Goal: Task Accomplishment & Management: Manage account settings

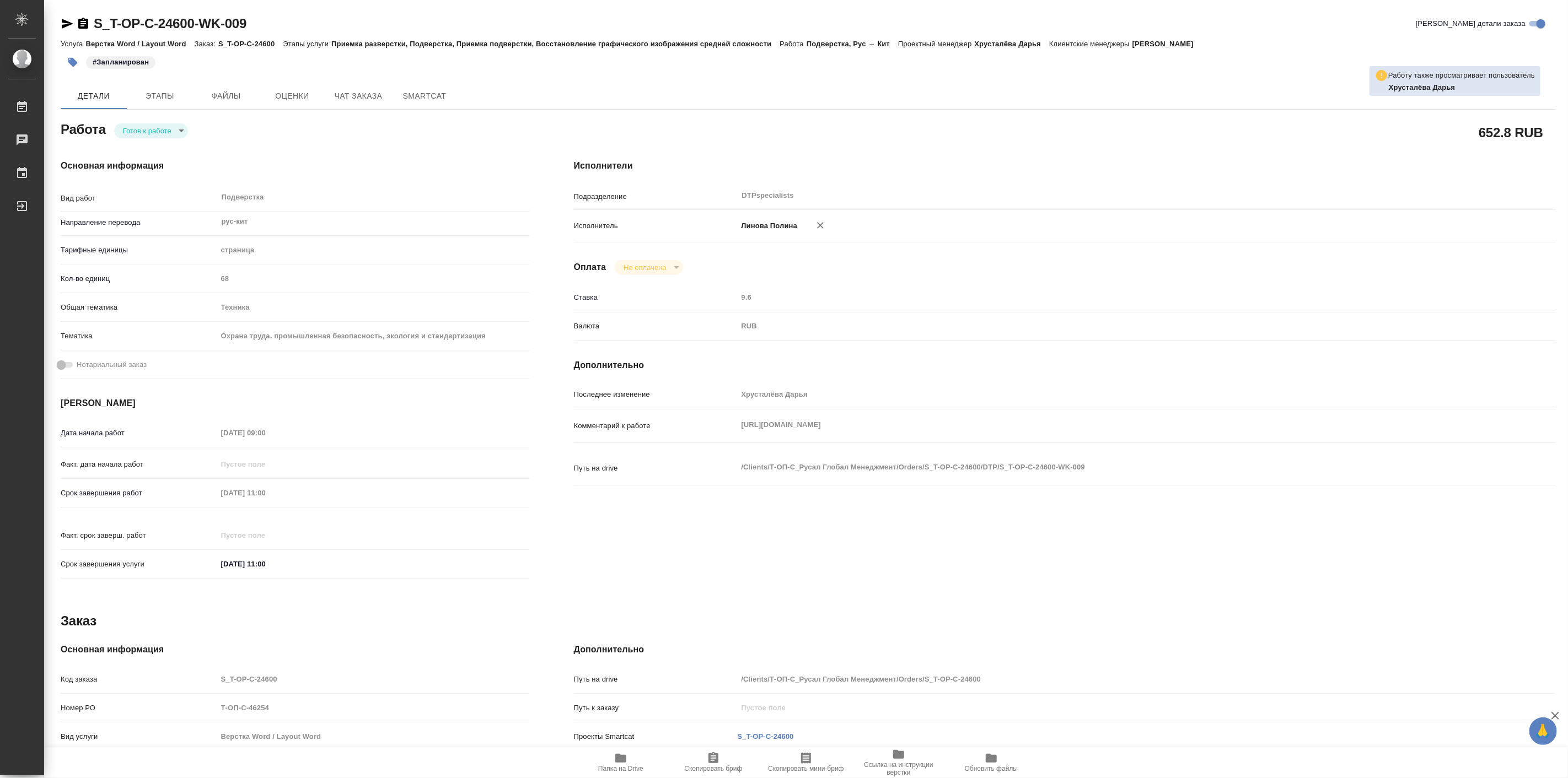
type textarea "x"
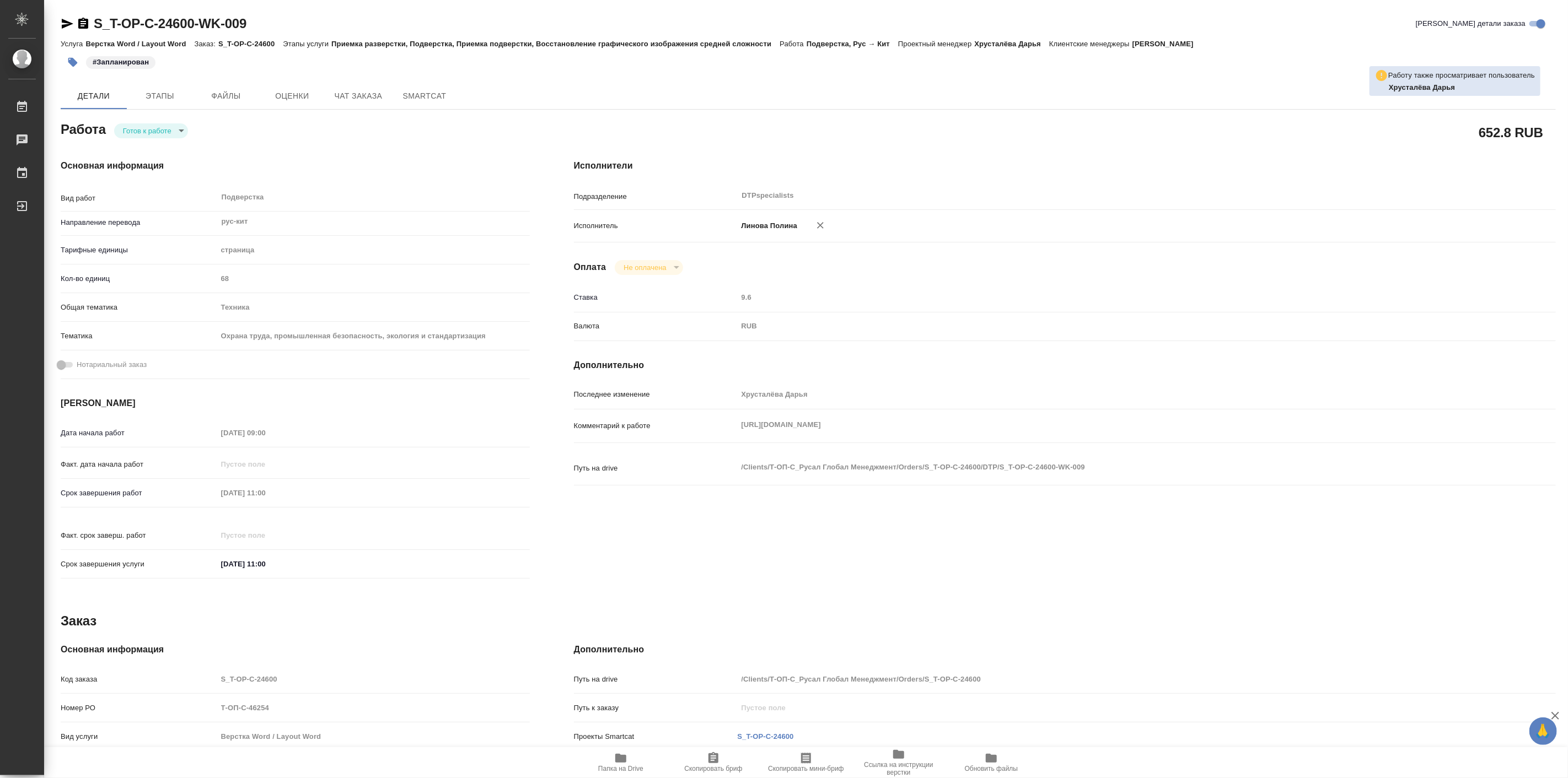
type textarea "x"
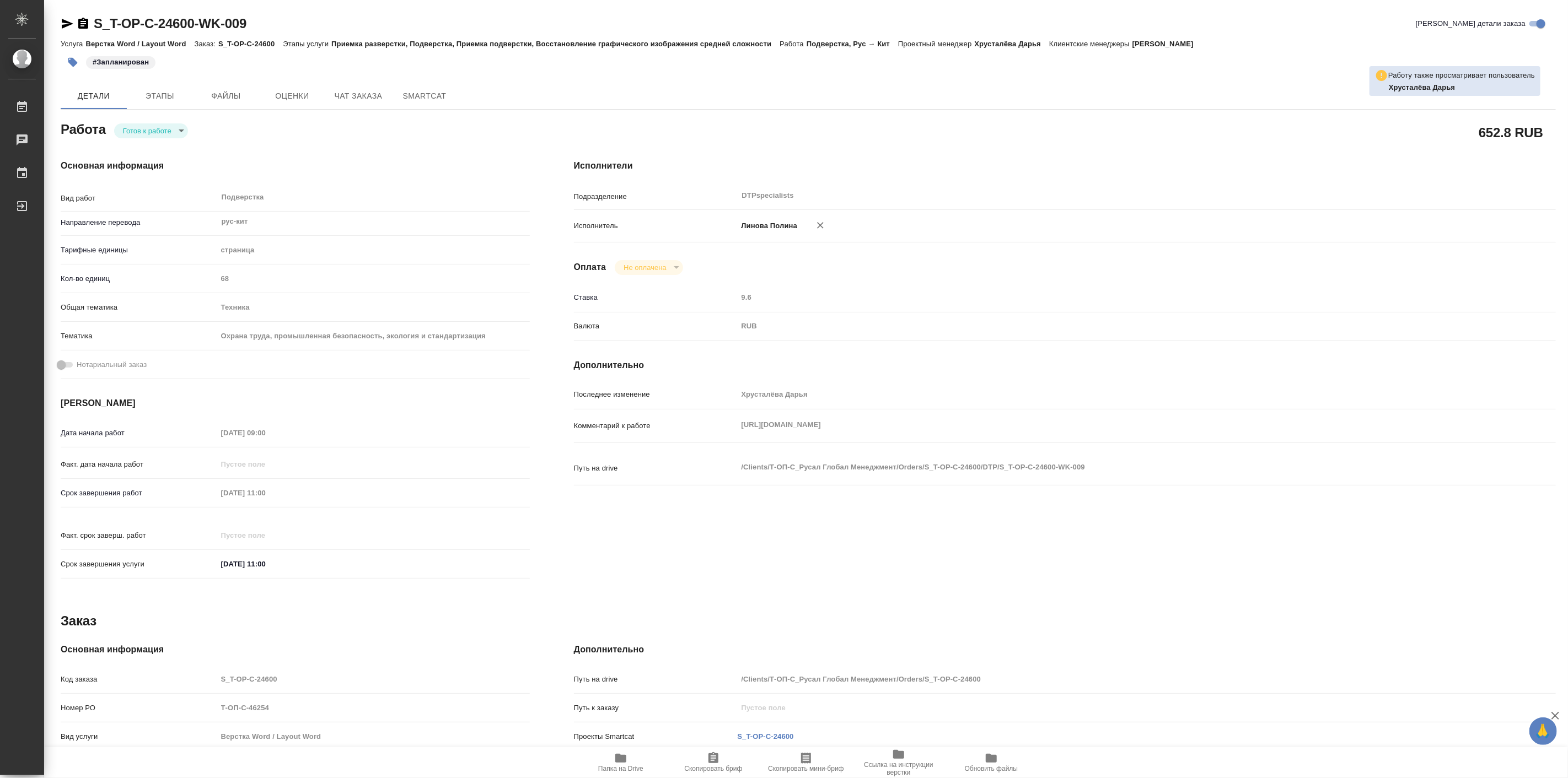
type textarea "x"
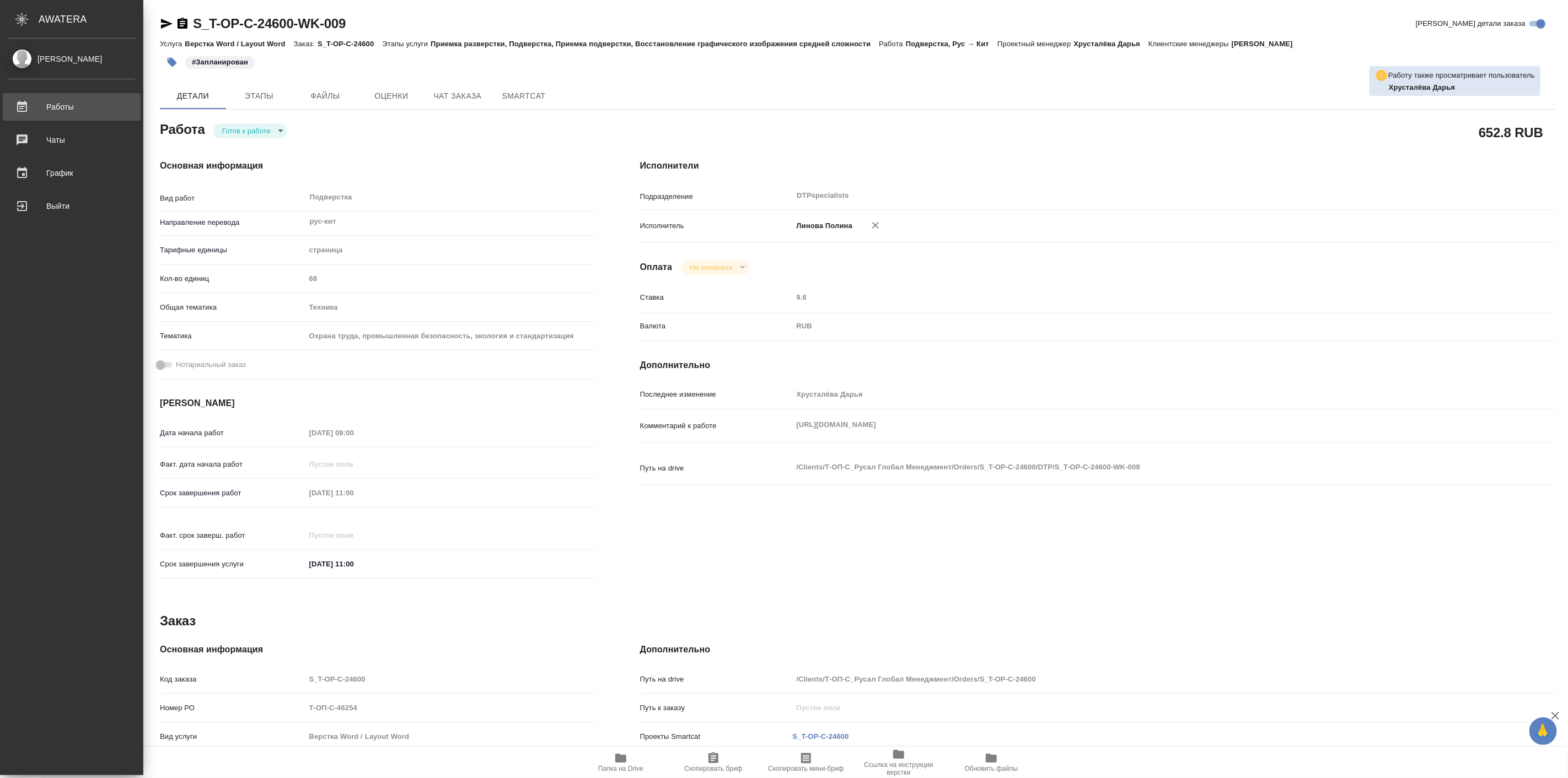
type textarea "x"
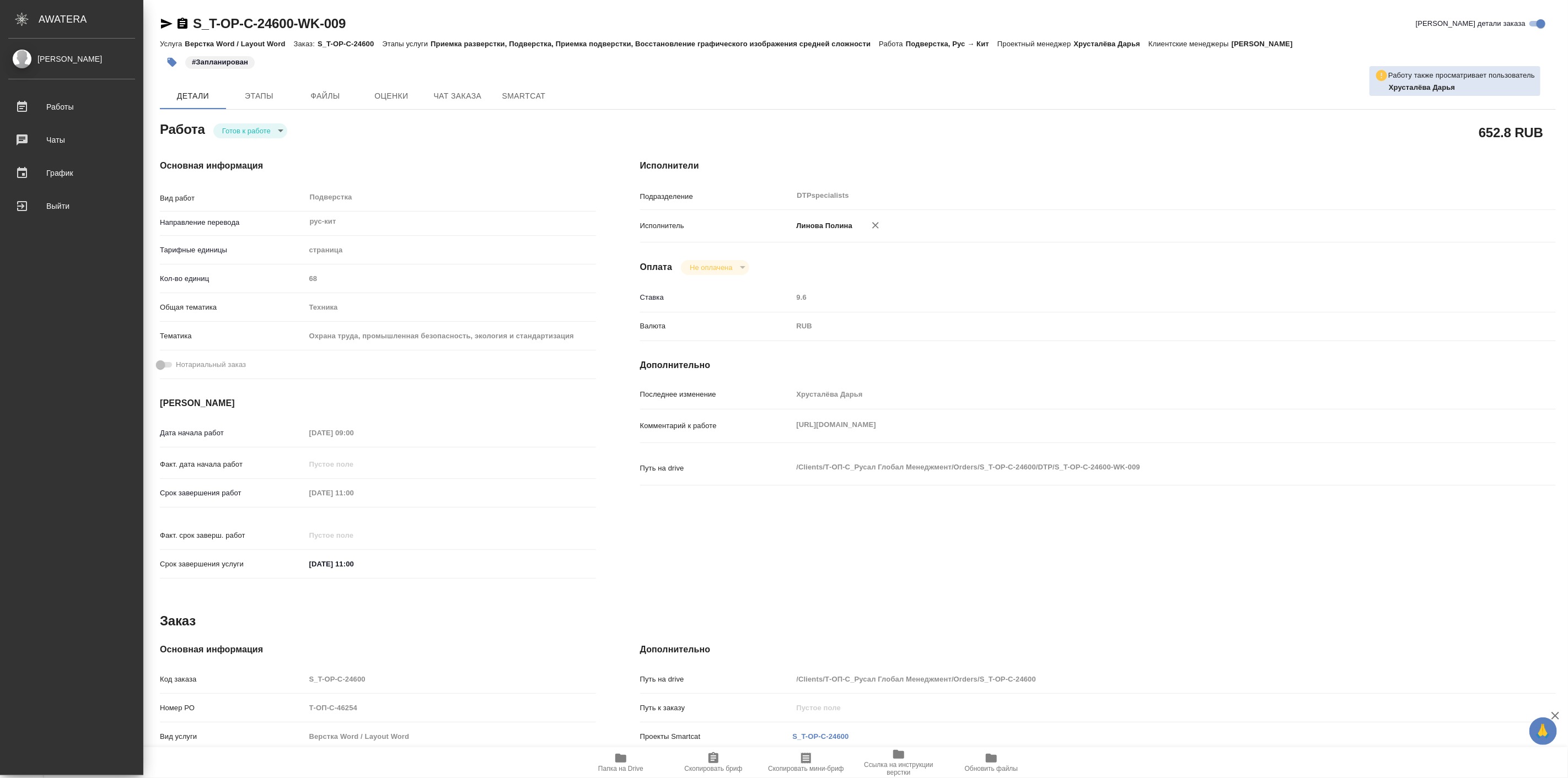
type textarea "x"
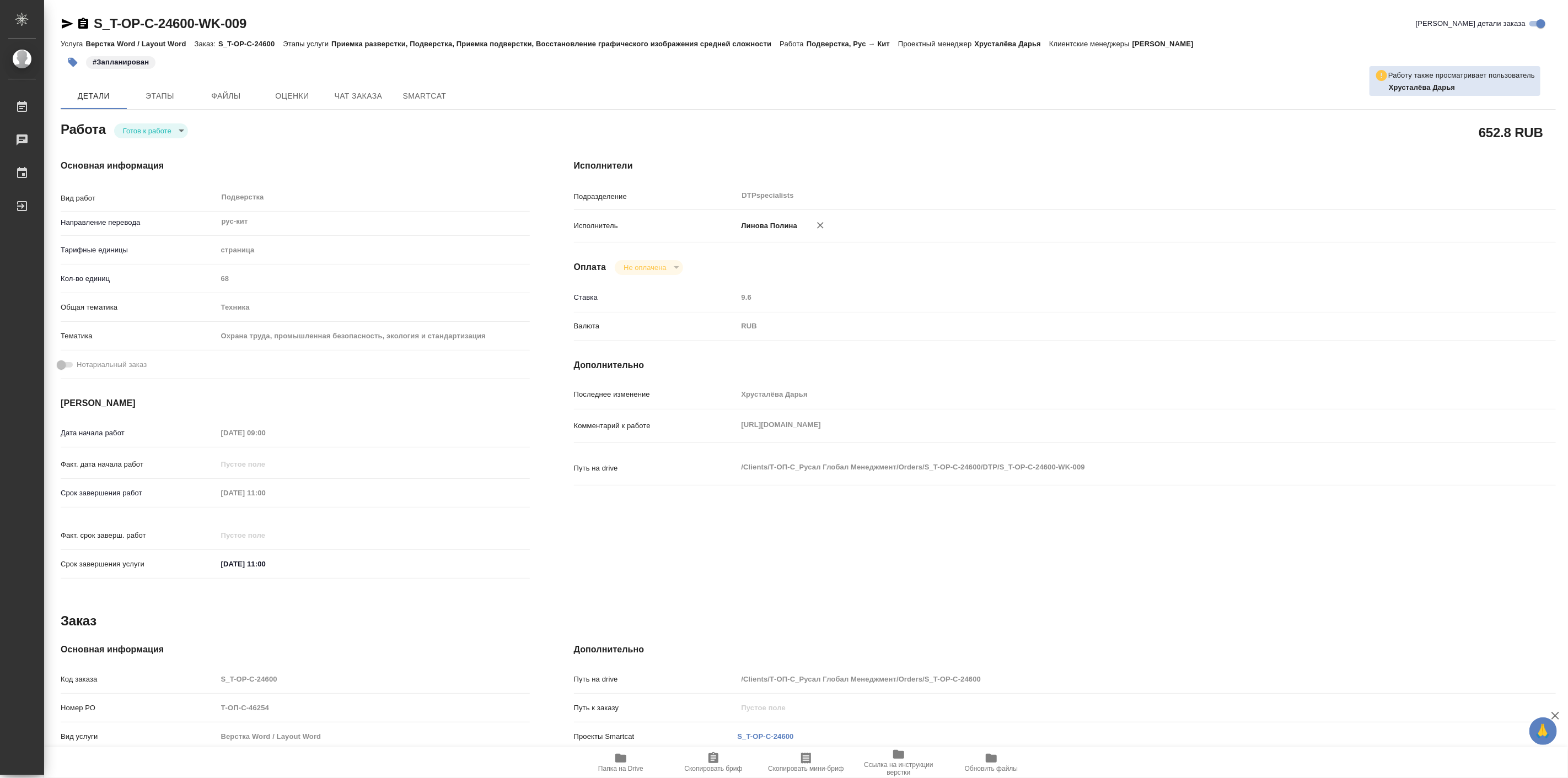
click at [165, 126] on body "🙏 .cls-1 fill:#fff; AWATERA Linova Polina Работы 0 Чаты График Выйти S_T-OP-C-2…" at bounding box center [784, 389] width 1568 height 778
click at [150, 133] on button "В работе" at bounding box center [140, 130] width 36 height 12
type textarea "x"
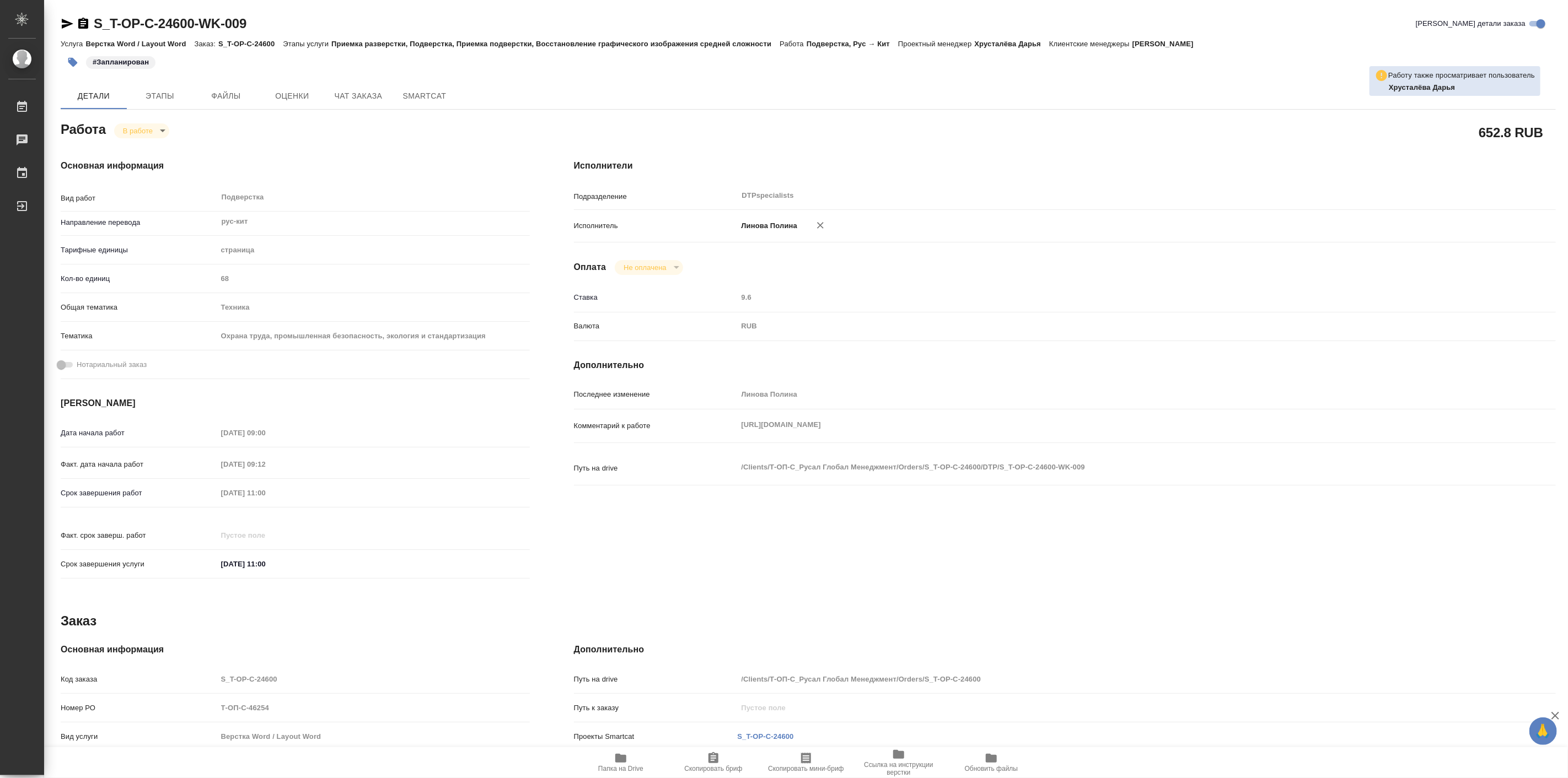
type textarea "x"
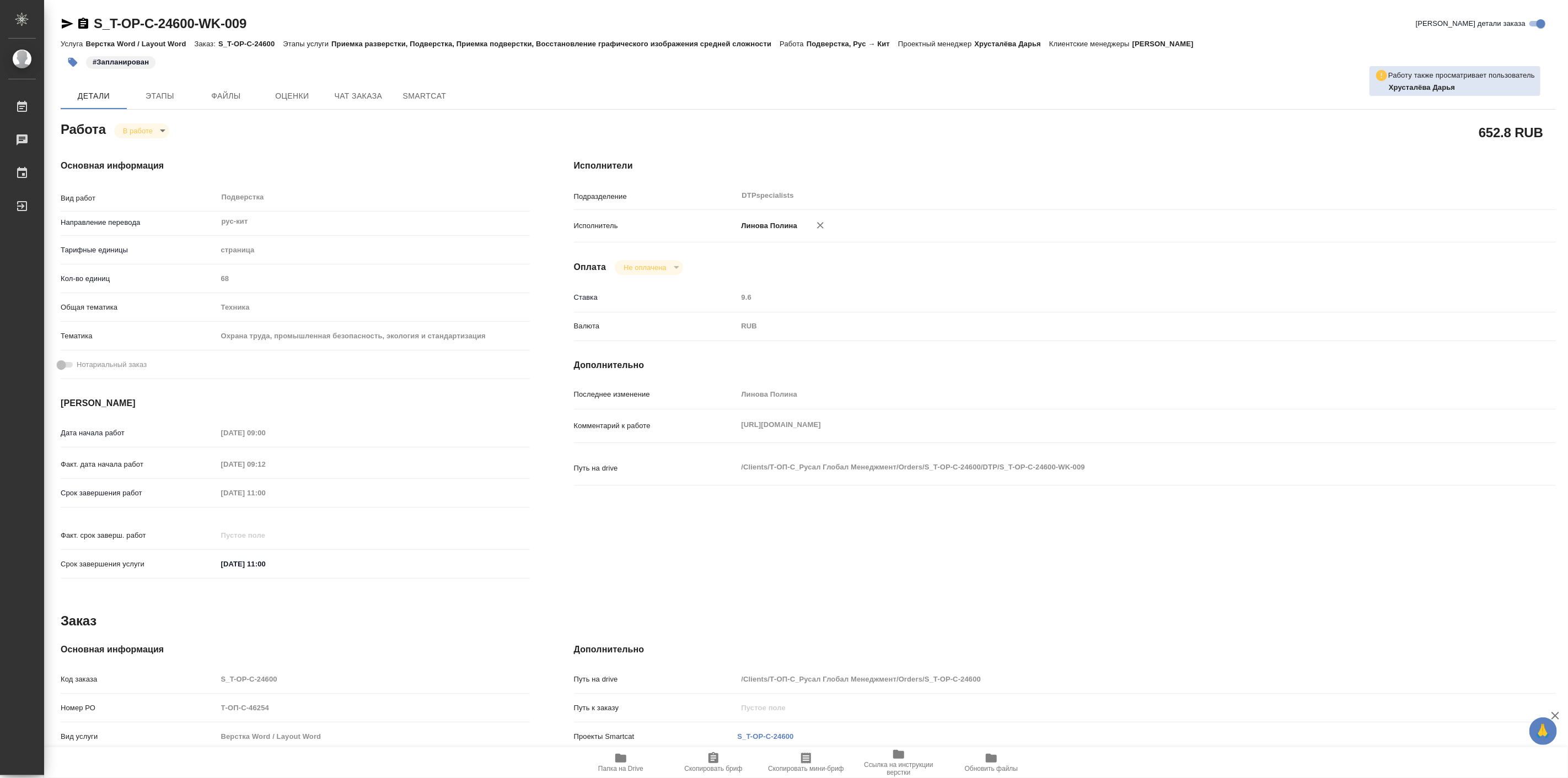
type textarea "x"
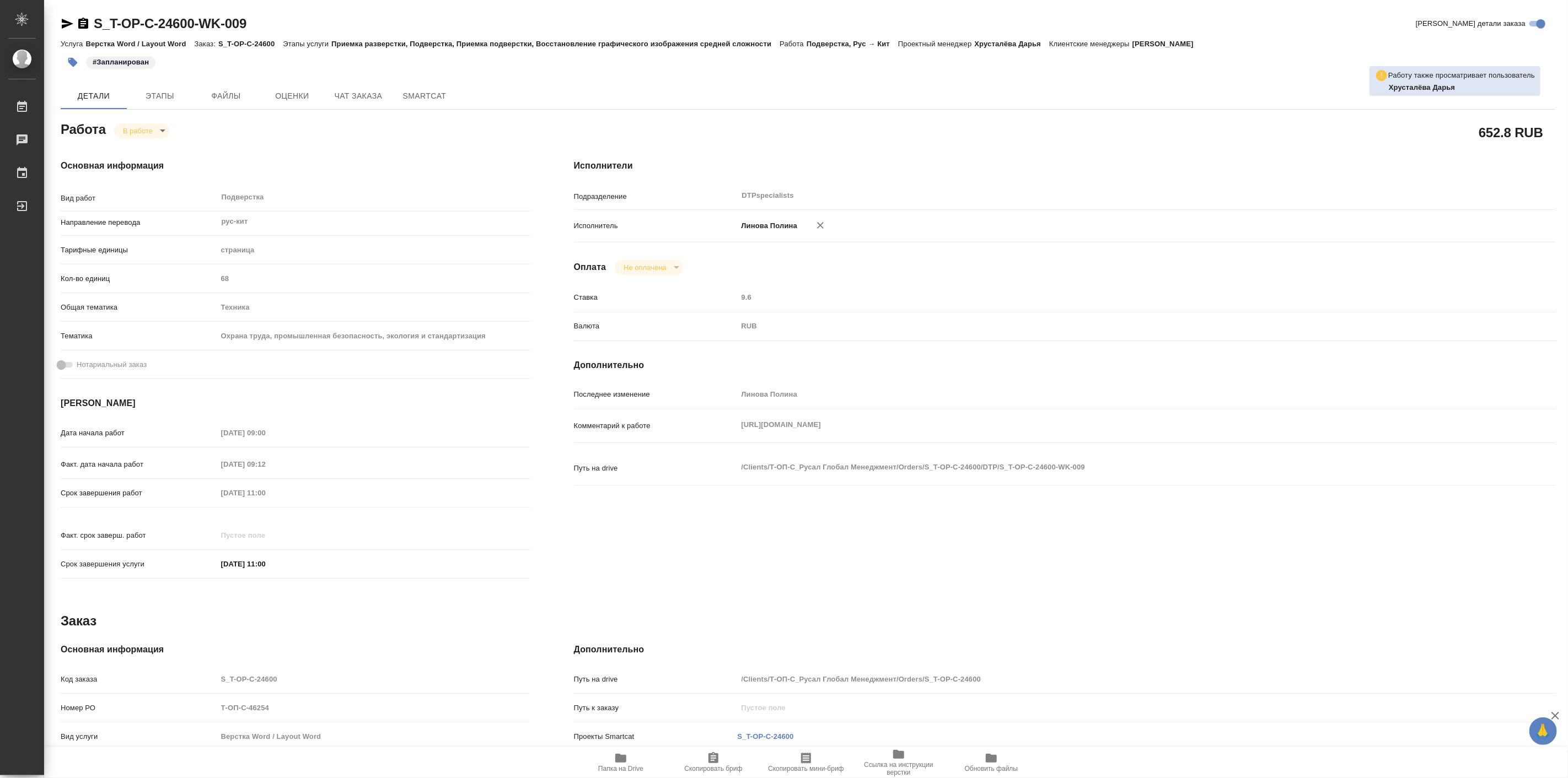
type textarea "x"
click at [619, 767] on span "Папка на Drive" at bounding box center [621, 768] width 45 height 7
click at [369, 101] on span "Чат заказа" at bounding box center [358, 96] width 53 height 14
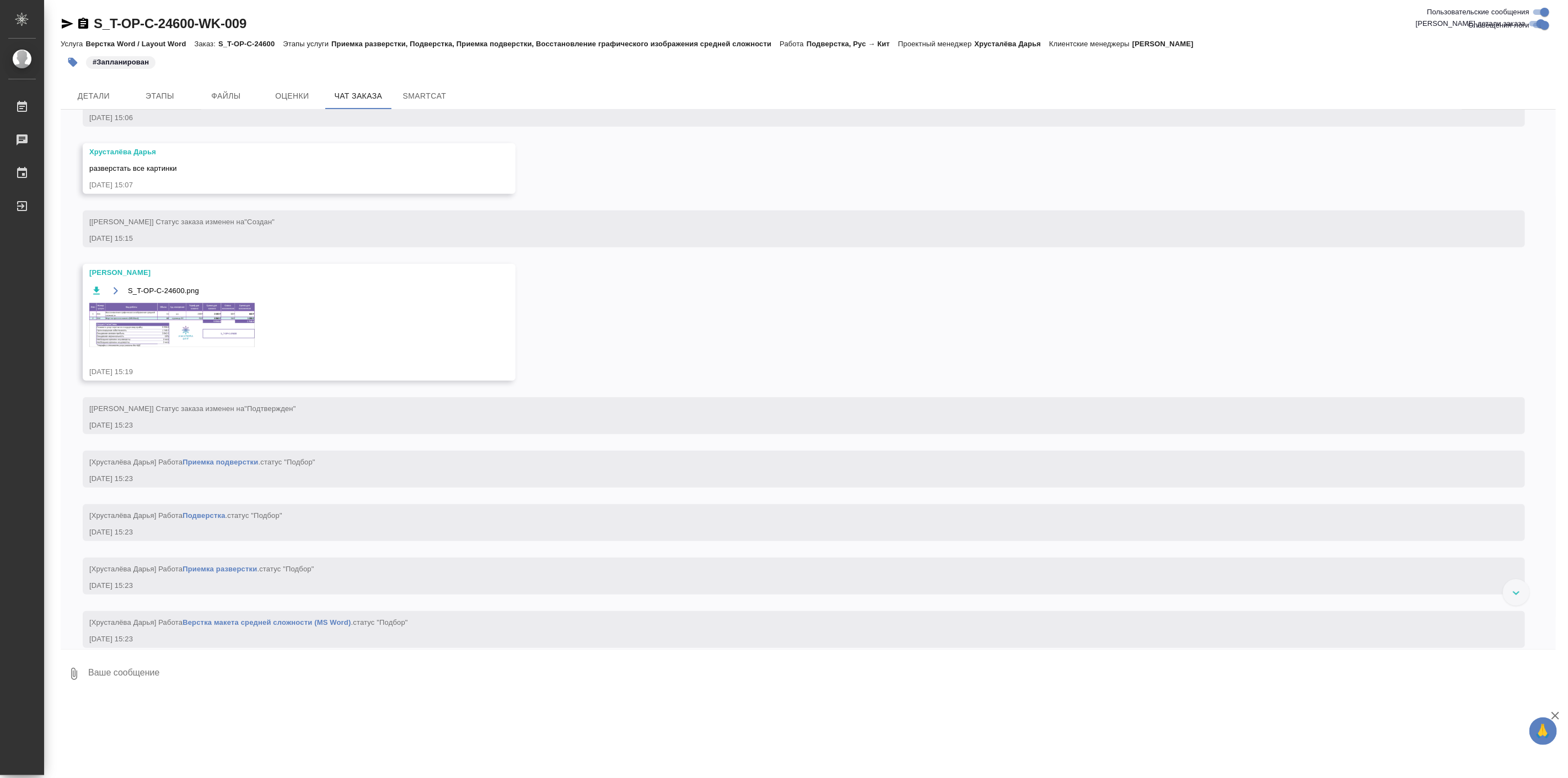
scroll to position [746, 0]
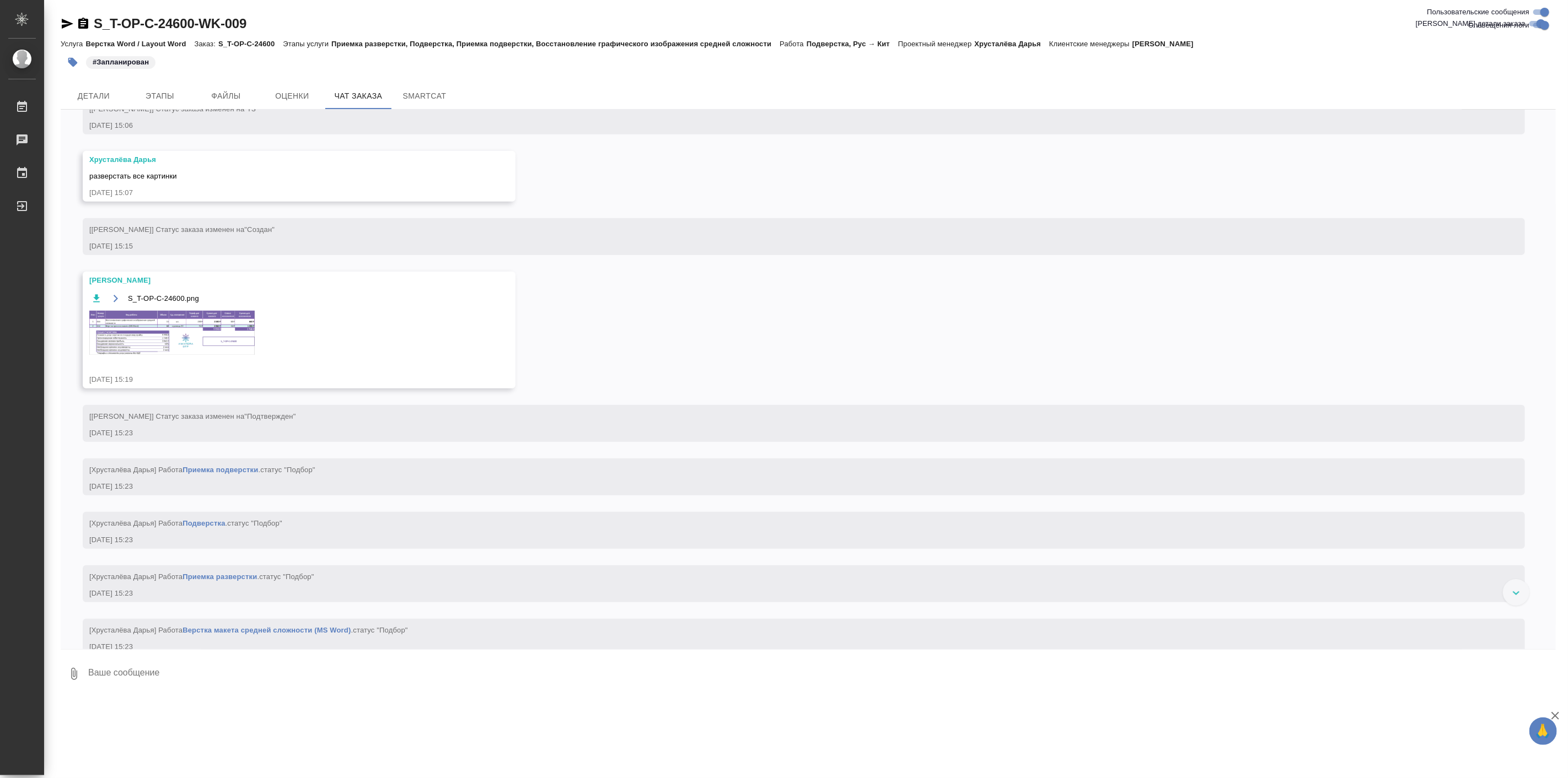
click at [206, 346] on img at bounding box center [172, 333] width 165 height 44
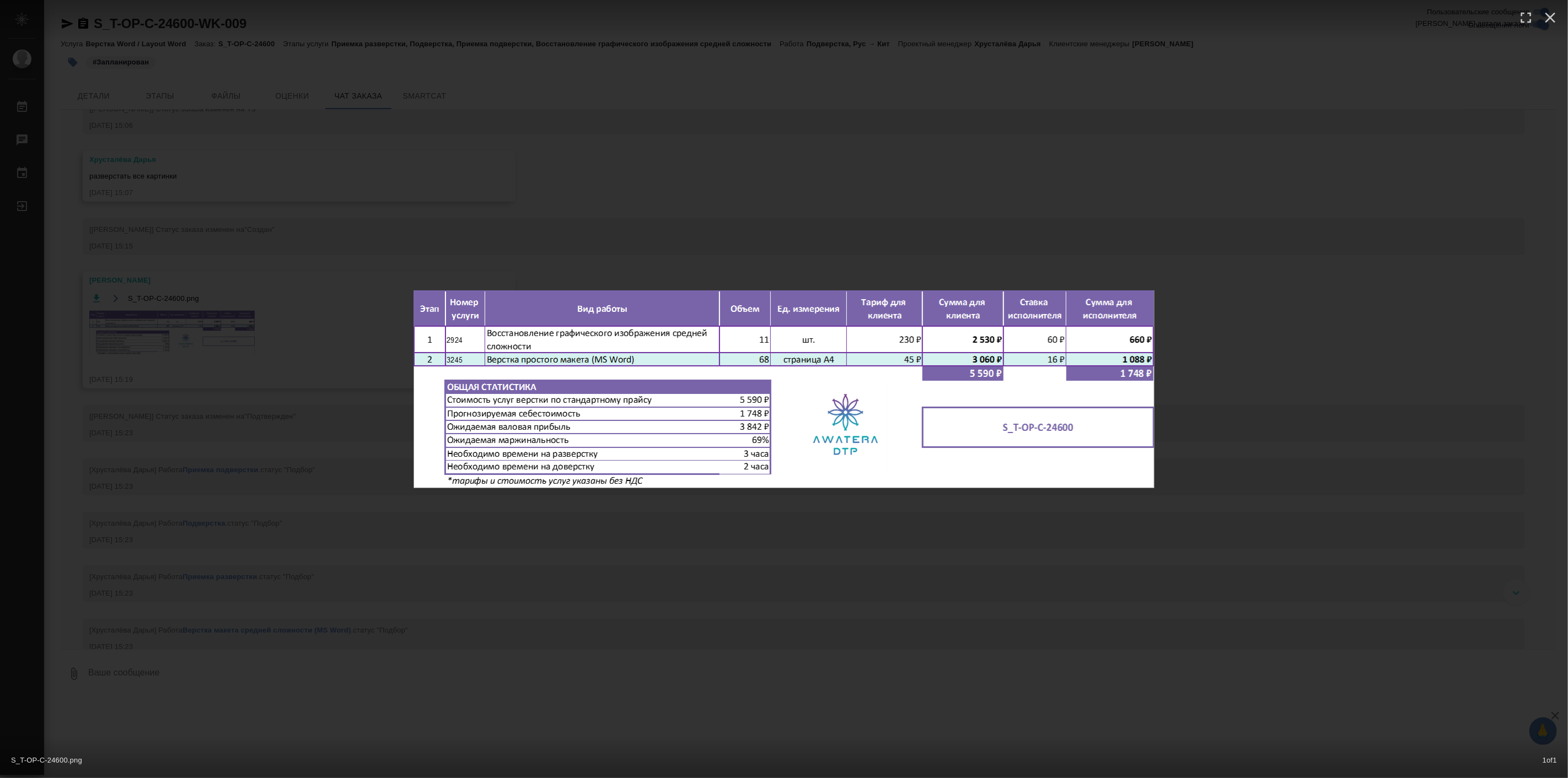
click at [879, 528] on div "S_T-OP-C-24600.png 1 of 1" at bounding box center [784, 389] width 1568 height 778
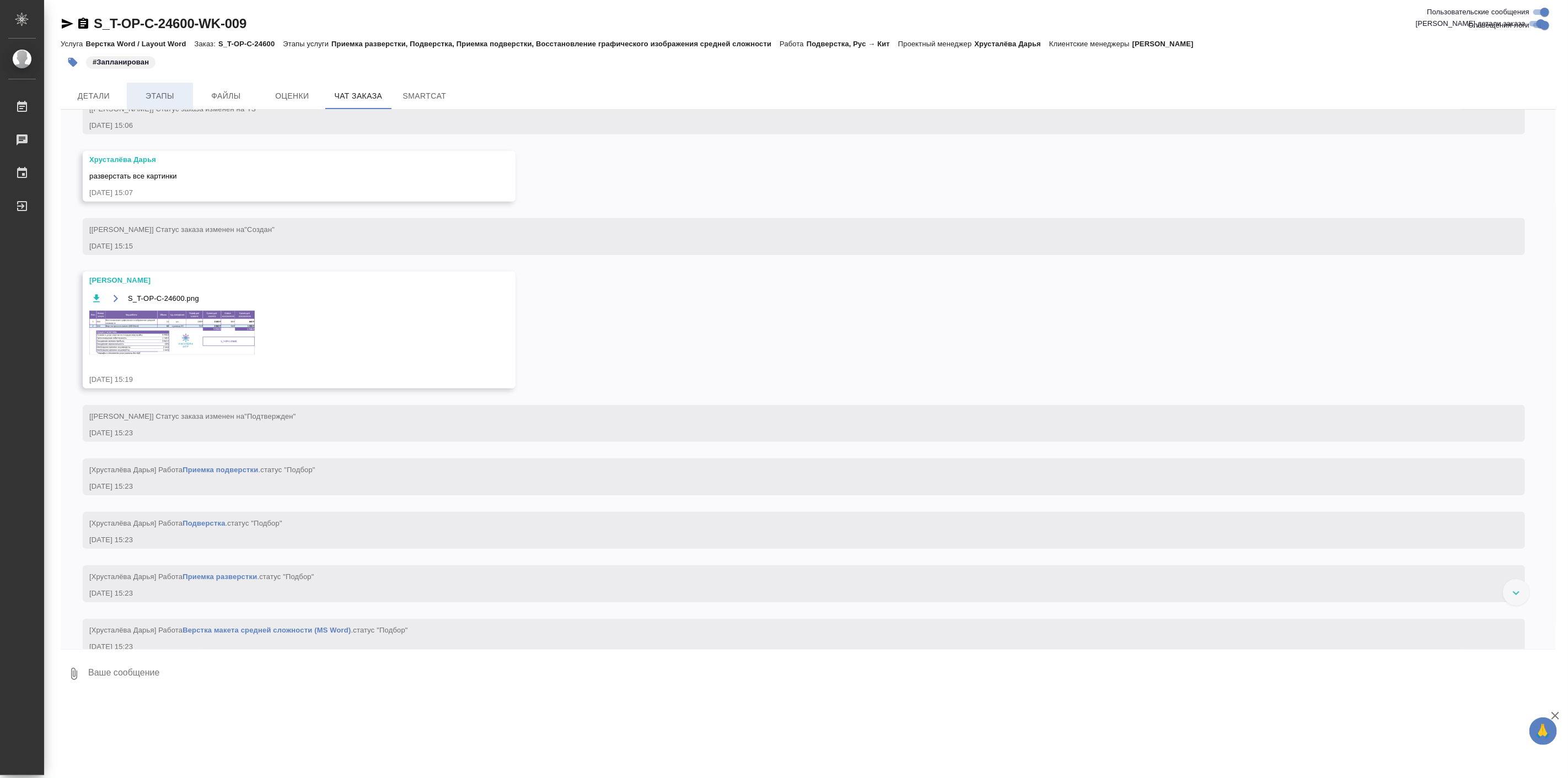
click at [175, 95] on span "Этапы" at bounding box center [160, 96] width 53 height 14
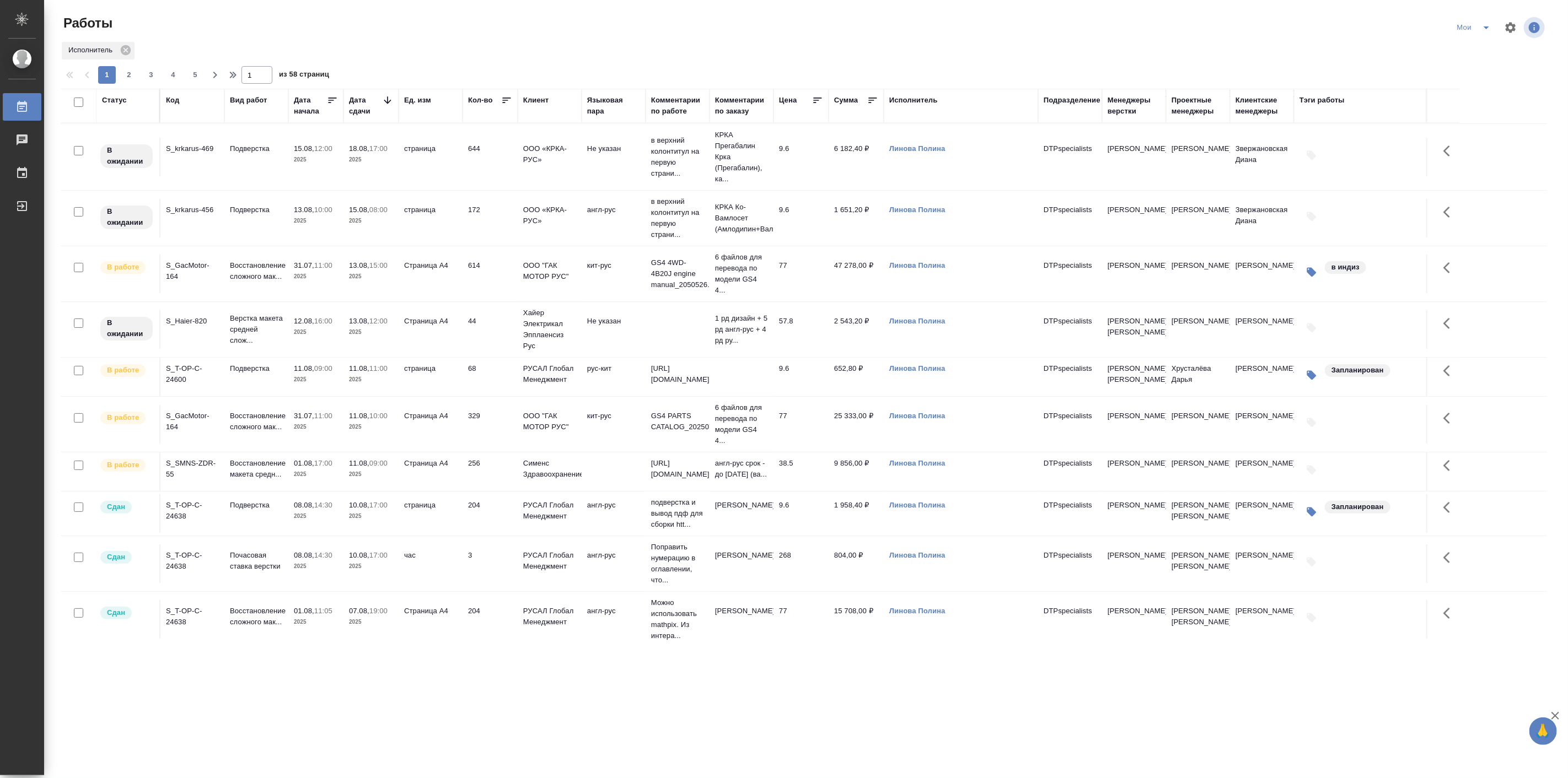
scroll to position [102, 0]
click at [240, 372] on p "Подверстка" at bounding box center [257, 366] width 53 height 11
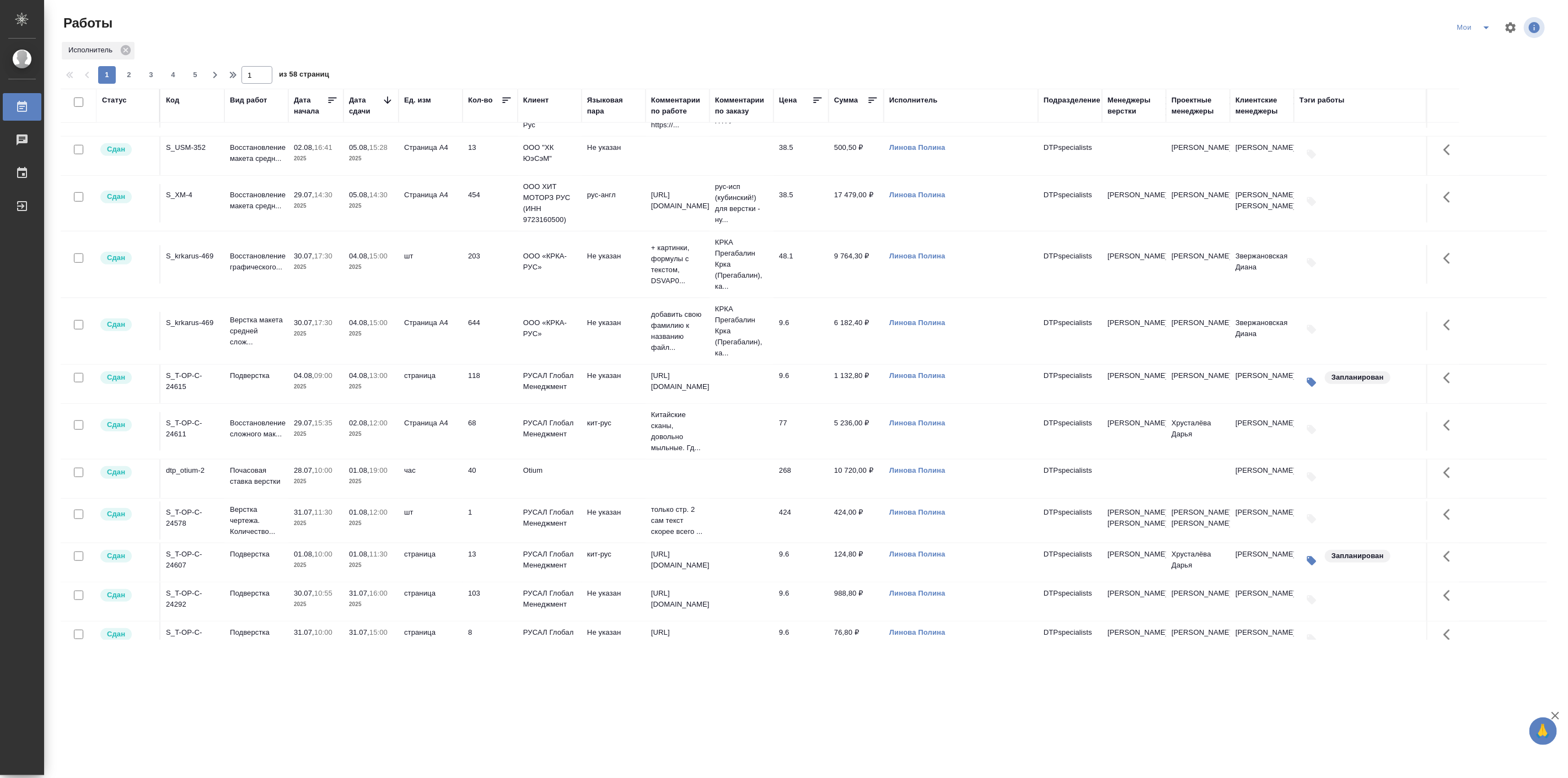
scroll to position [810, 0]
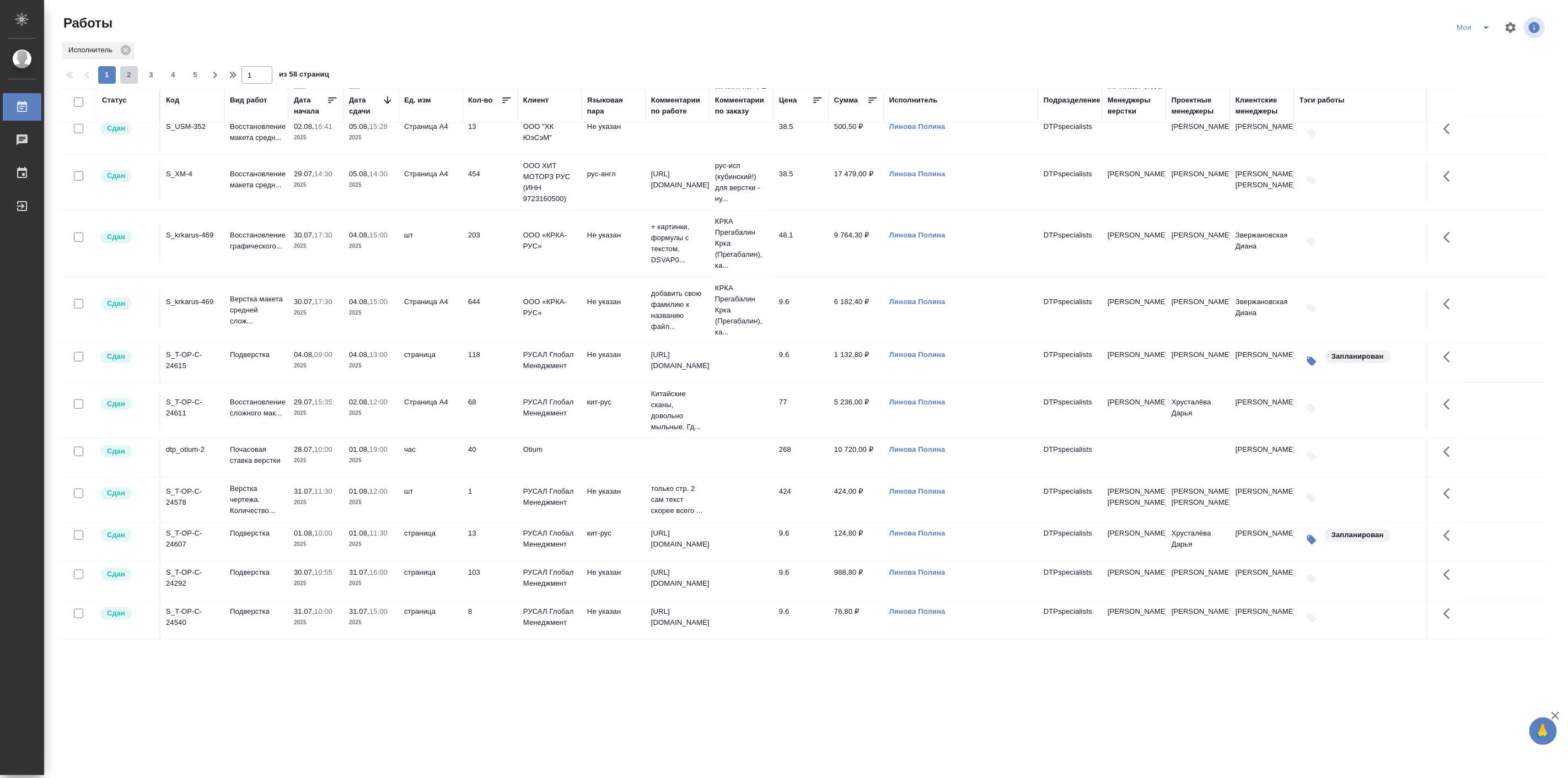
click at [126, 72] on span "2" at bounding box center [129, 74] width 18 height 11
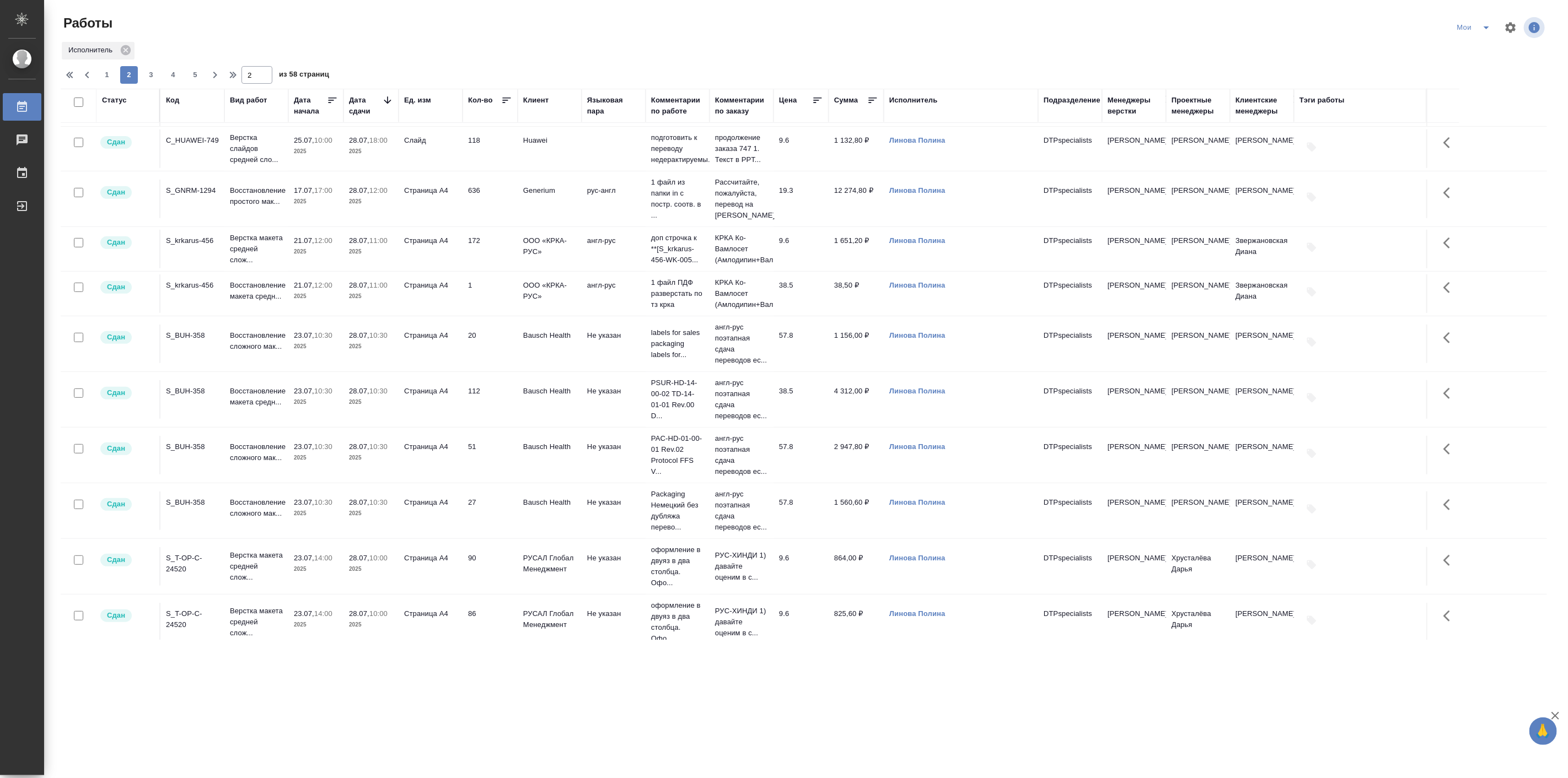
scroll to position [375, 0]
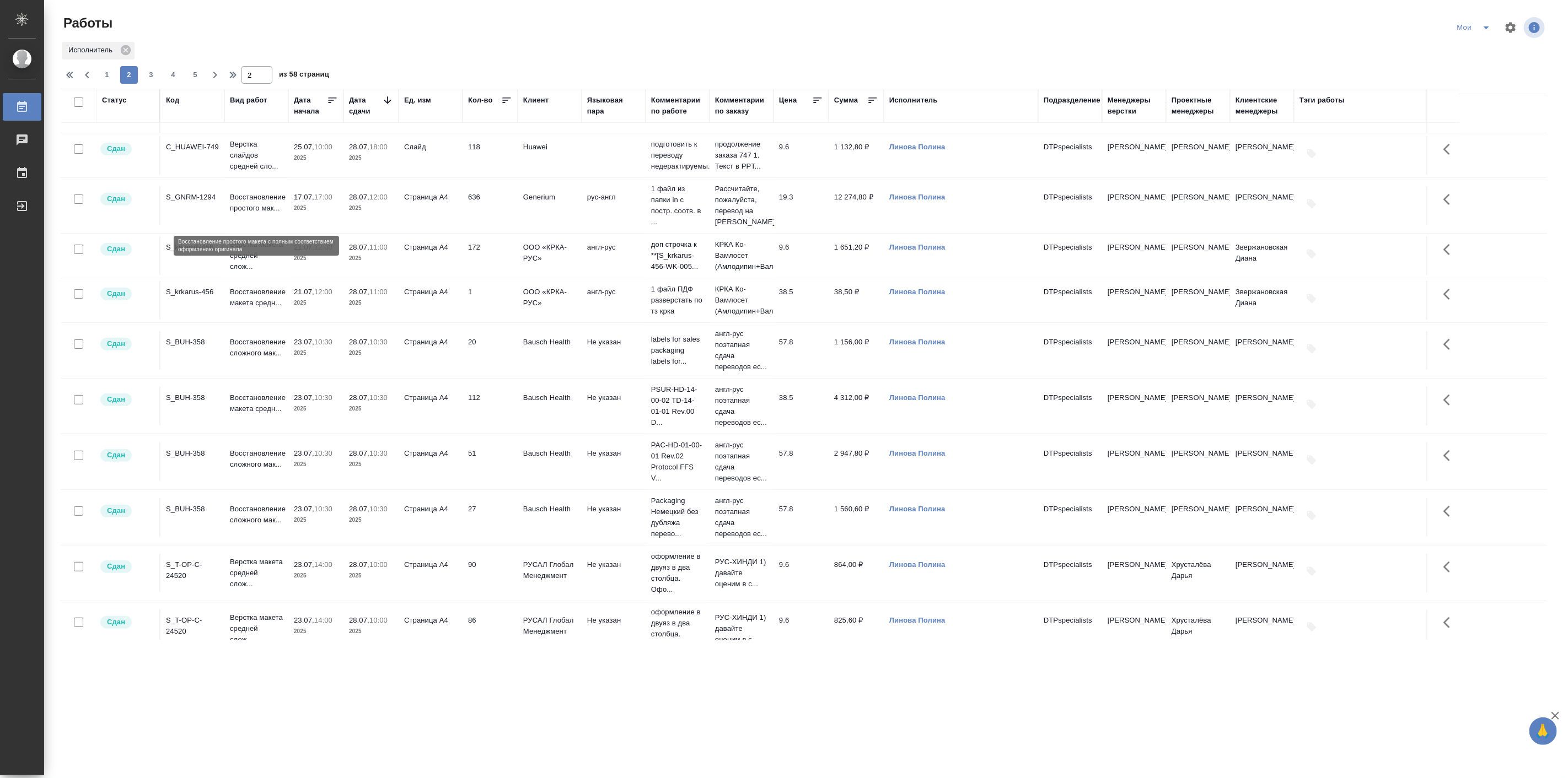
click at [251, 214] on p "Восстановление простого мак..." at bounding box center [257, 203] width 53 height 22
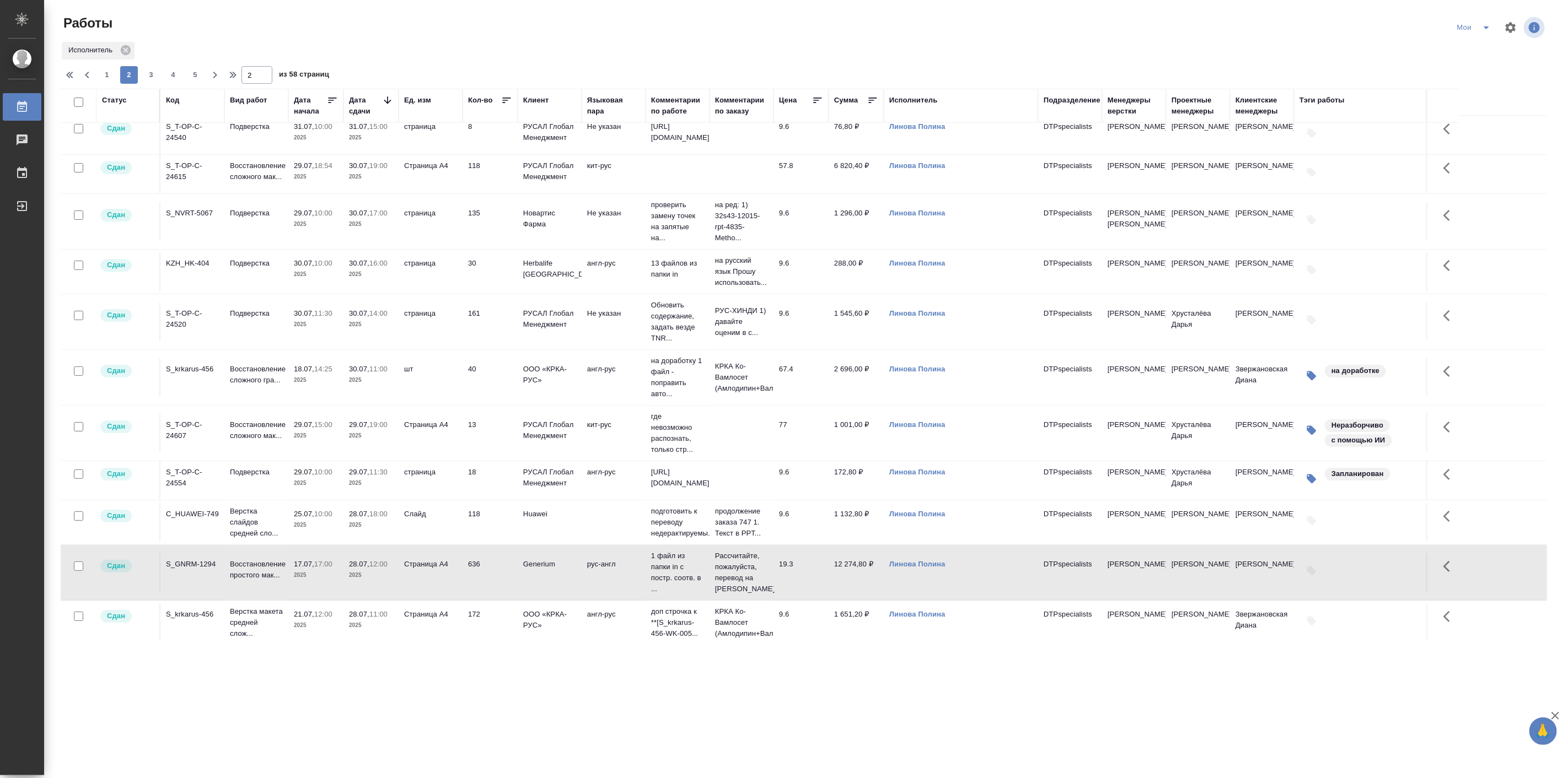
scroll to position [0, 0]
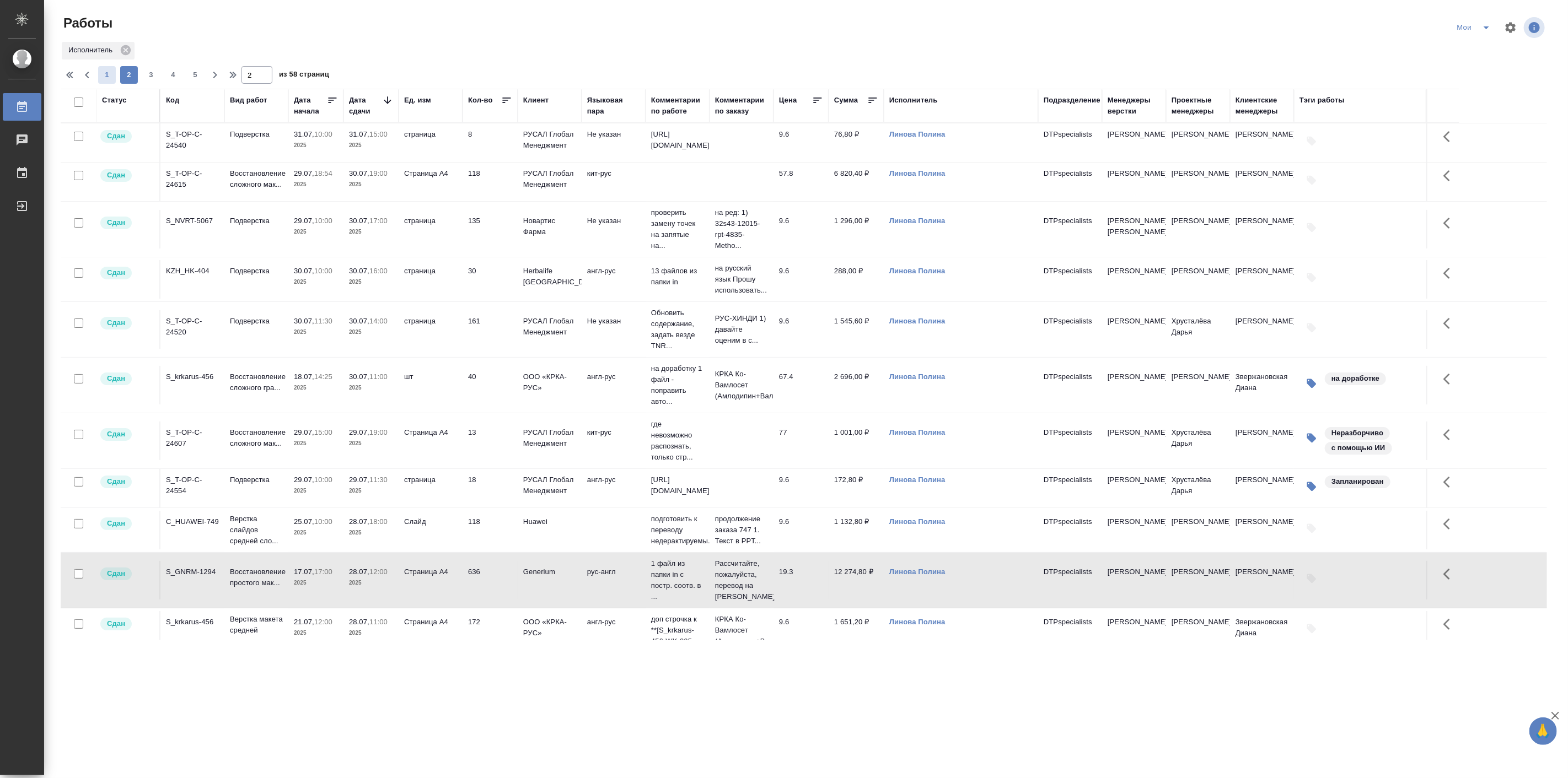
click at [111, 75] on span "1" at bounding box center [107, 74] width 18 height 11
type input "1"
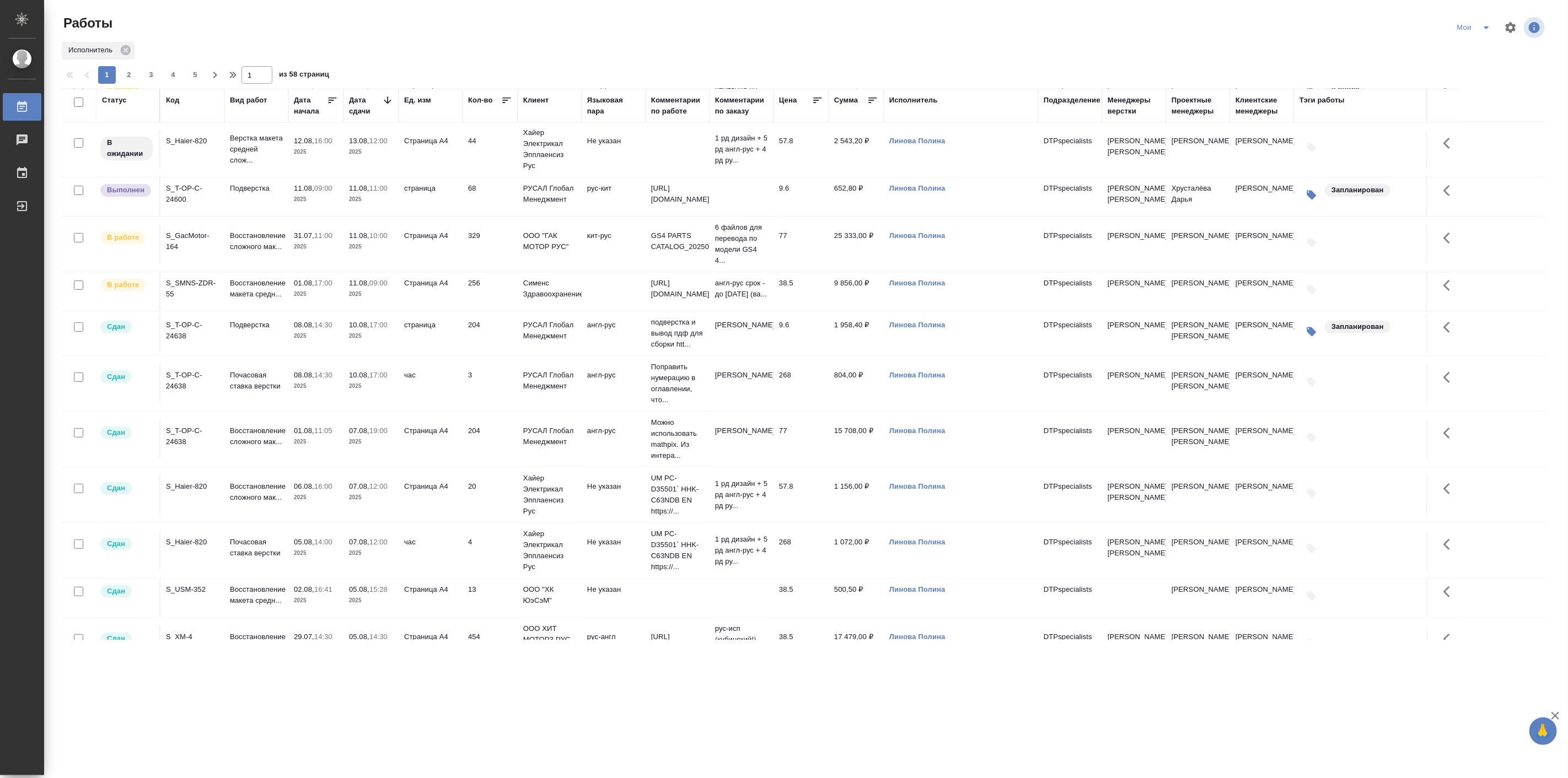
scroll to position [306, 0]
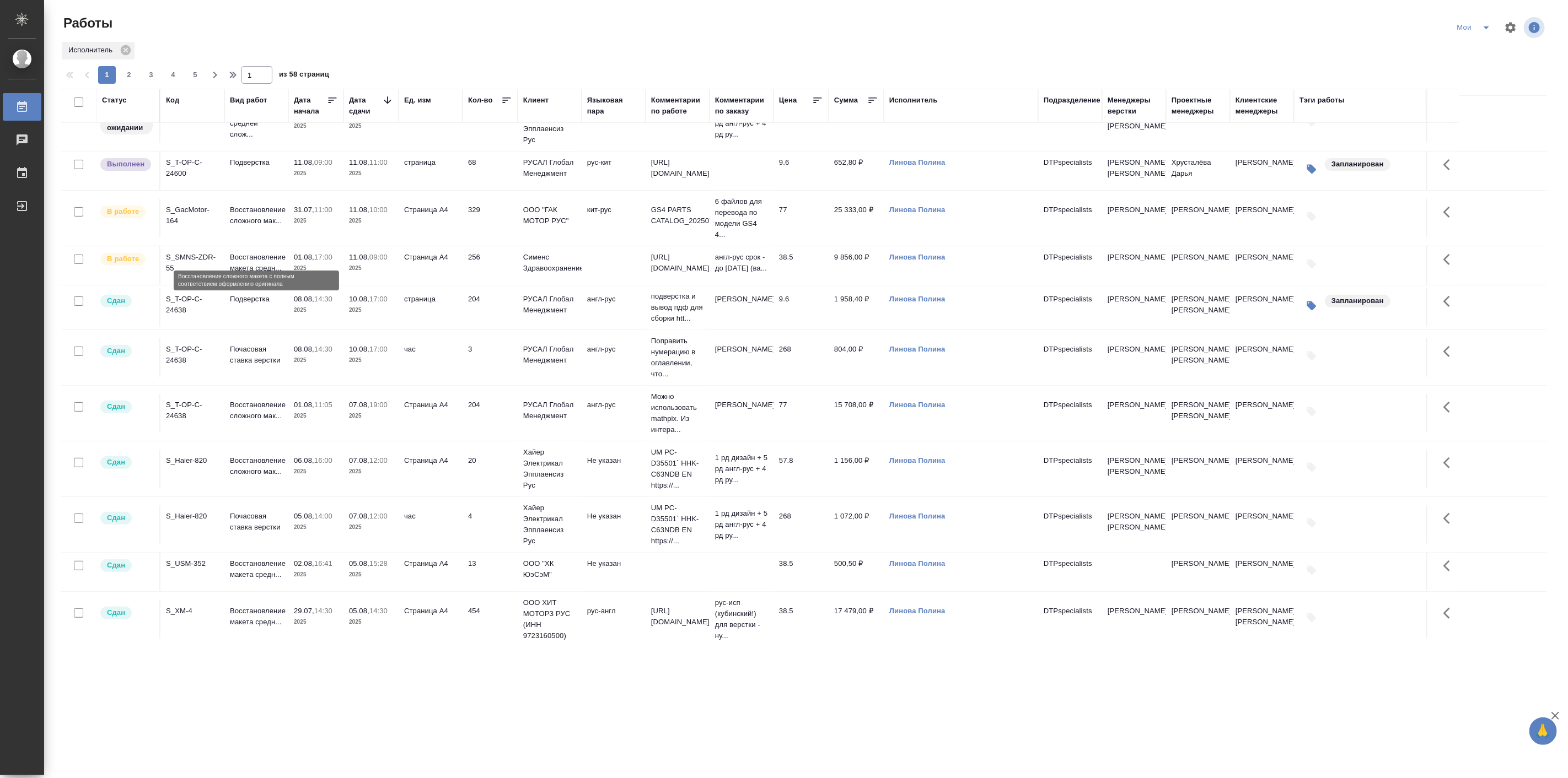
click at [255, 226] on p "Восстановление сложного мак..." at bounding box center [257, 216] width 53 height 22
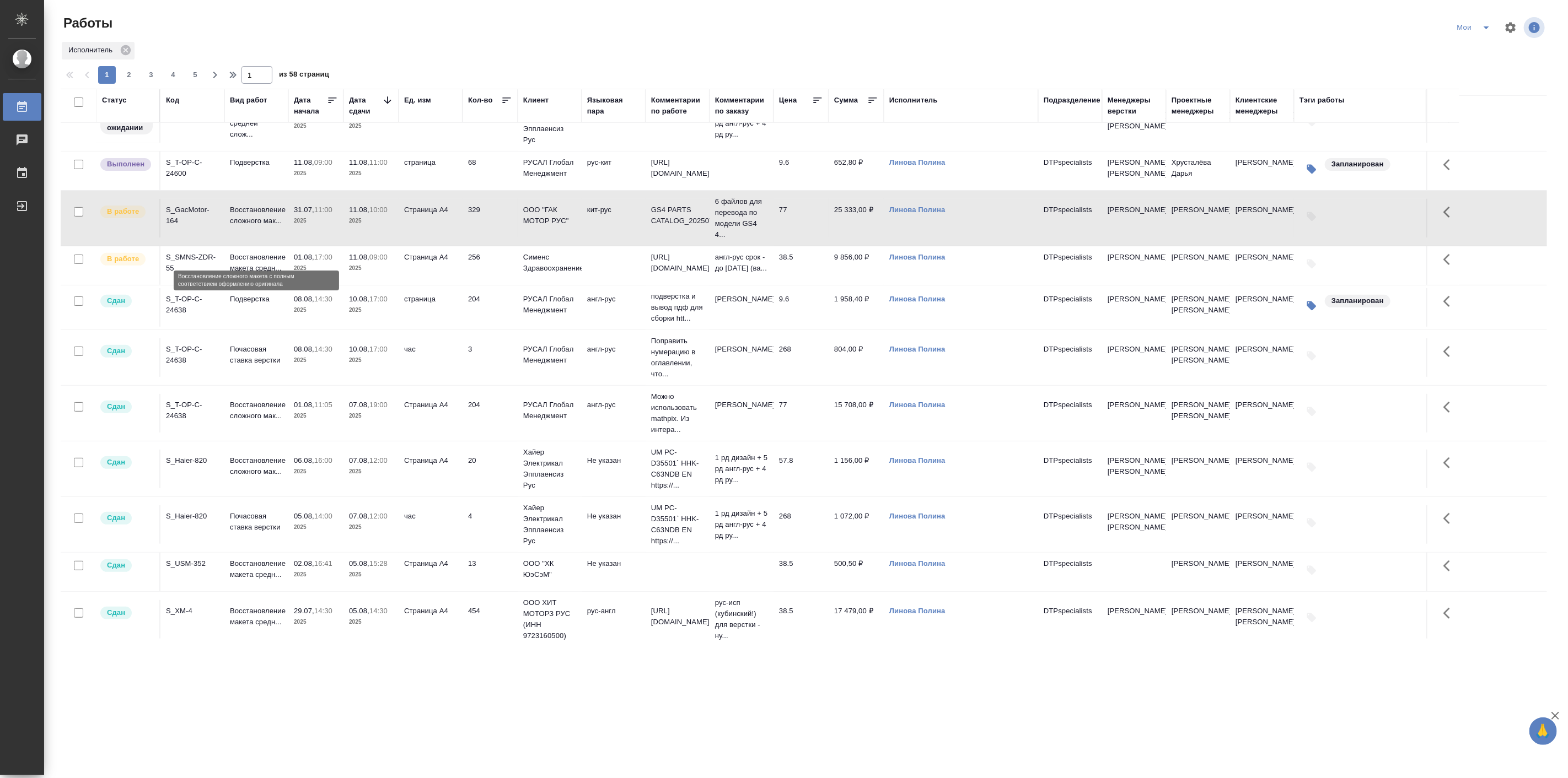
click at [255, 226] on p "Восстановление сложного мак..." at bounding box center [257, 216] width 53 height 22
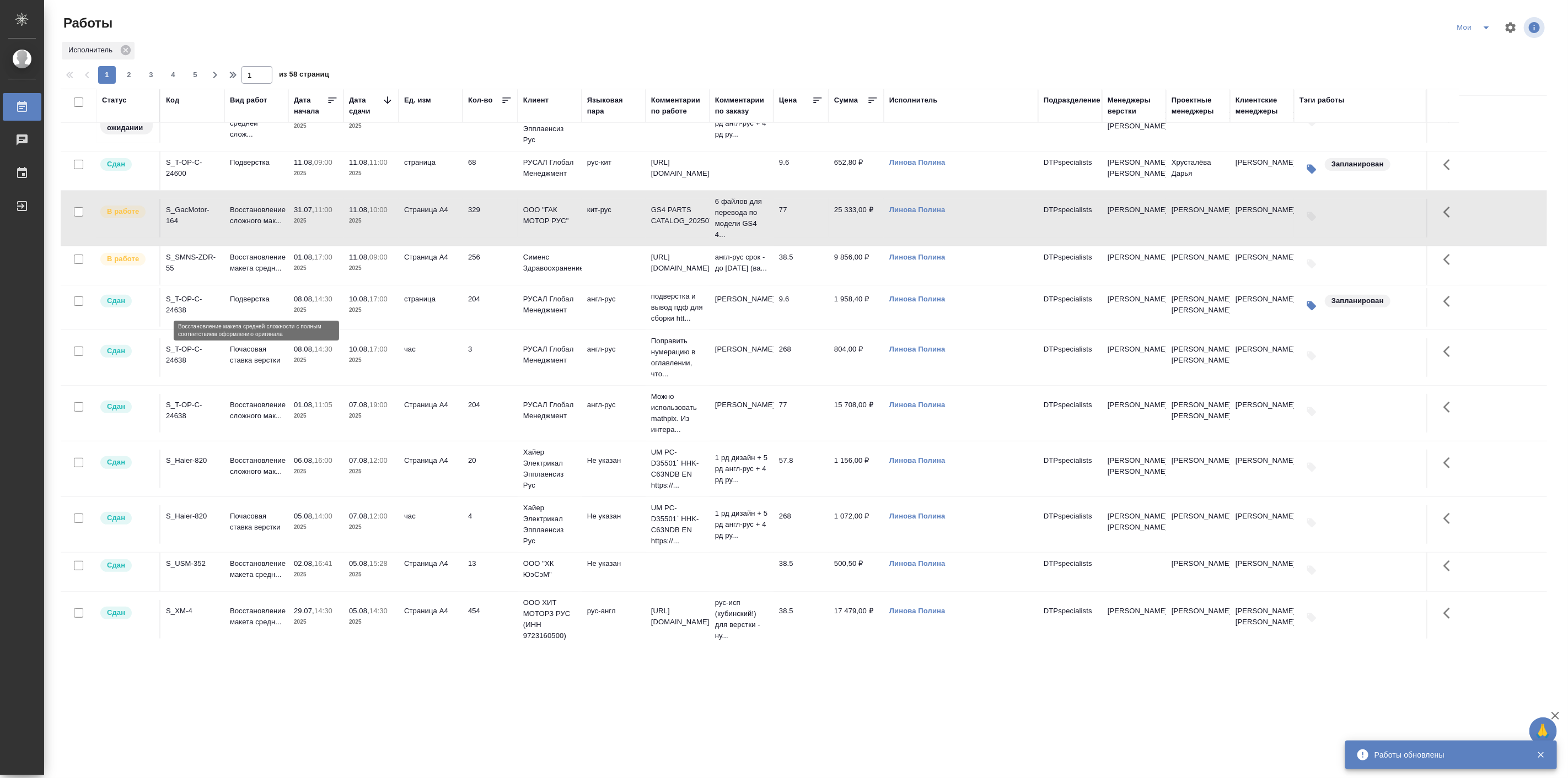
click at [273, 274] on p "Восстановление макета средн..." at bounding box center [257, 263] width 53 height 22
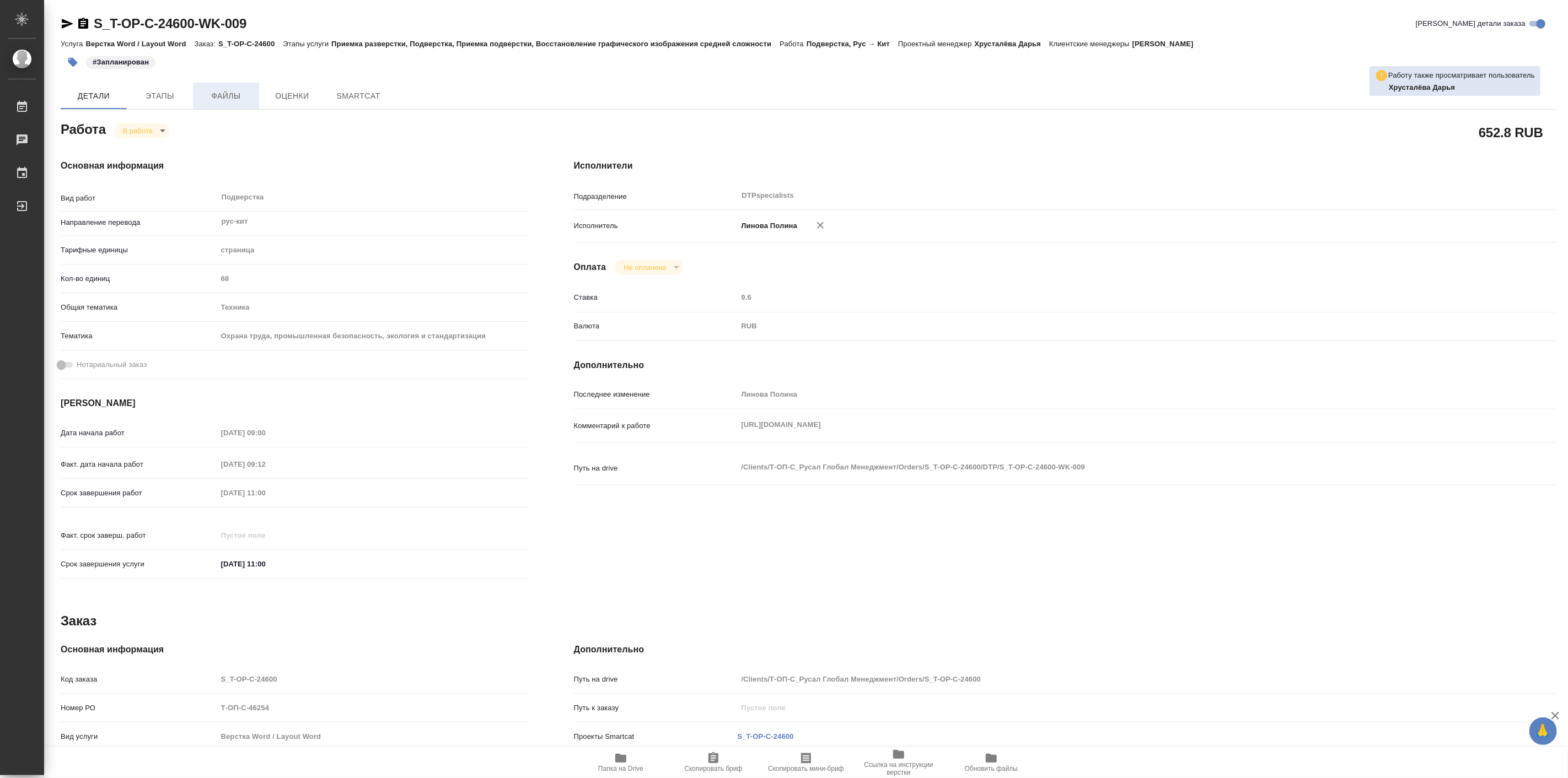
type textarea "x"
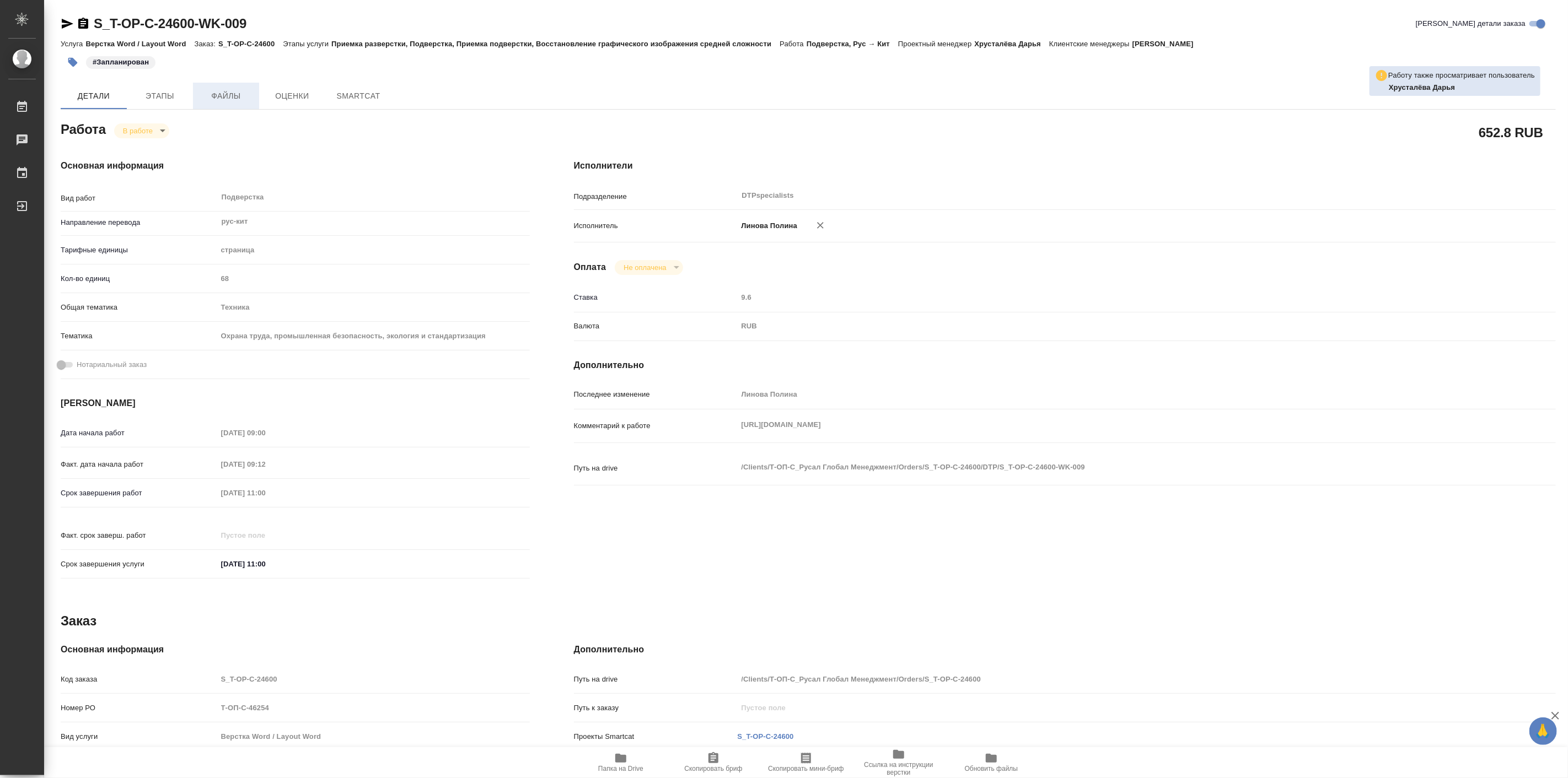
type textarea "x"
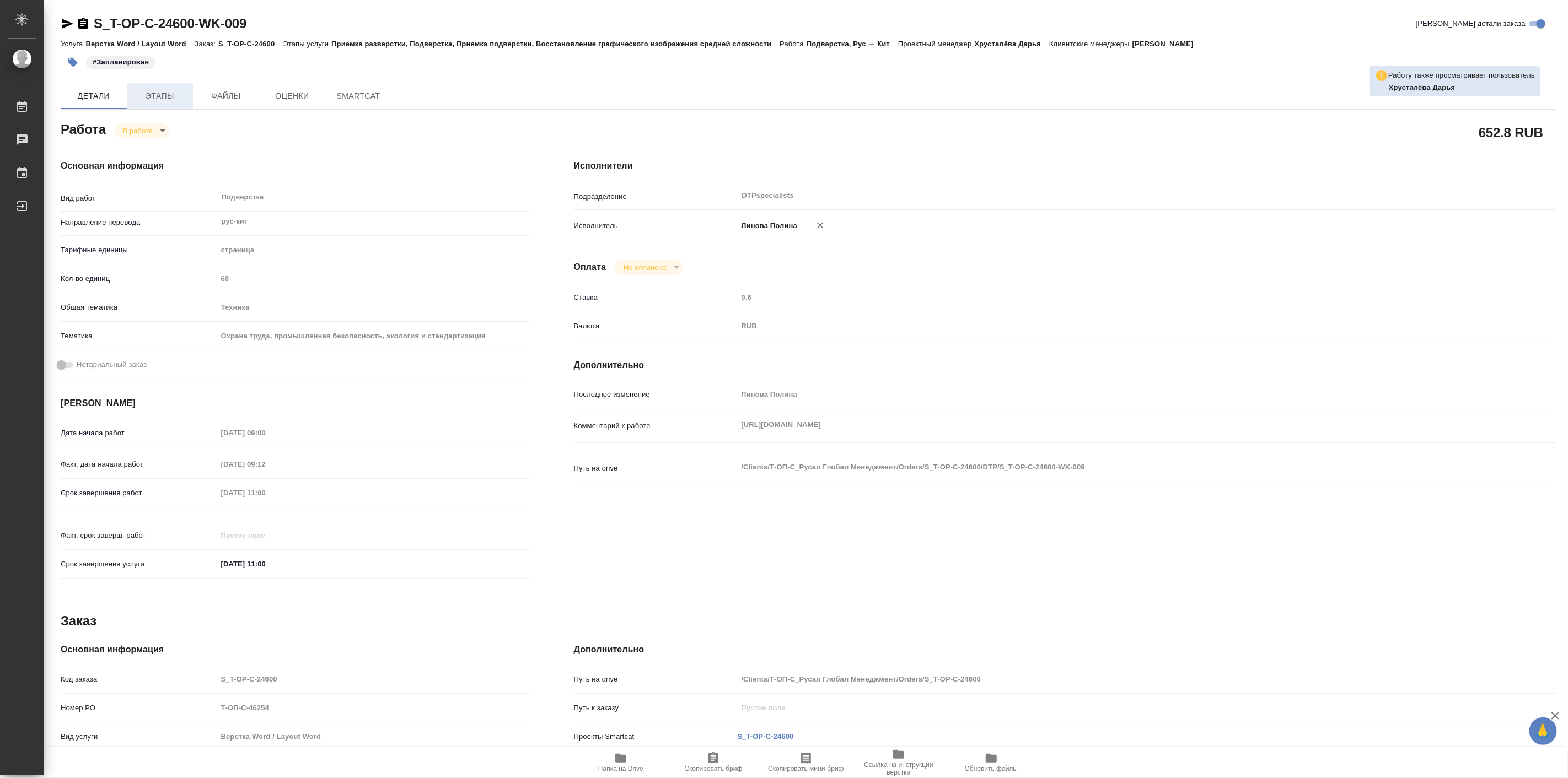
type textarea "x"
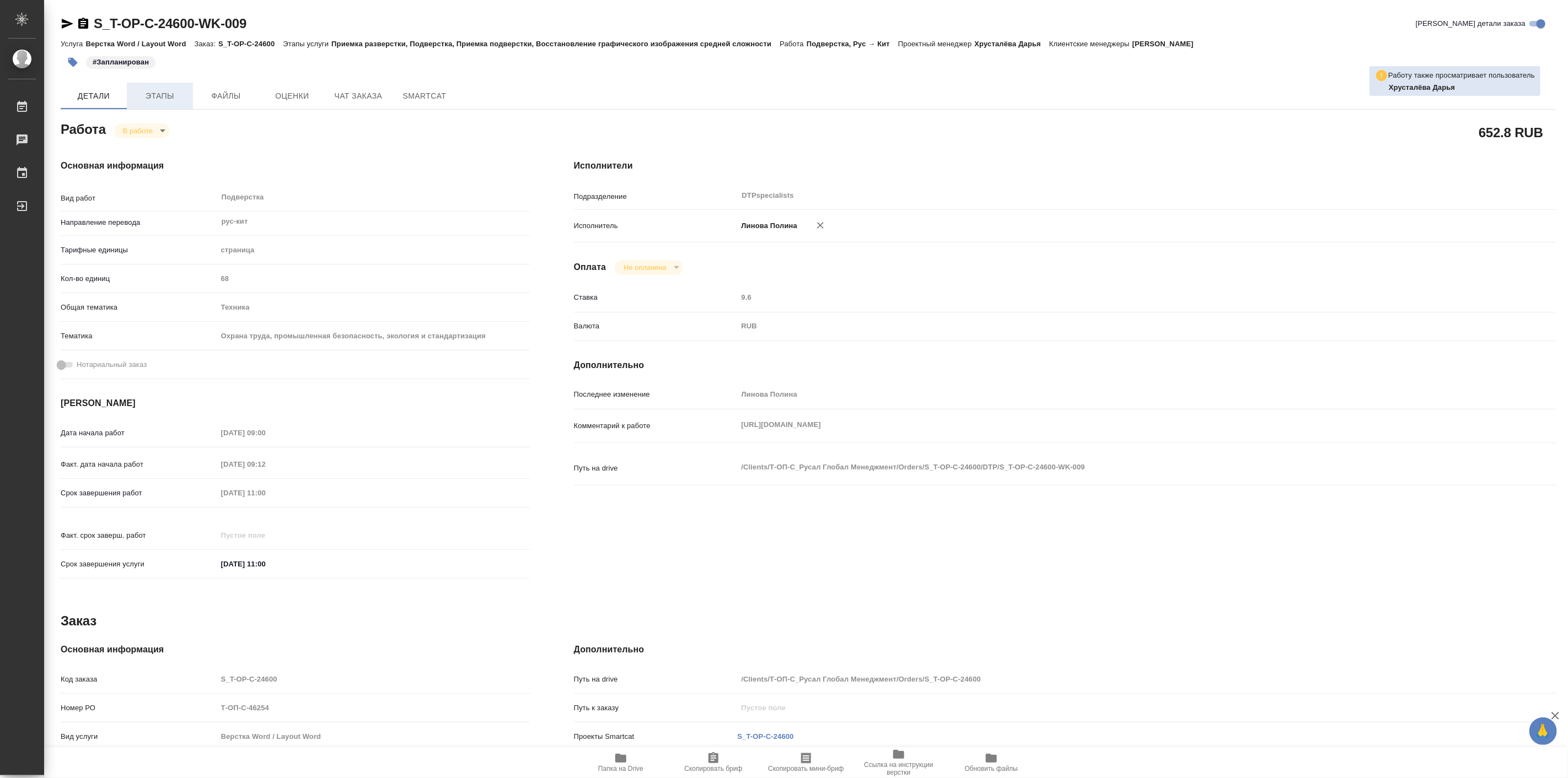
type textarea "x"
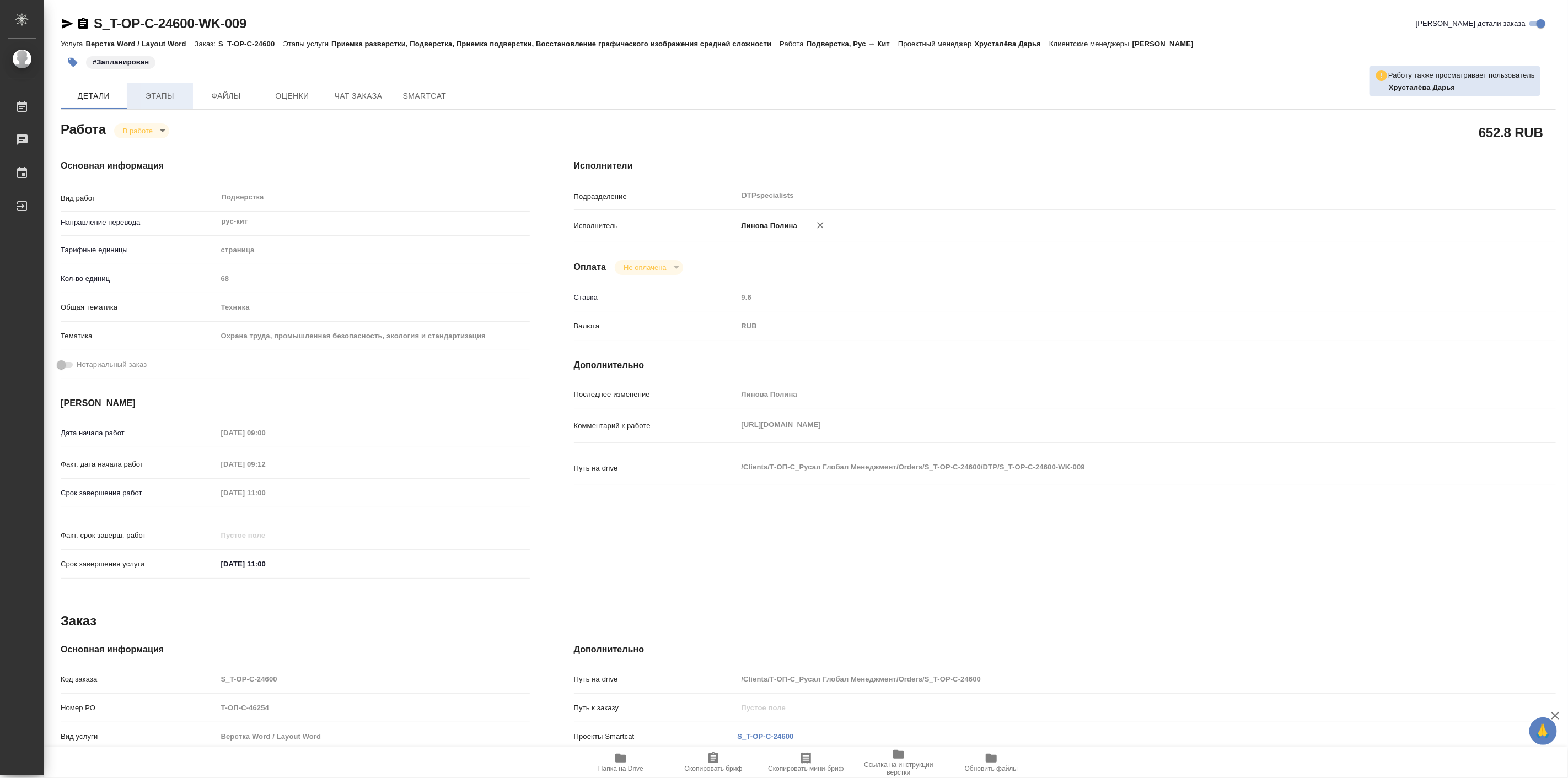
type textarea "x"
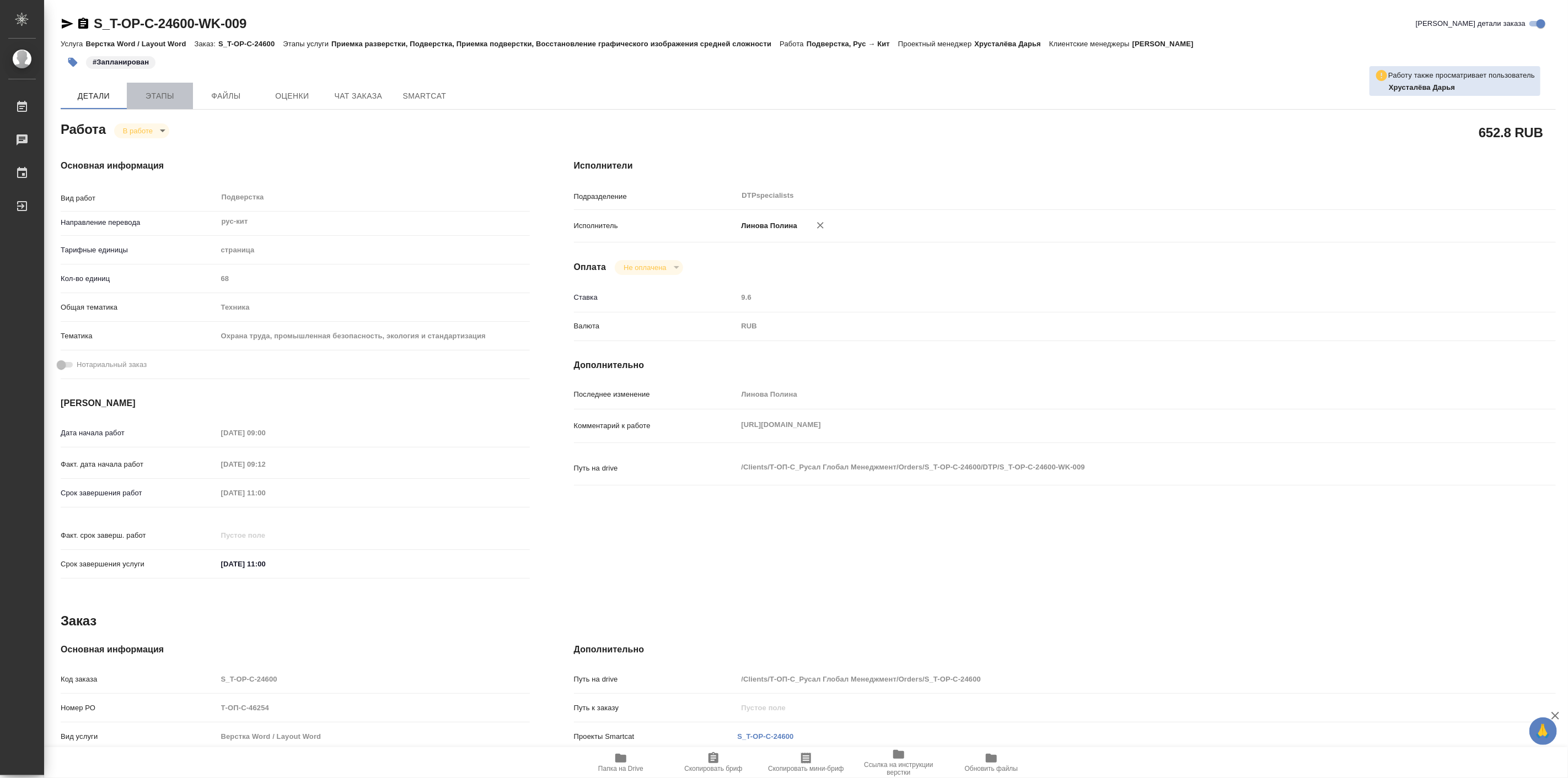
type textarea "x"
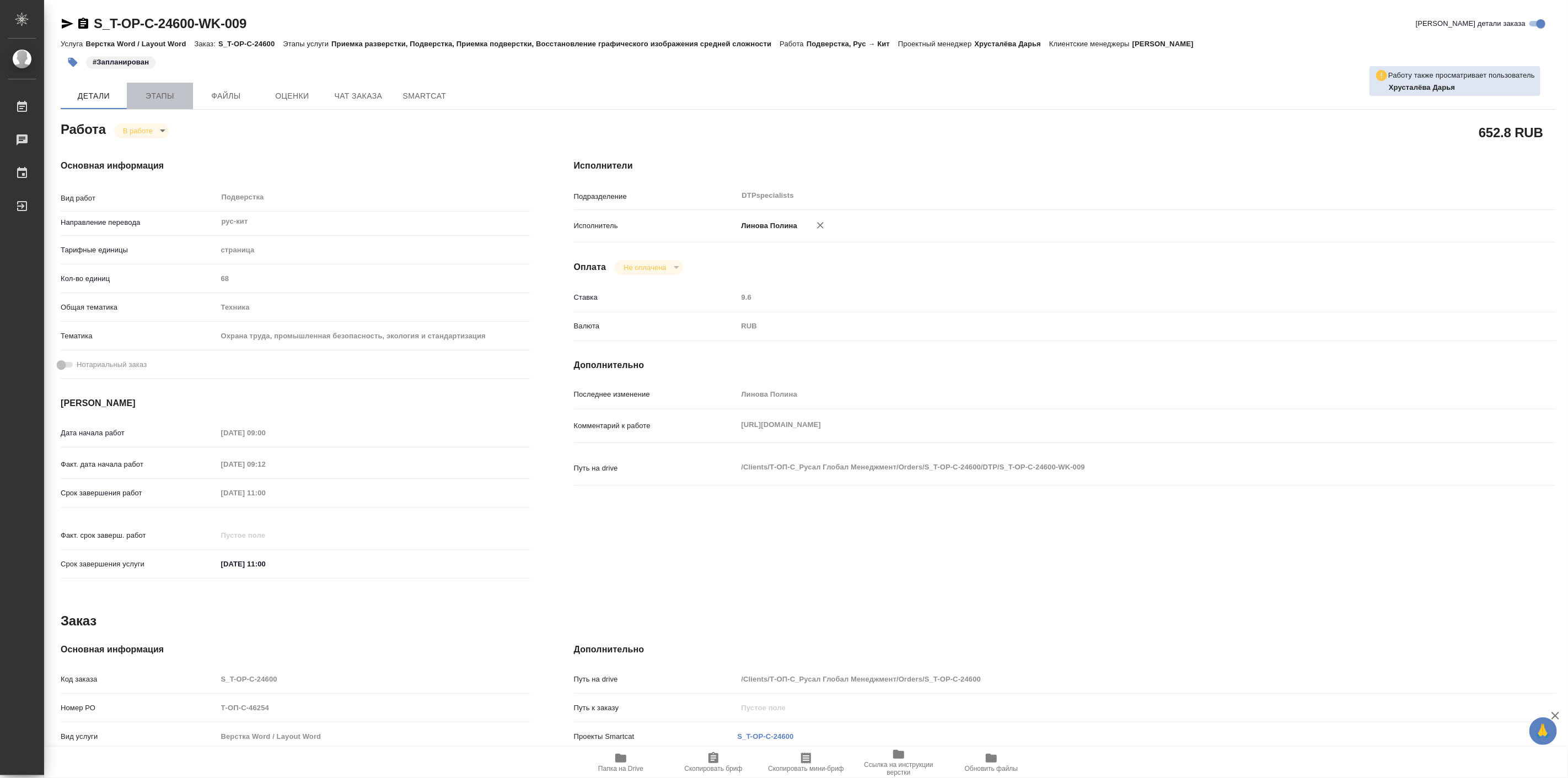
type textarea "x"
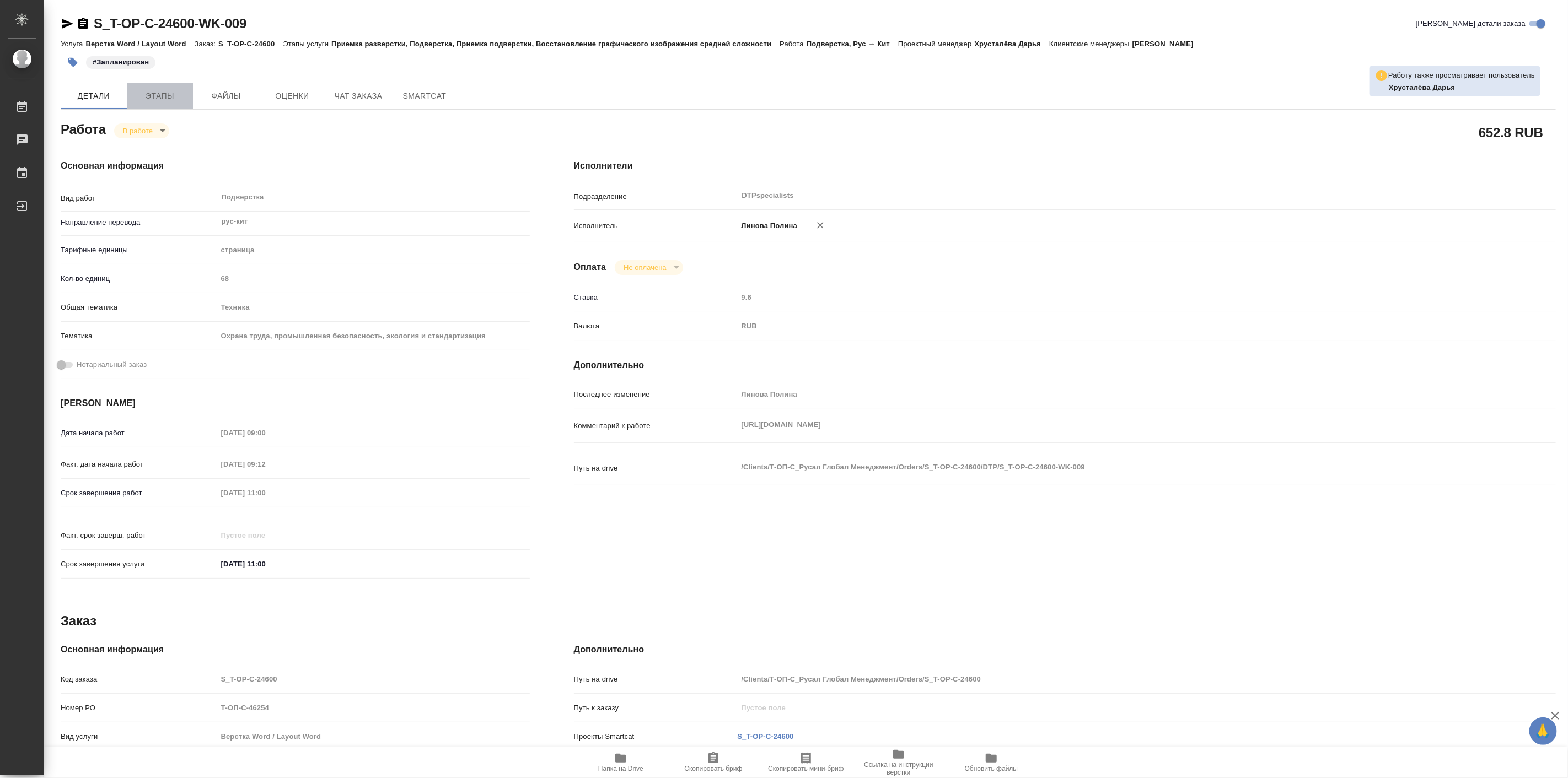
drag, startPoint x: 173, startPoint y: 96, endPoint x: 161, endPoint y: 89, distance: 13.9
click at [161, 89] on span "Этапы" at bounding box center [160, 96] width 53 height 14
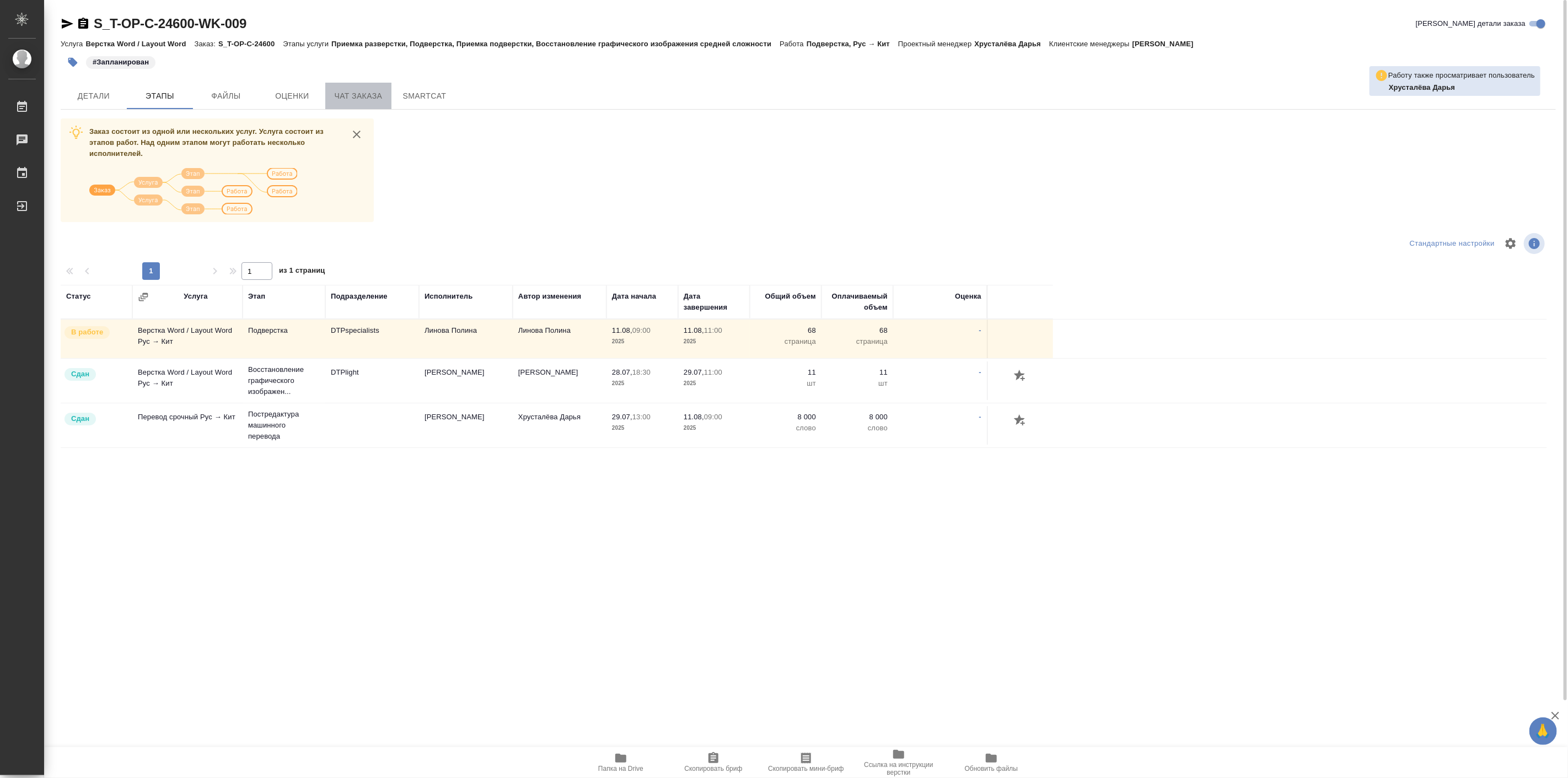
click at [351, 93] on span "Чат заказа" at bounding box center [358, 96] width 53 height 14
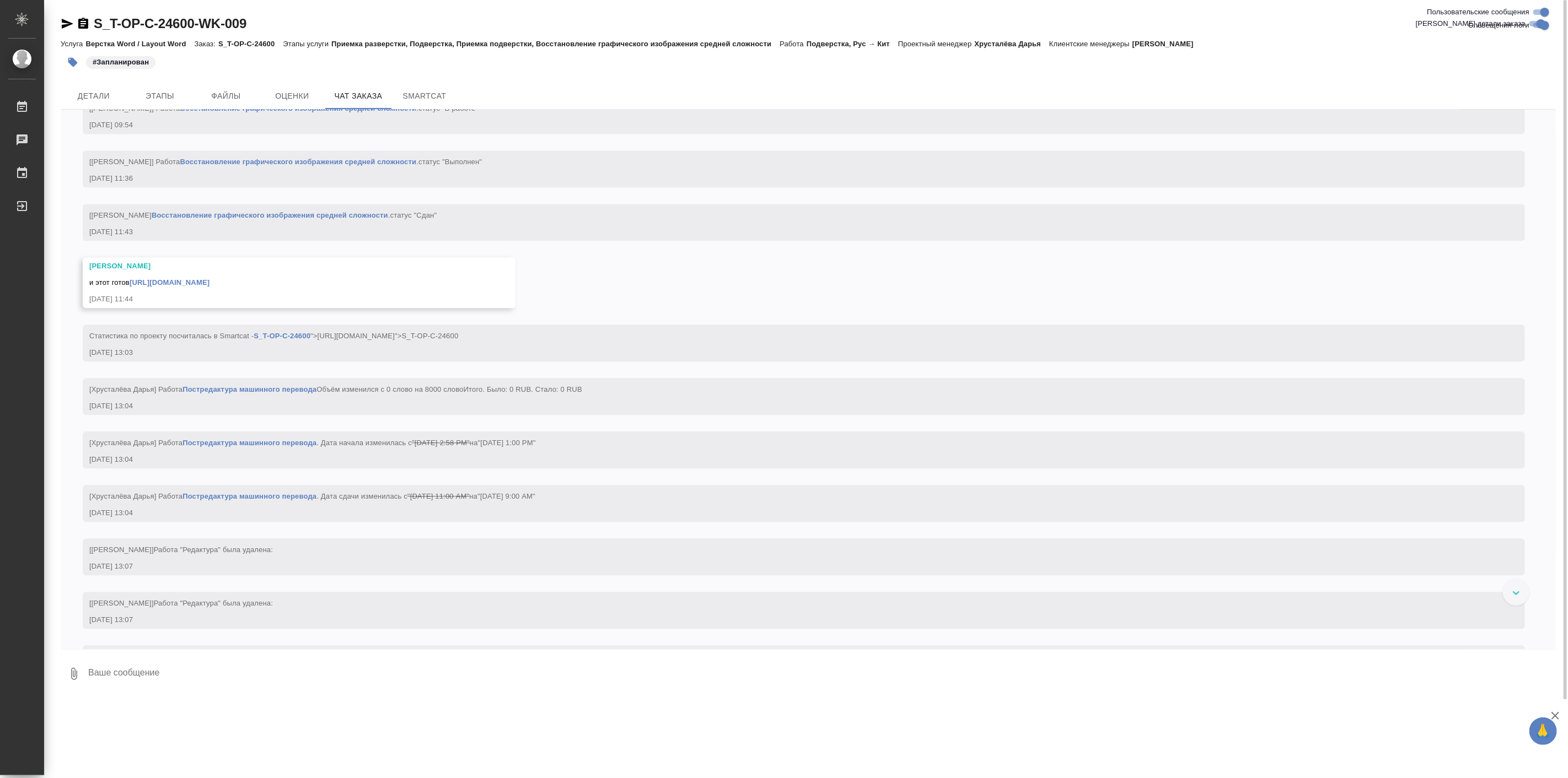
scroll to position [2072, 0]
click at [209, 289] on link "https://drive.awatera.com/apps/files/files/9950622?dir=/Shares/%D0%A2-%D0%9E%D0…" at bounding box center [170, 284] width 80 height 8
click at [383, 655] on textarea at bounding box center [821, 673] width 1469 height 38
click at [111, 96] on span "Детали" at bounding box center [94, 96] width 53 height 14
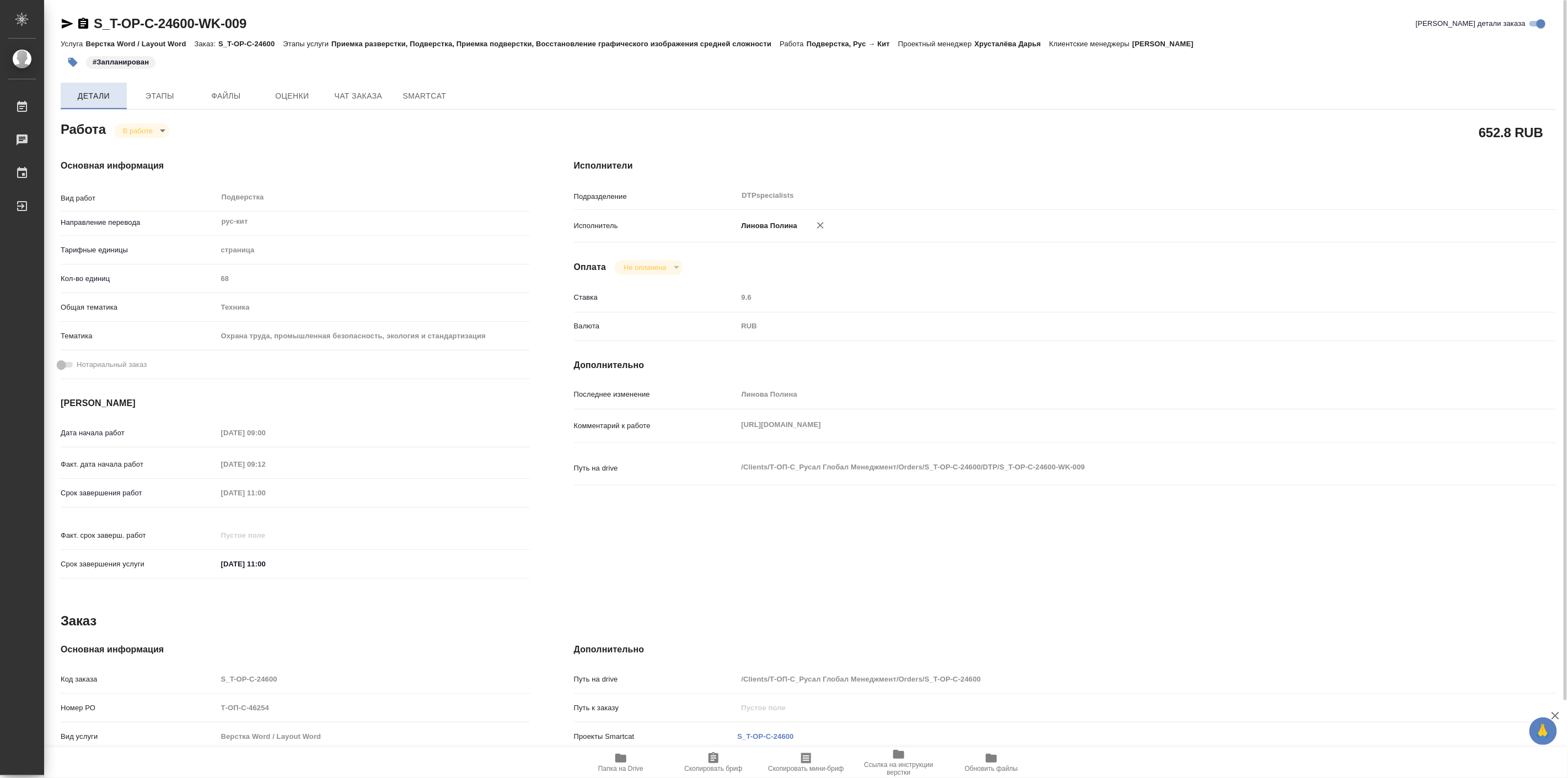
type textarea "x"
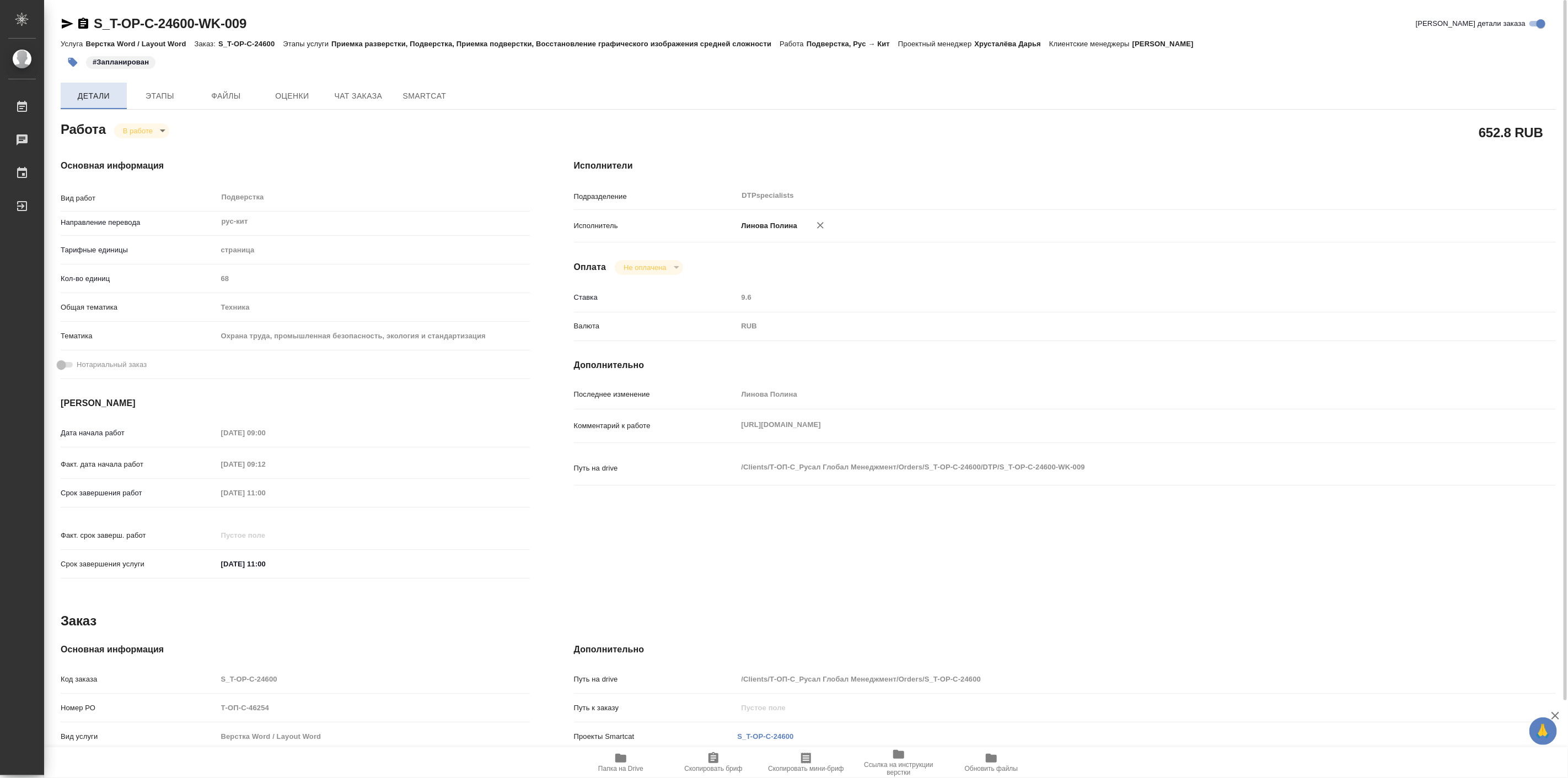
type textarea "x"
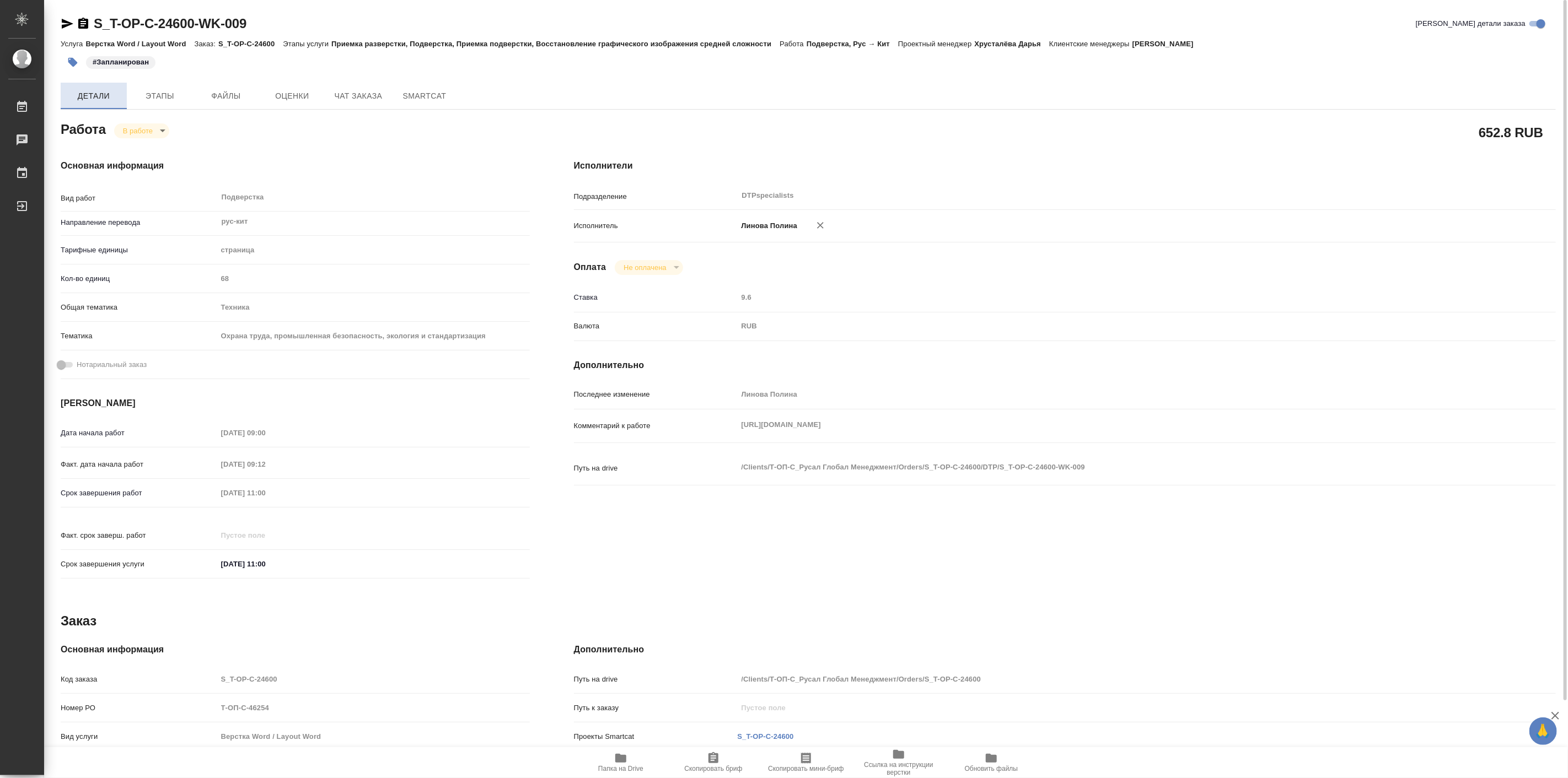
type textarea "x"
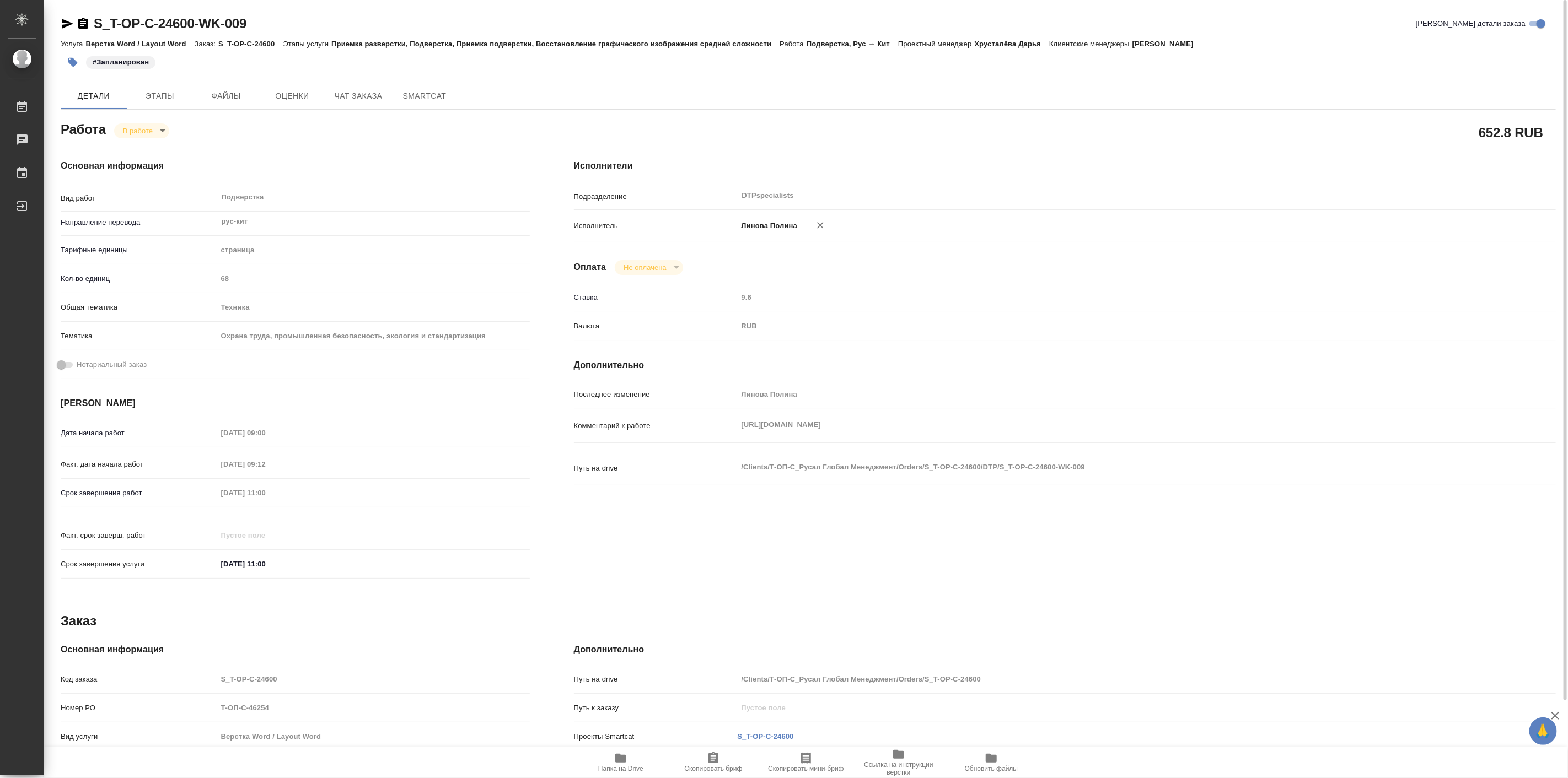
type textarea "x"
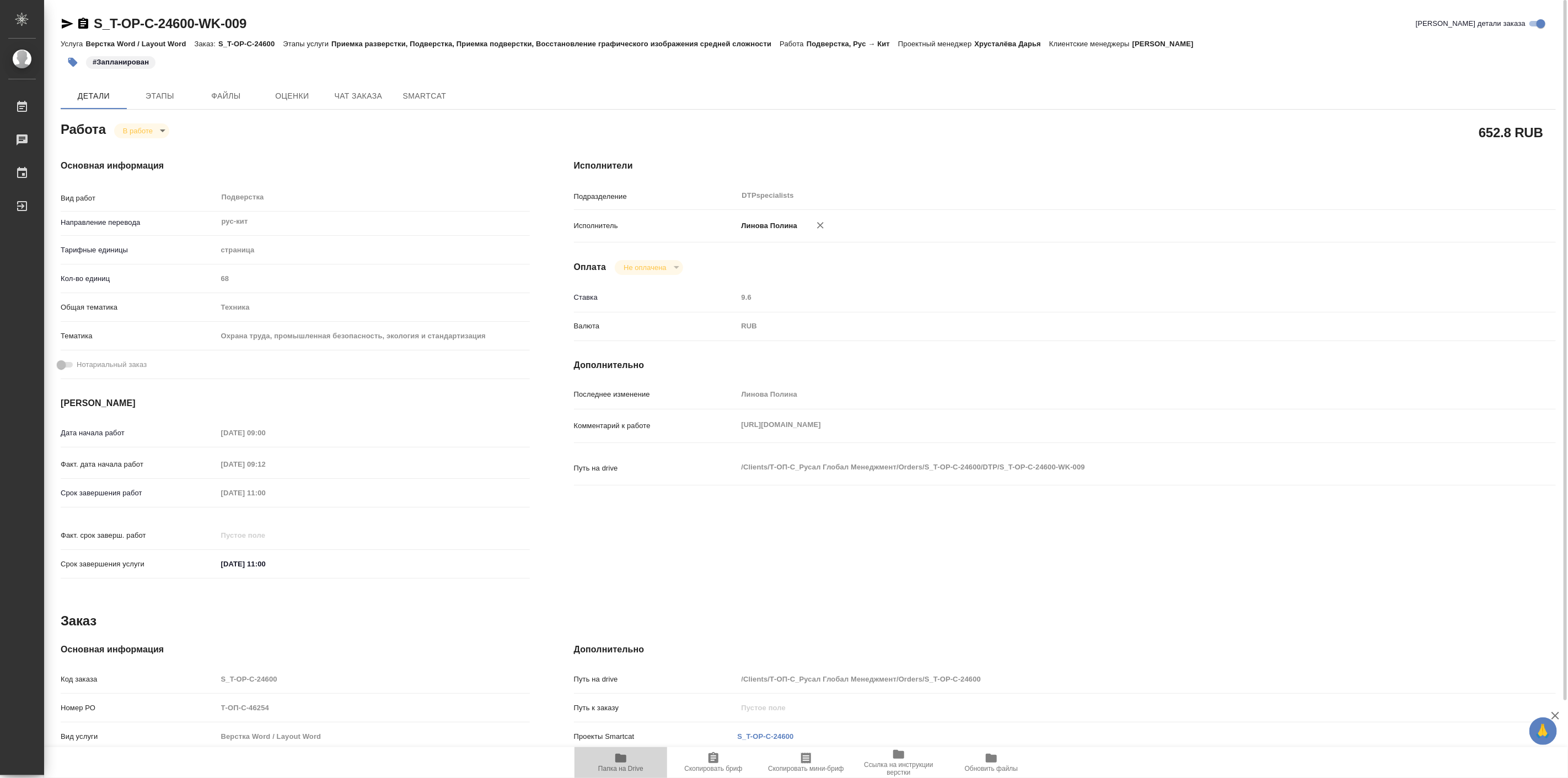
click at [619, 762] on icon "button" at bounding box center [621, 758] width 11 height 9
click at [156, 126] on body "🙏 .cls-1 fill:#fff; AWATERA Linova Polina Работы 0 Чаты График Выйти S_T-OP-C-2…" at bounding box center [784, 389] width 1568 height 778
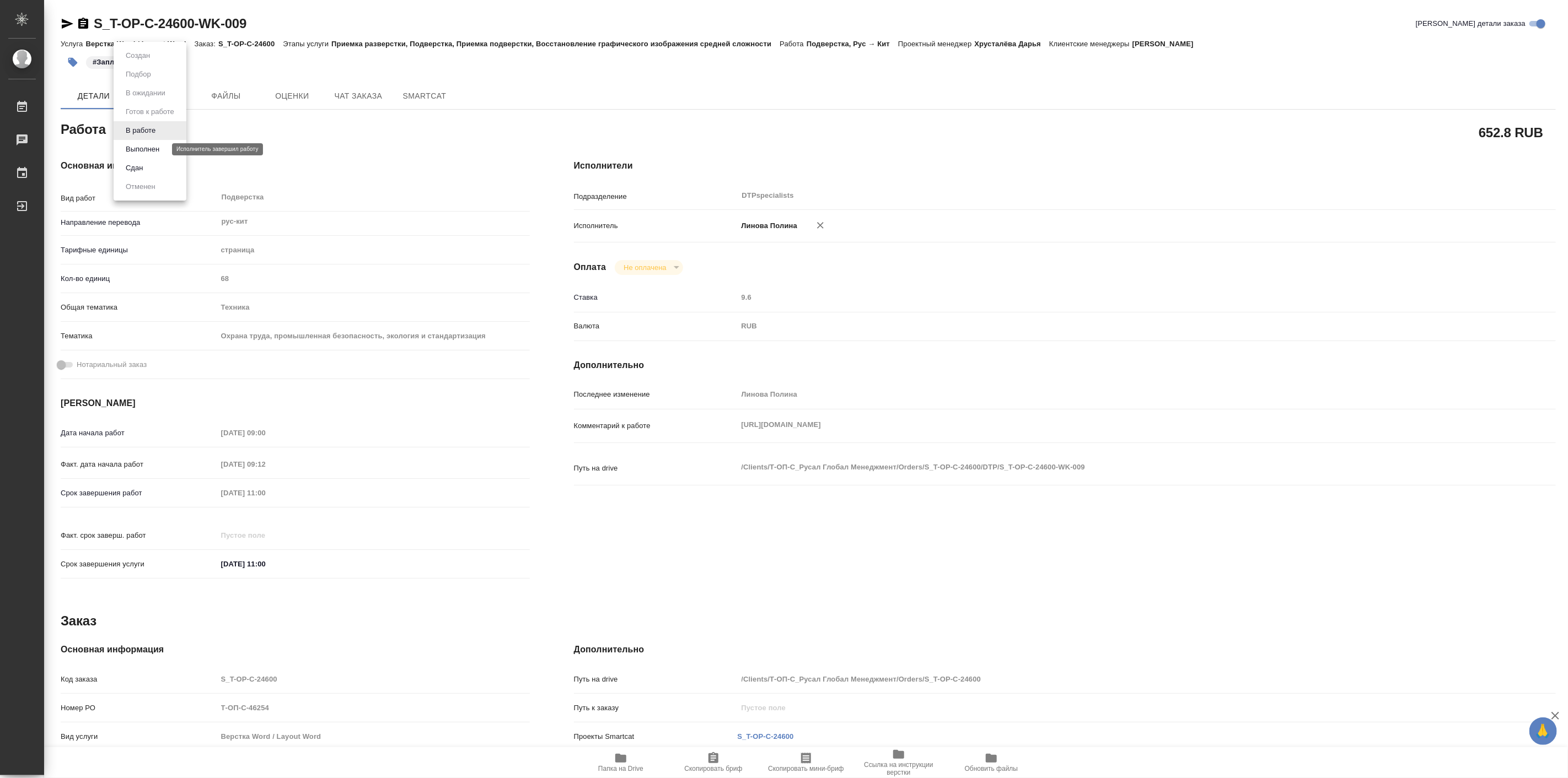
click at [153, 149] on button "Выполнен" at bounding box center [142, 149] width 41 height 12
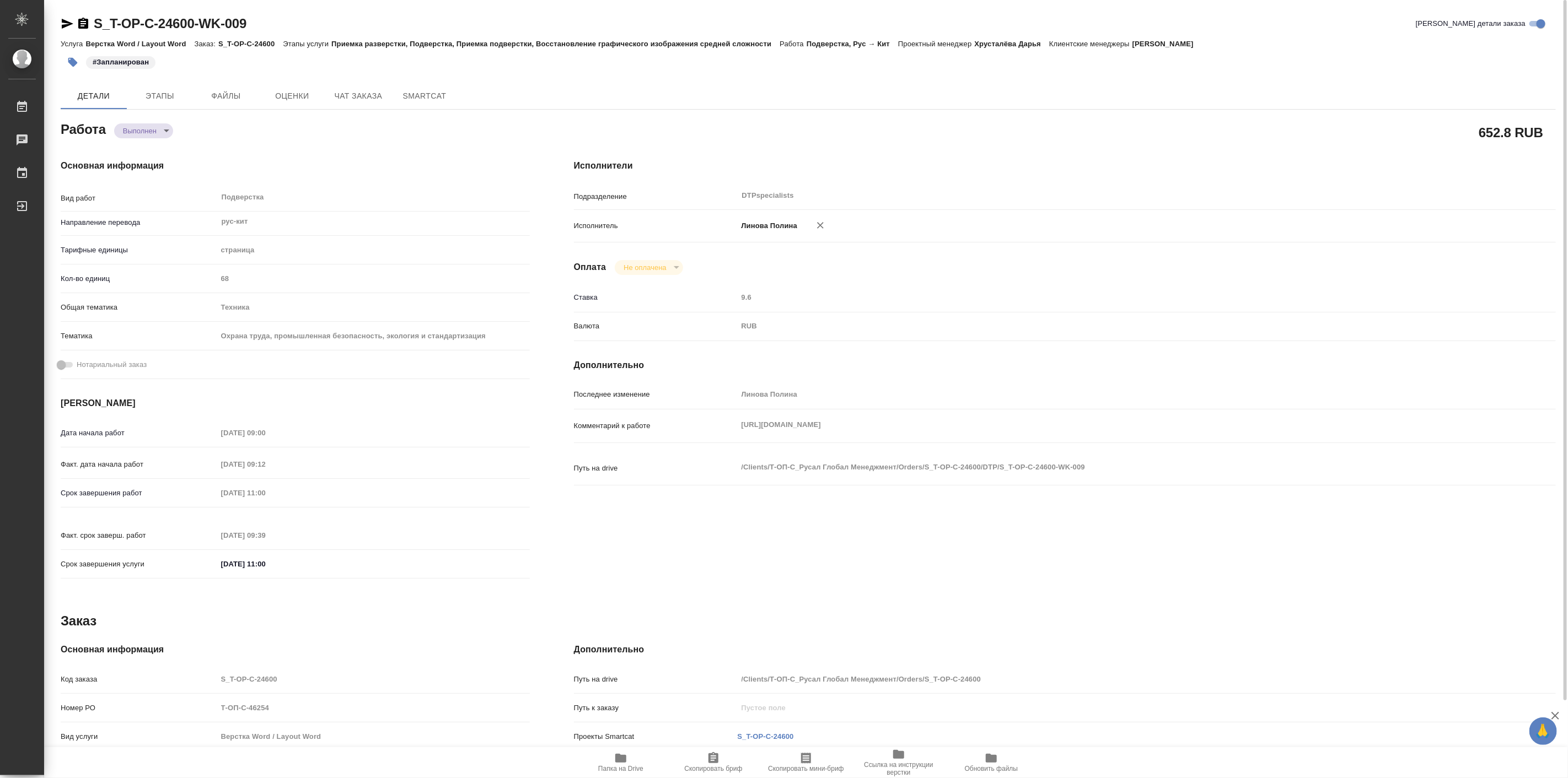
type textarea "x"
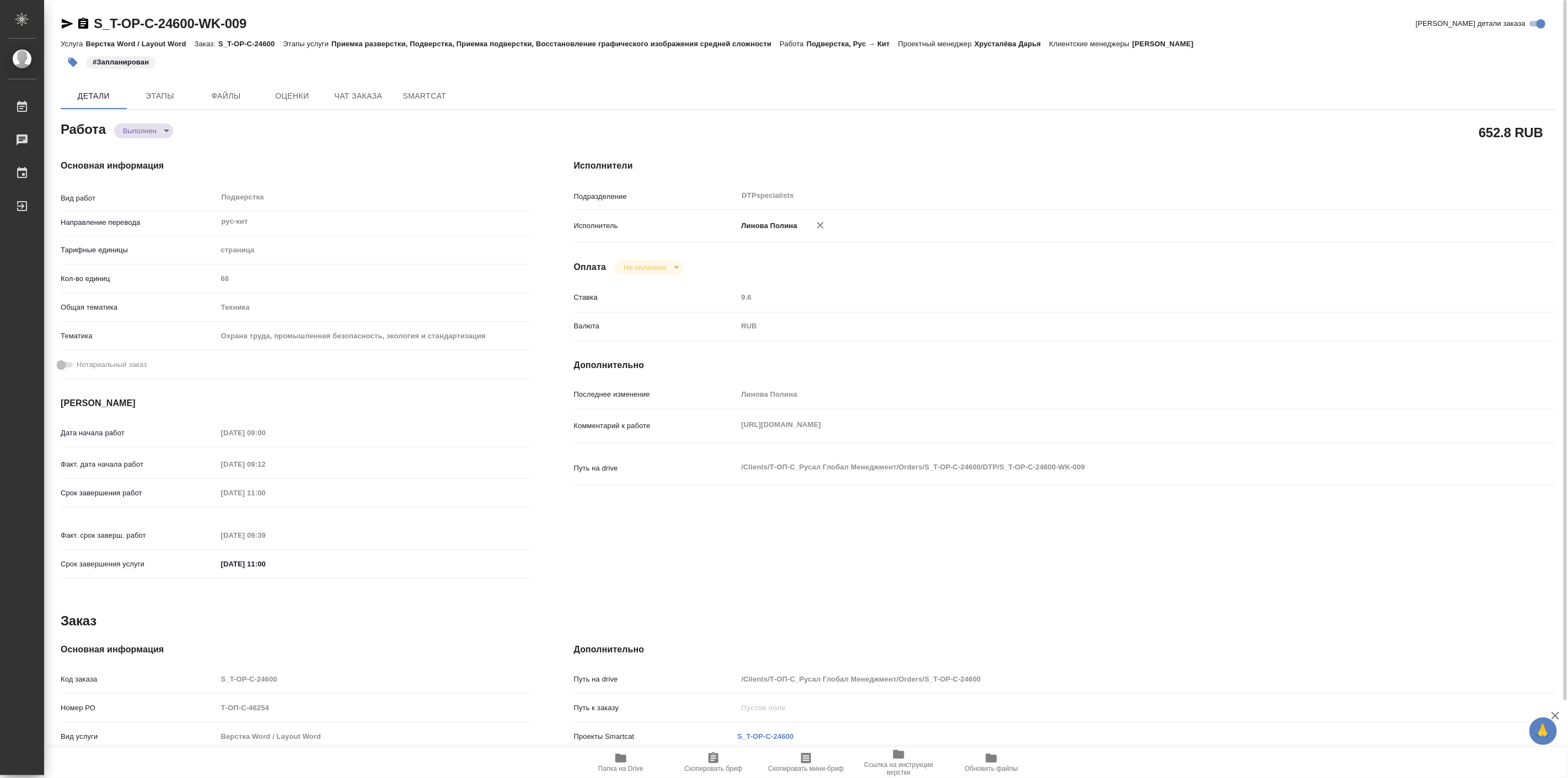
type textarea "x"
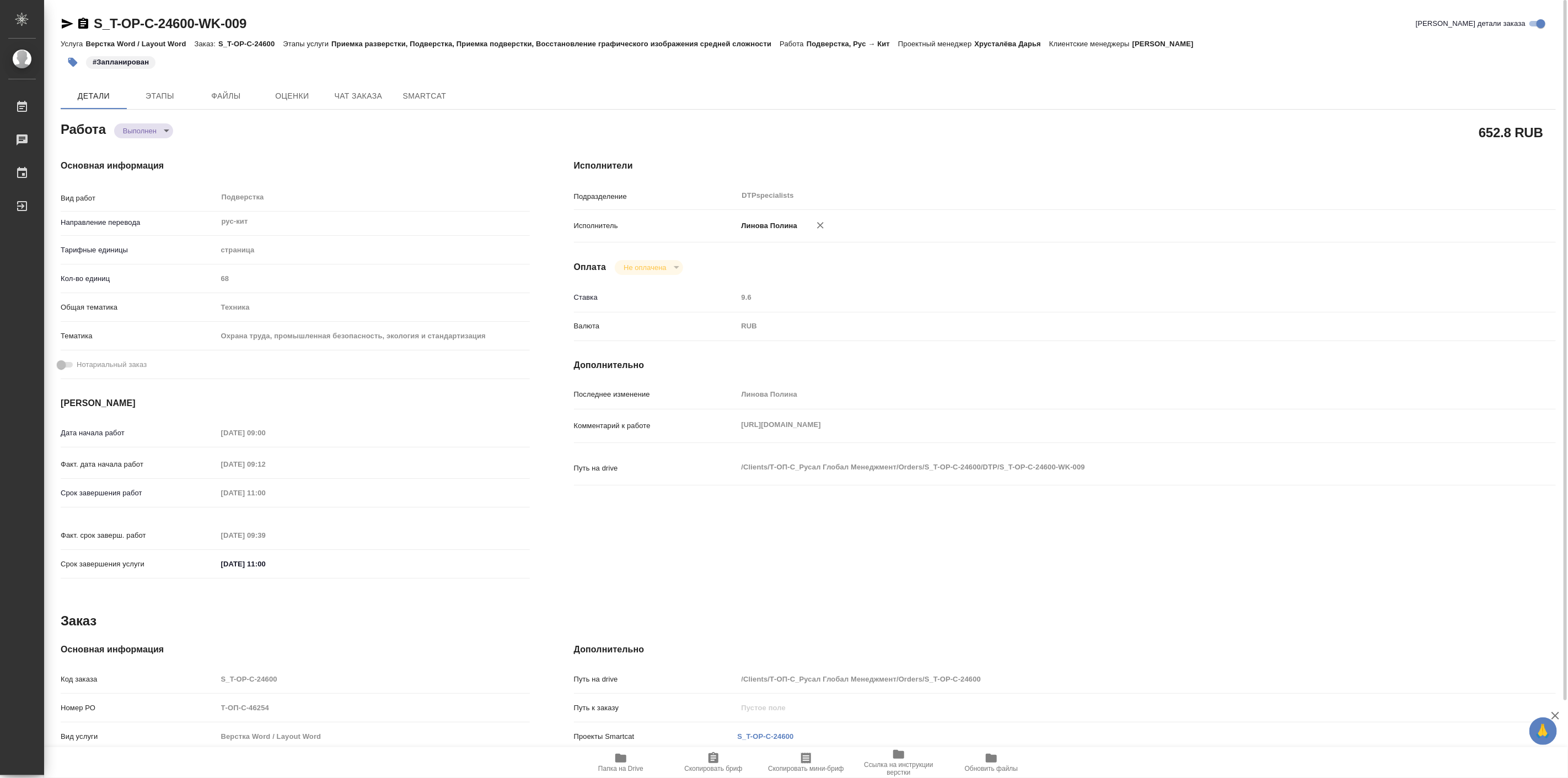
type textarea "x"
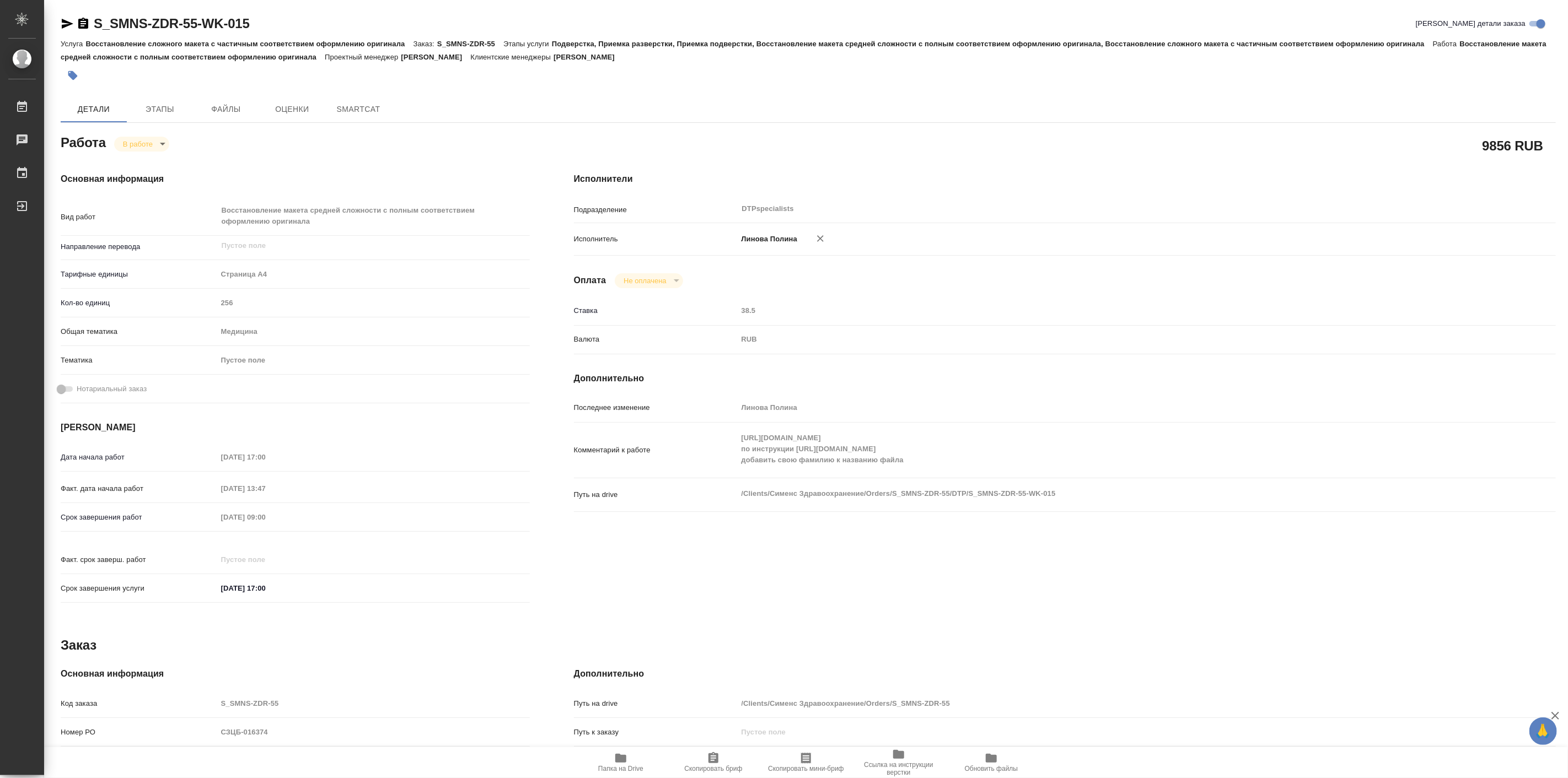
type textarea "x"
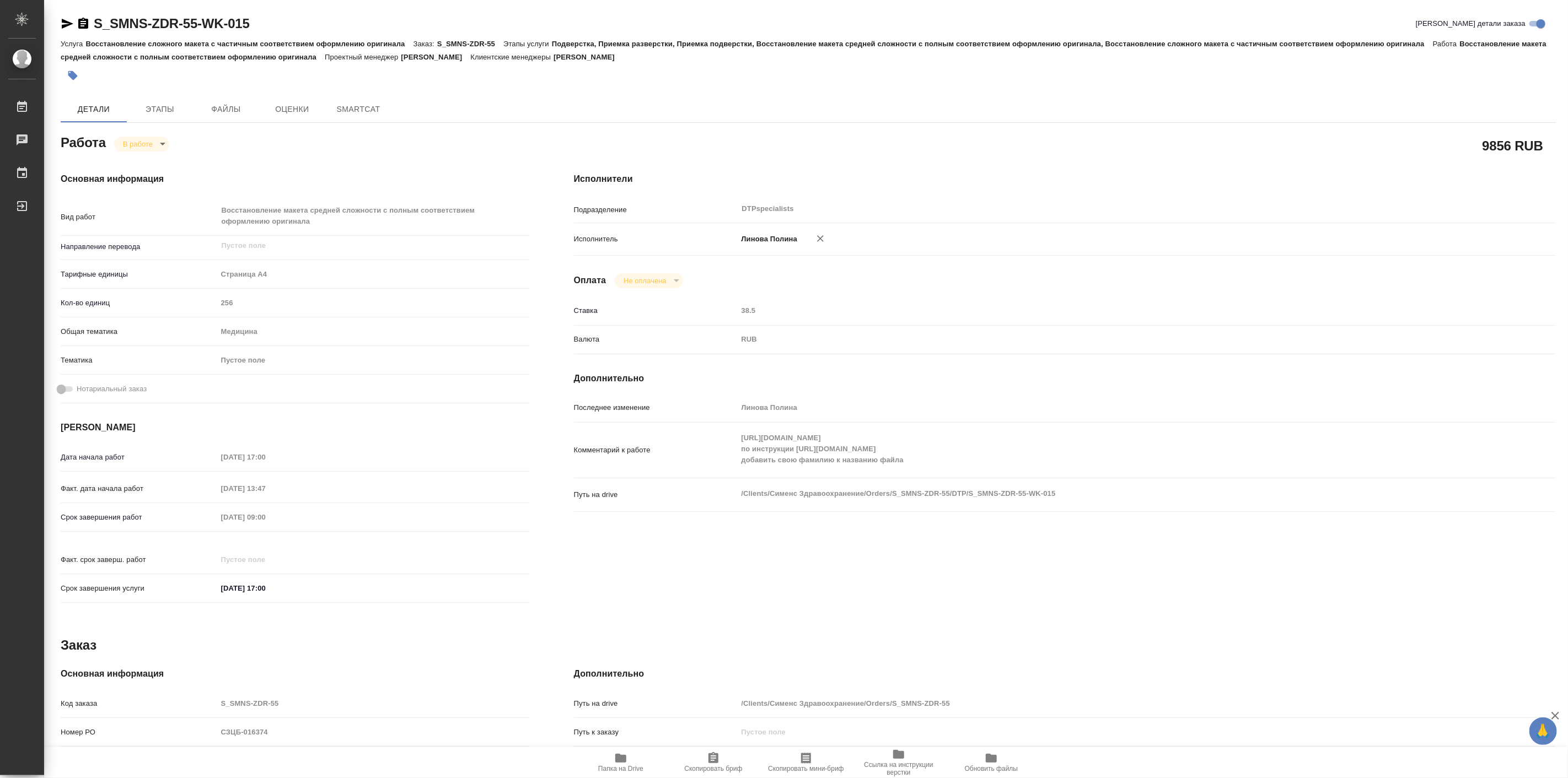
type textarea "x"
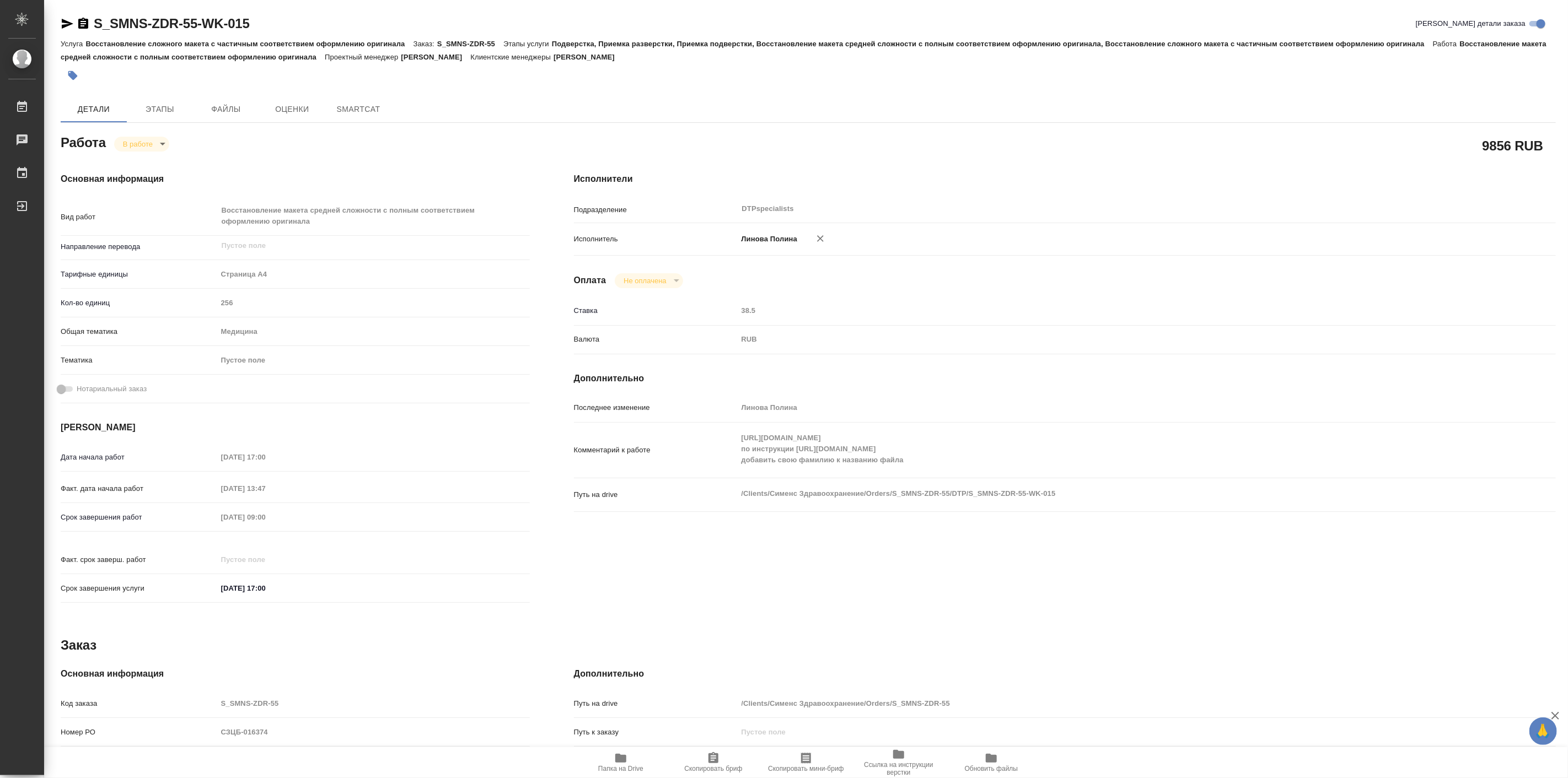
type textarea "x"
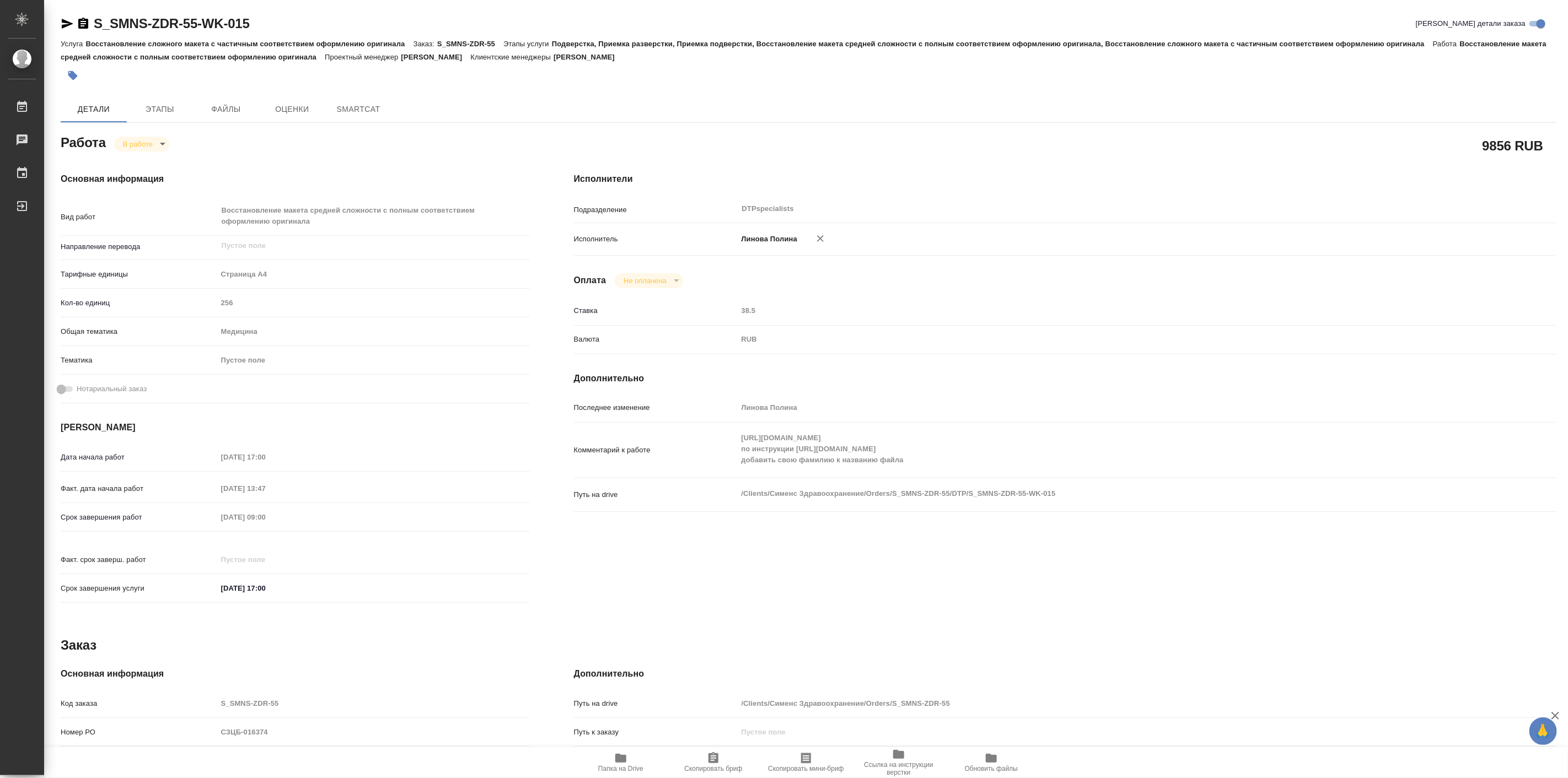
type textarea "x"
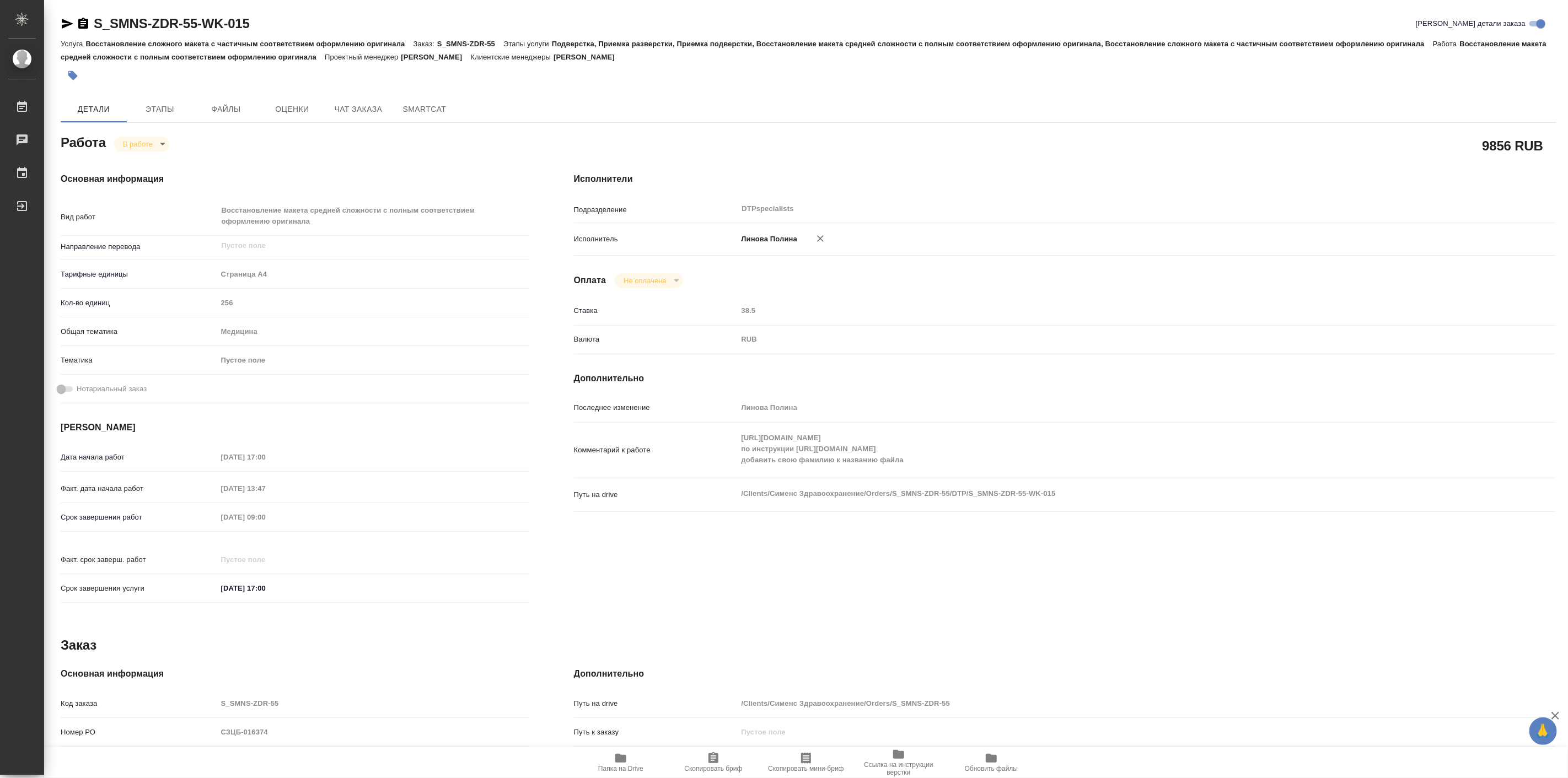
type textarea "x"
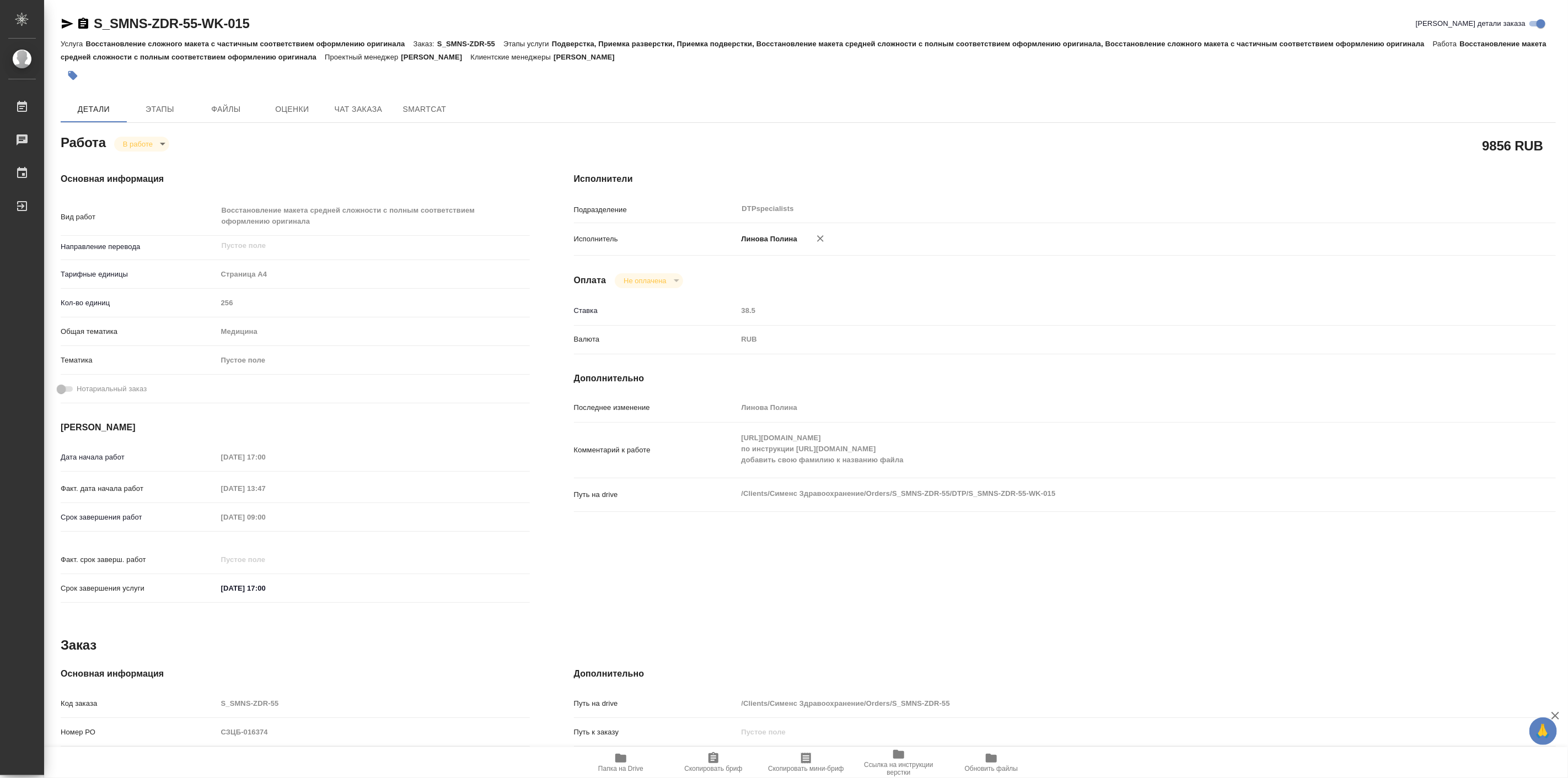
type textarea "x"
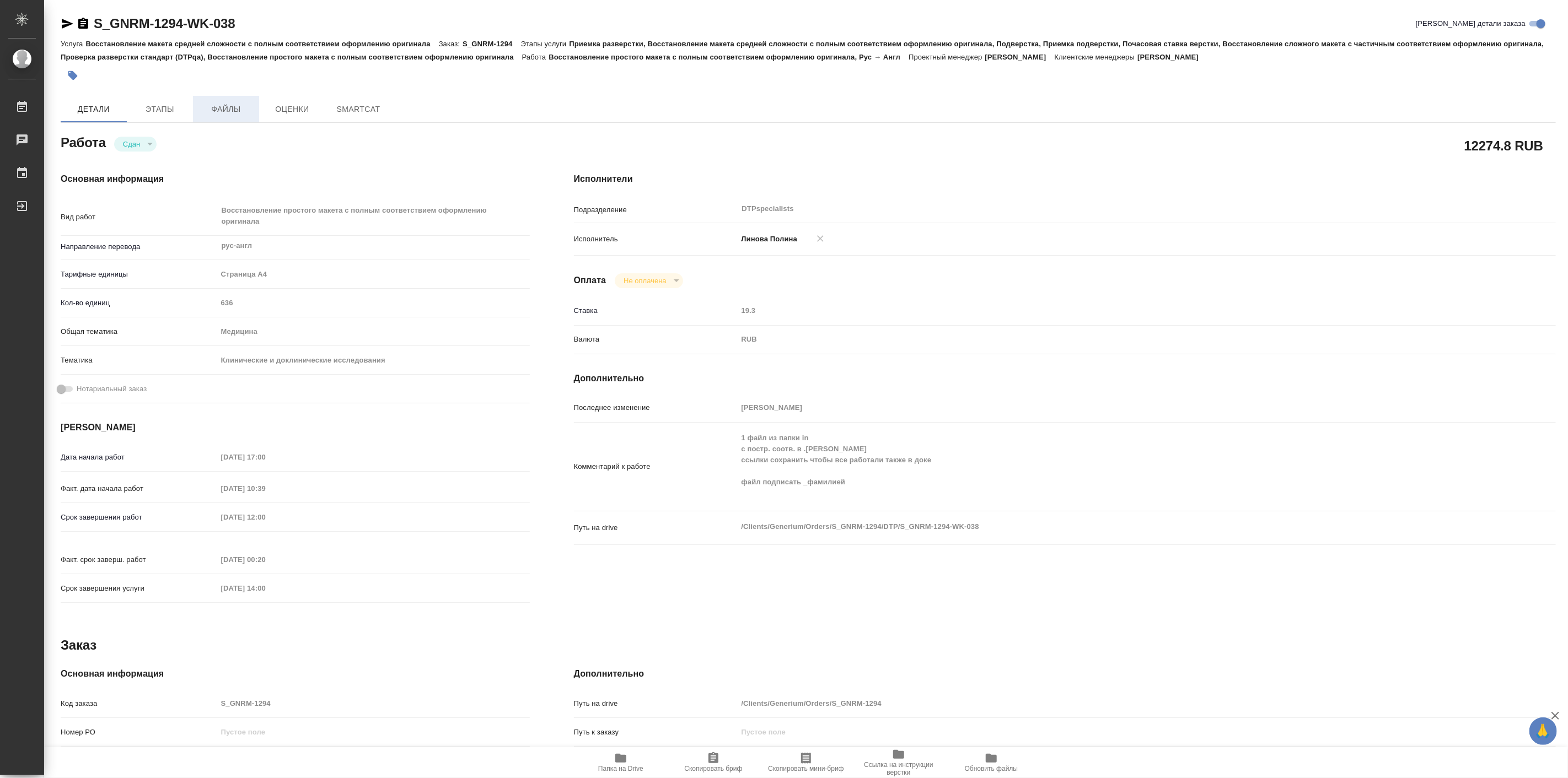
type textarea "x"
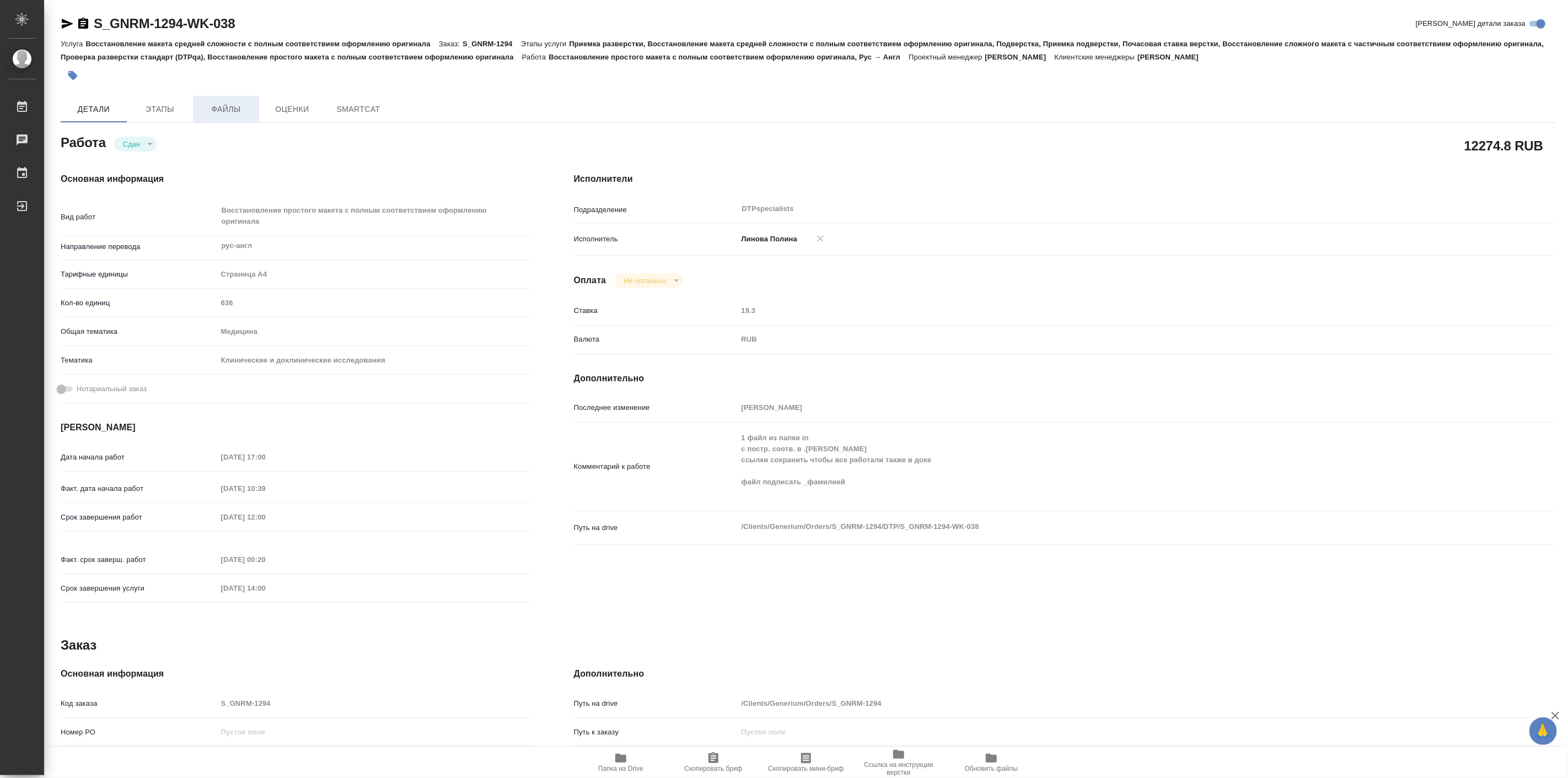
type textarea "x"
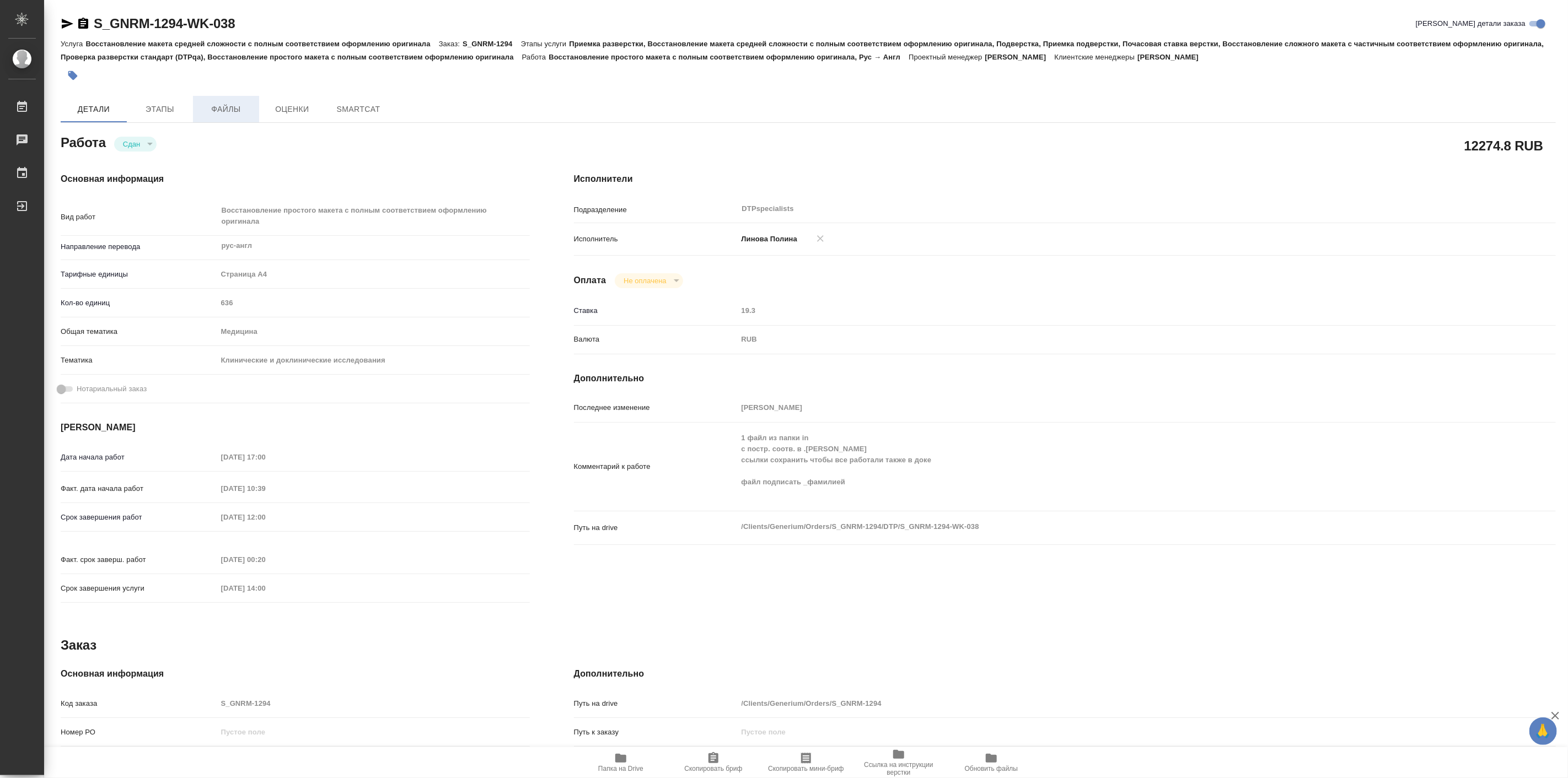
type textarea "x"
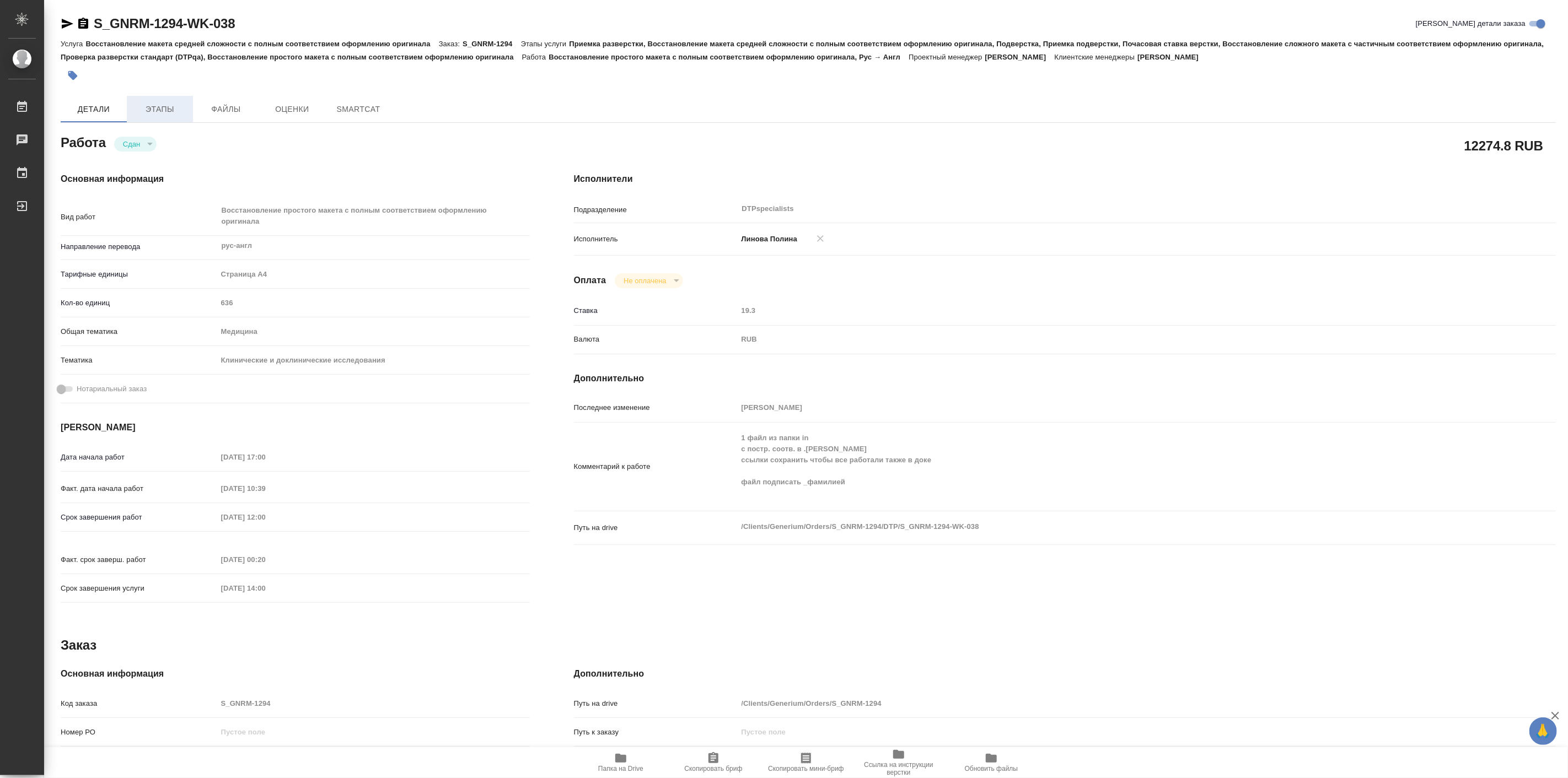
type textarea "x"
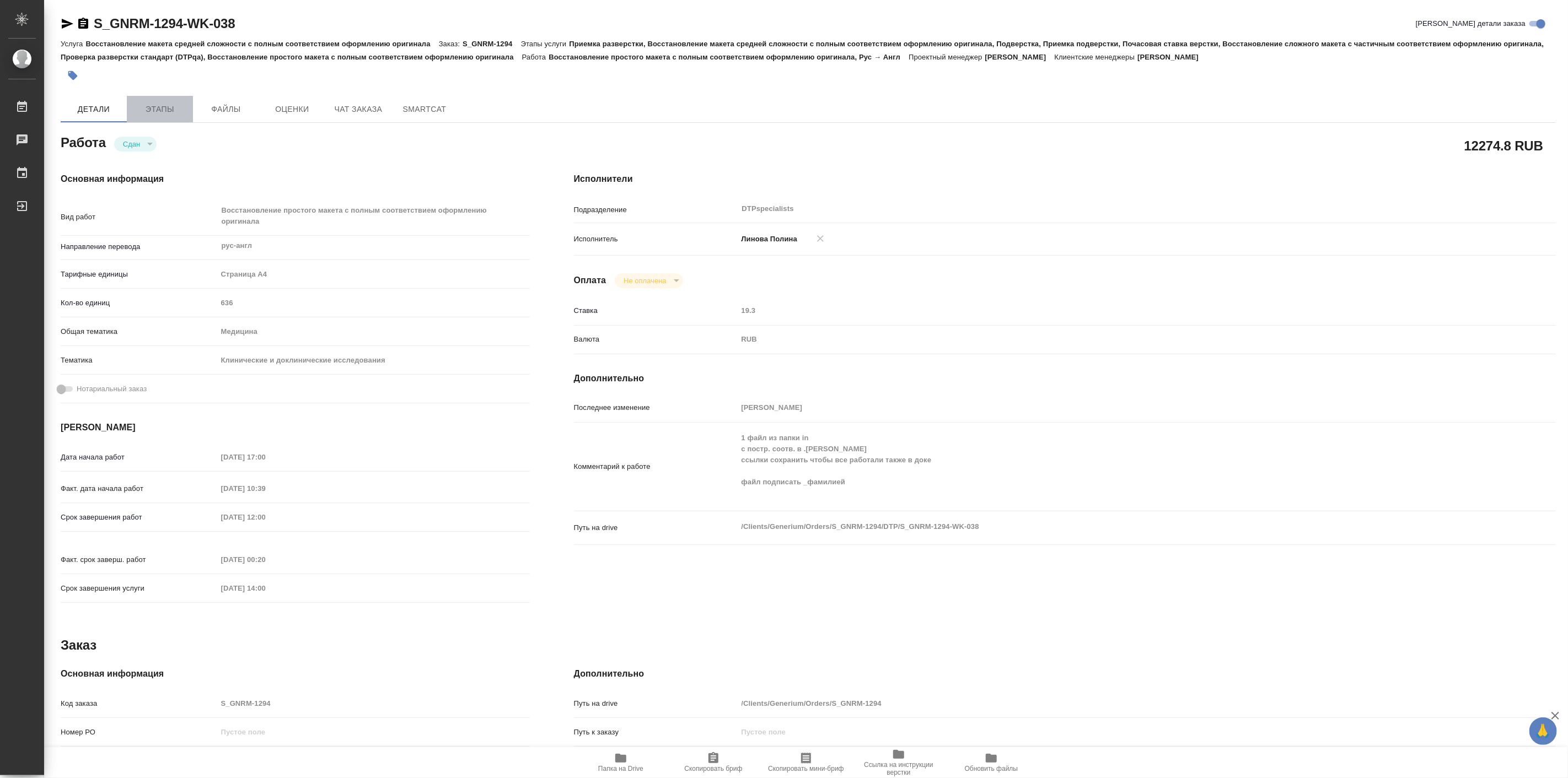
click at [173, 113] on span "Этапы" at bounding box center [160, 109] width 53 height 14
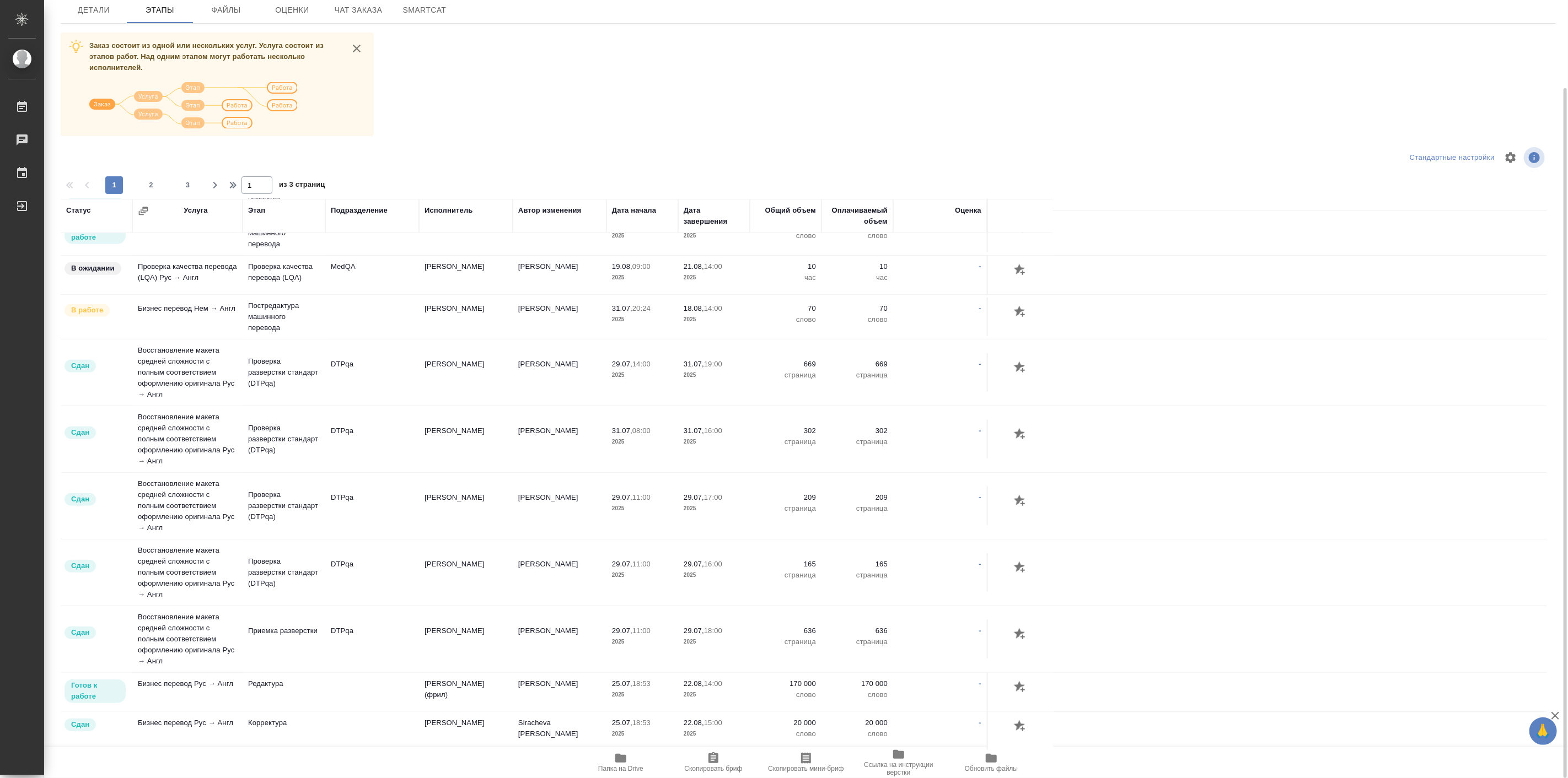
scroll to position [690, 0]
click at [93, 27] on div "S_GNRM-1294-WK-038 Кратко детали заказа Услуга Восстановление макета средней сл…" at bounding box center [808, 339] width 1508 height 877
click at [93, 14] on span "Детали" at bounding box center [94, 10] width 53 height 14
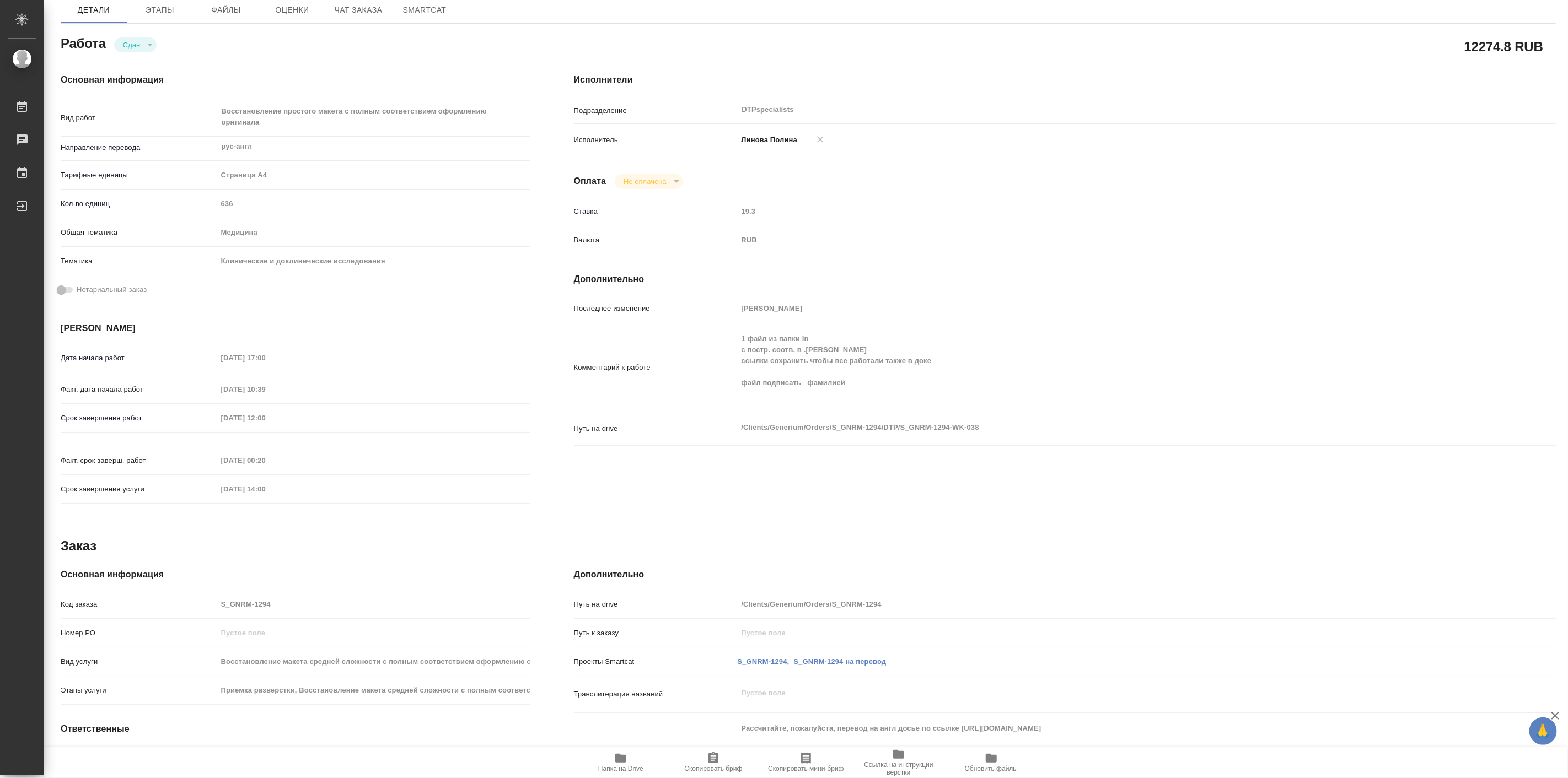
type textarea "x"
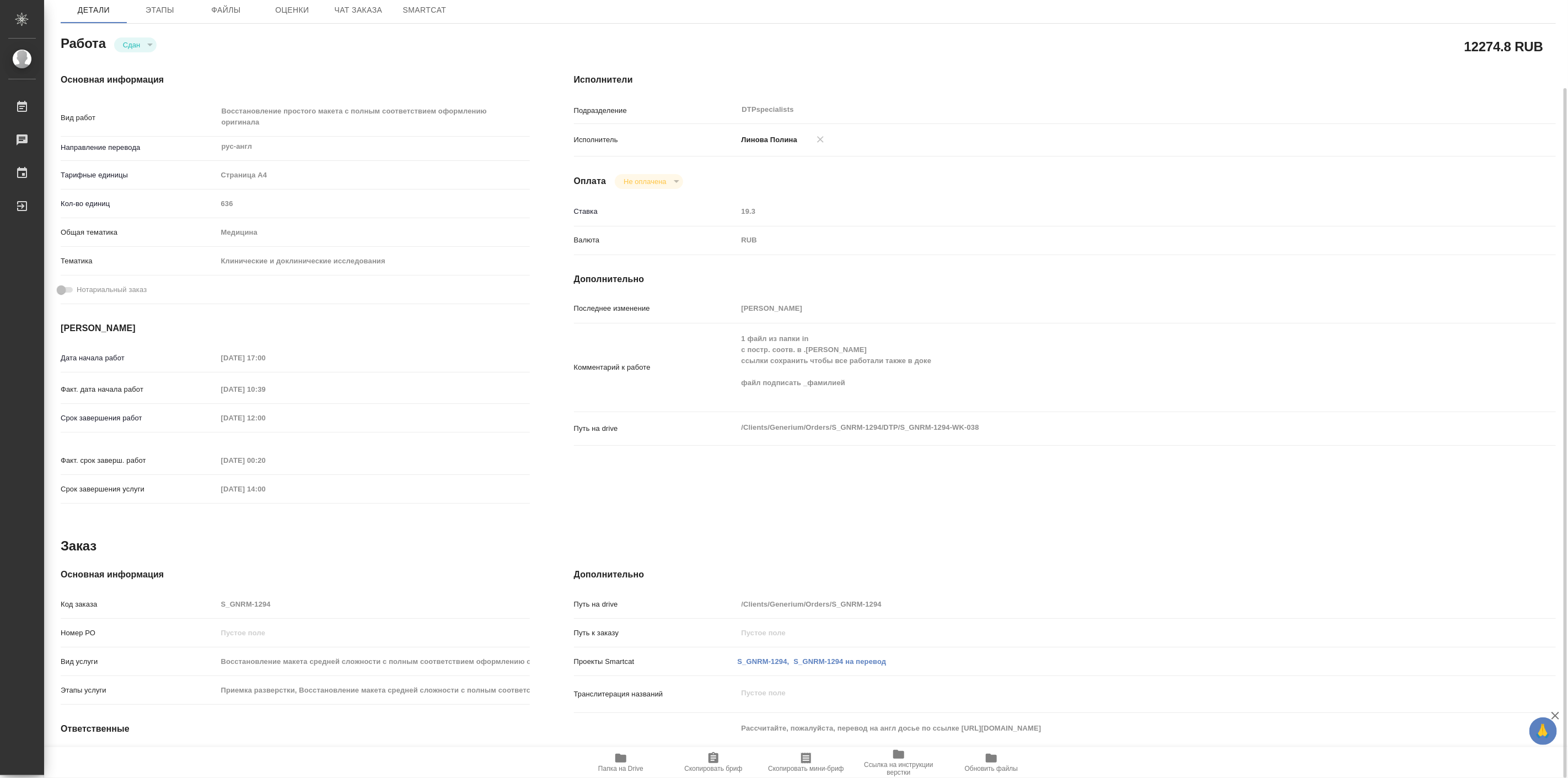
type textarea "x"
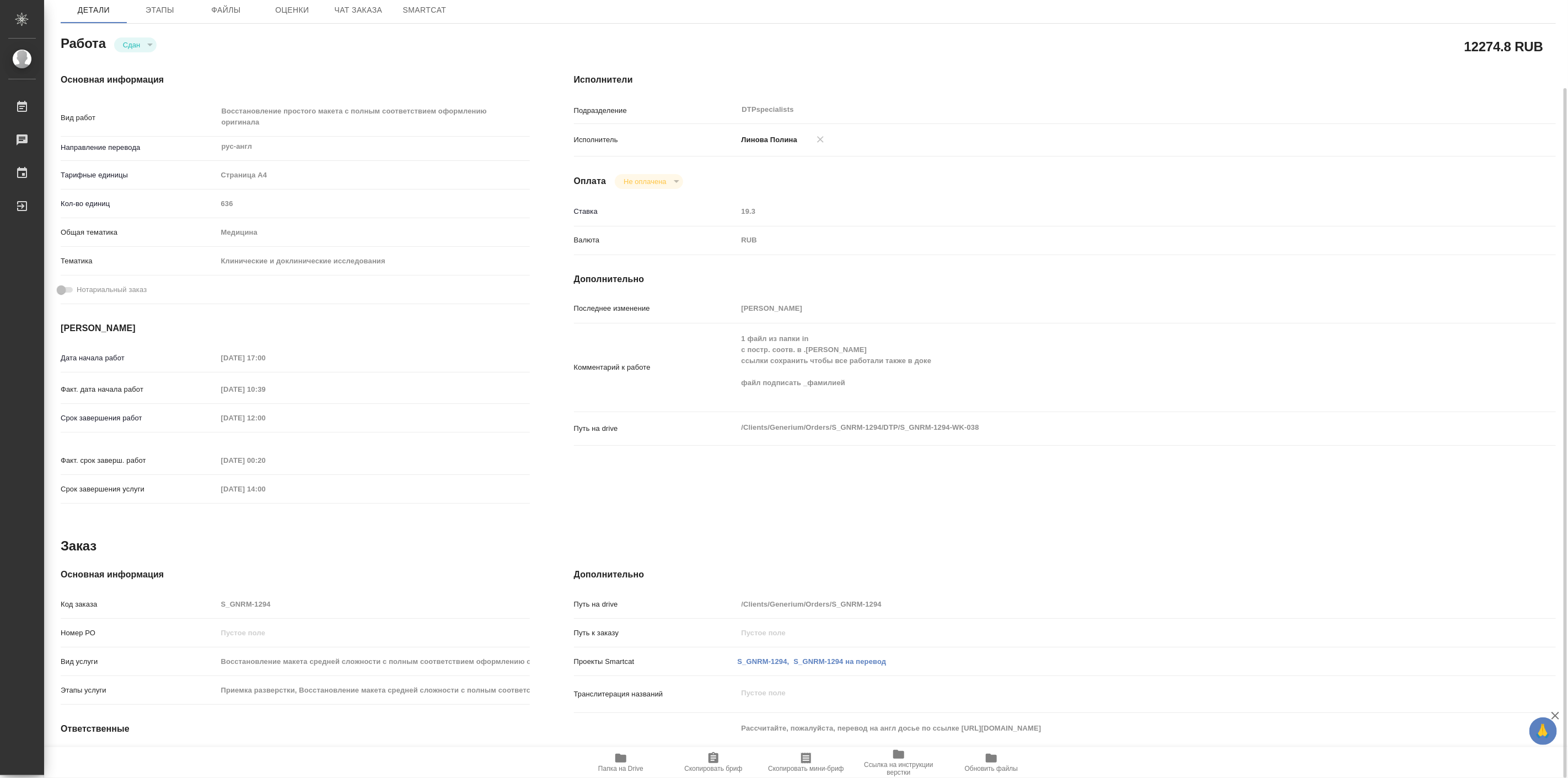
type textarea "x"
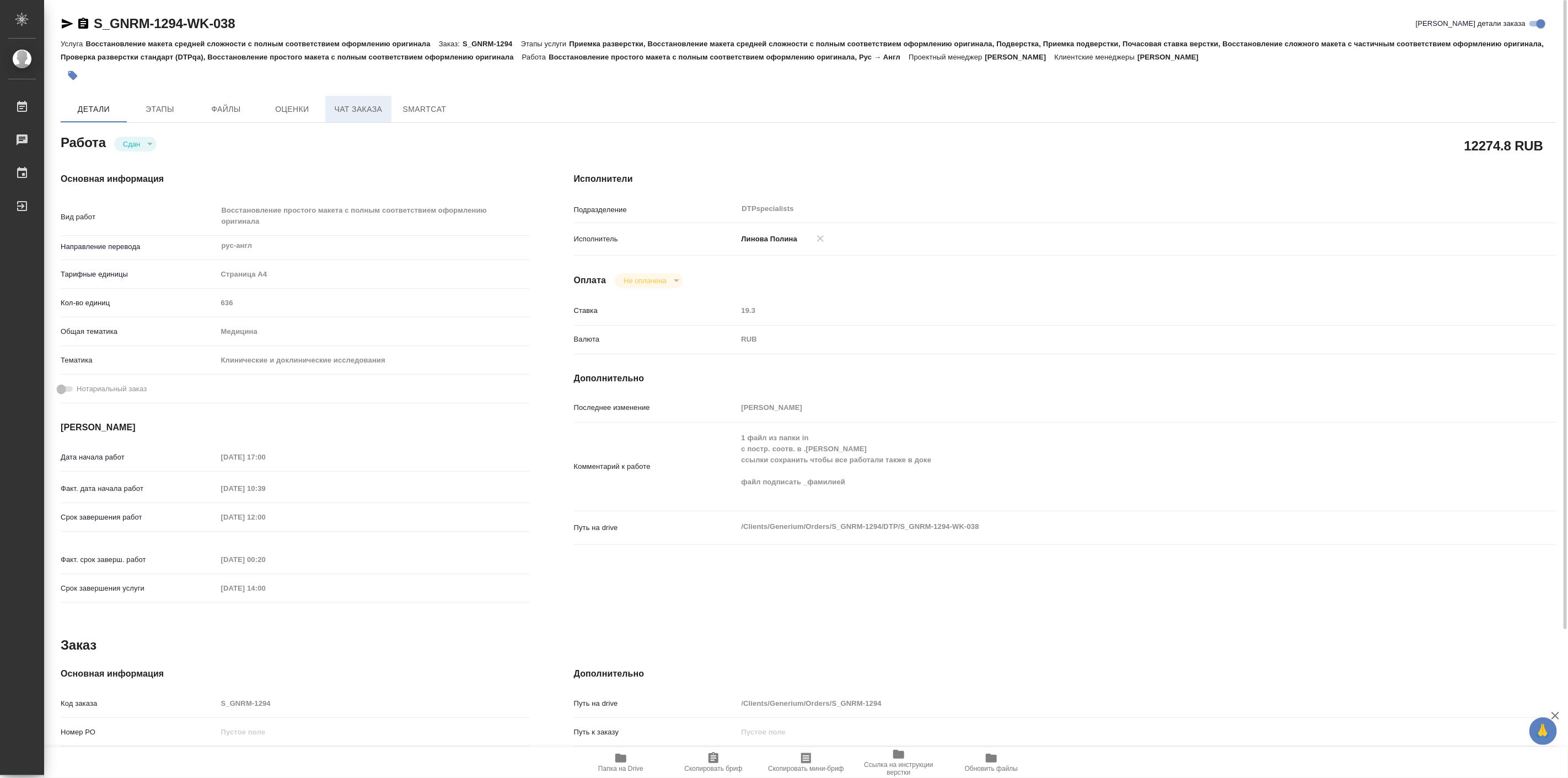
click at [373, 115] on span "Чат заказа" at bounding box center [358, 109] width 53 height 14
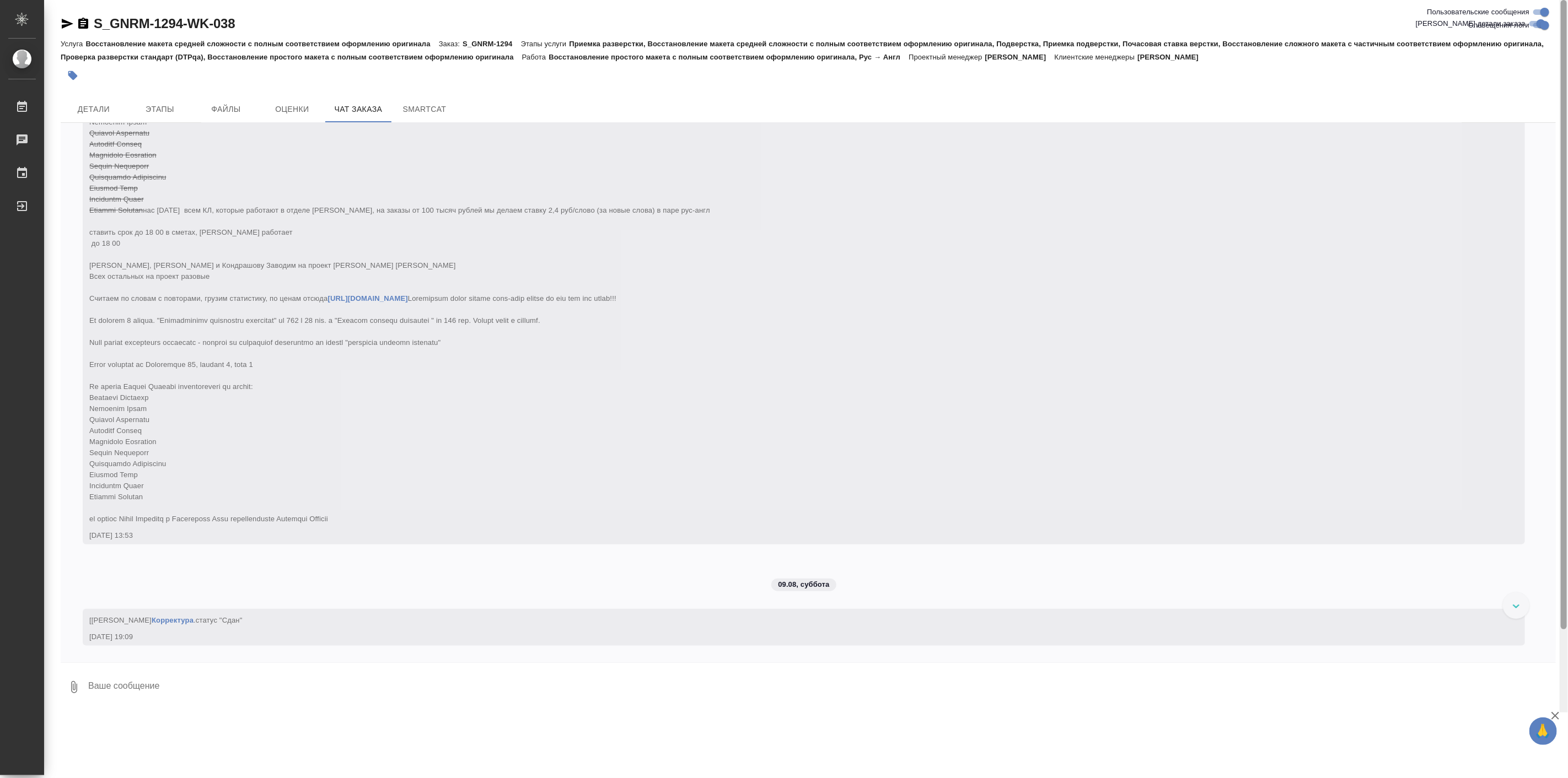
scroll to position [85577, 0]
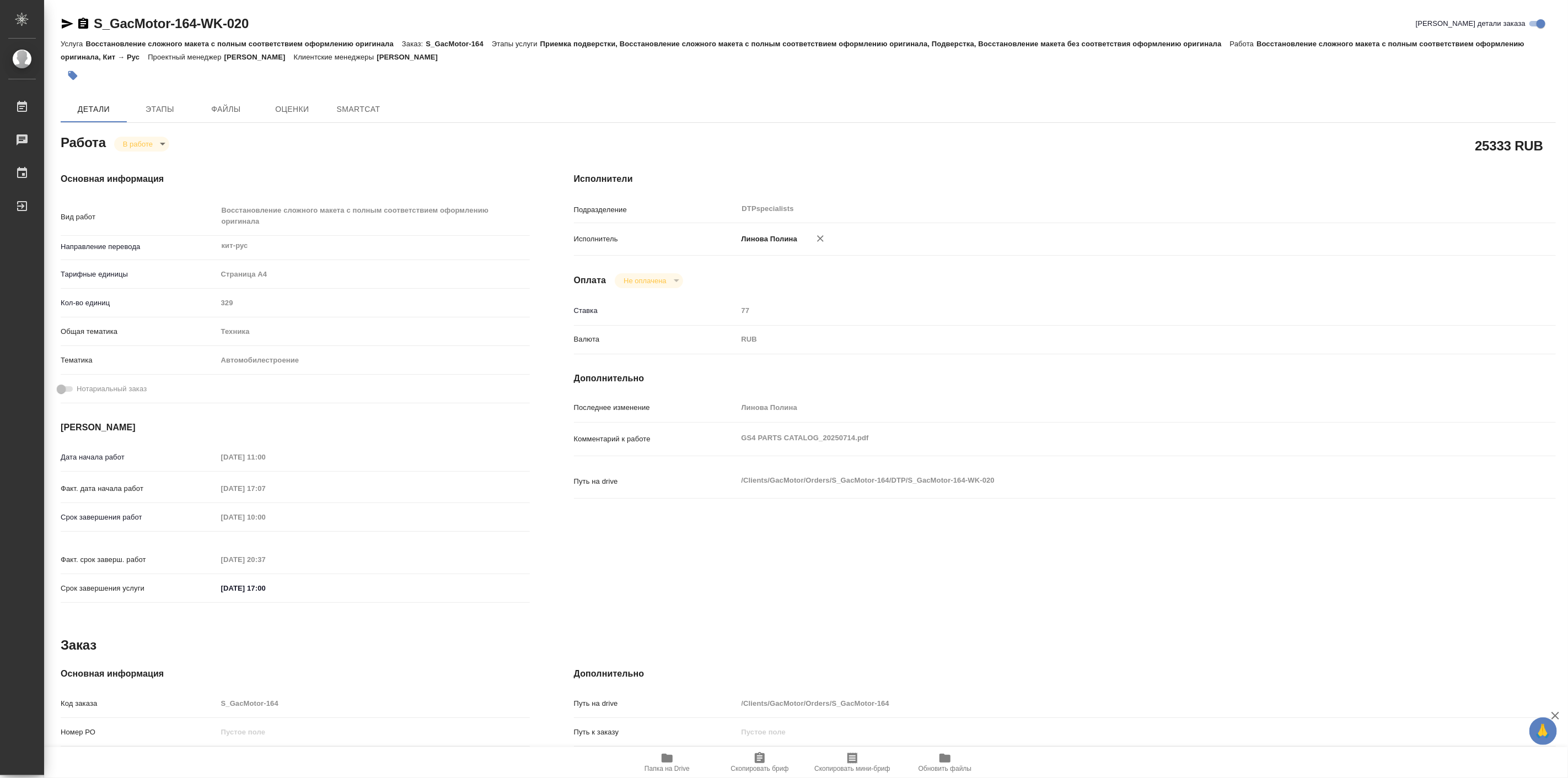
type textarea "x"
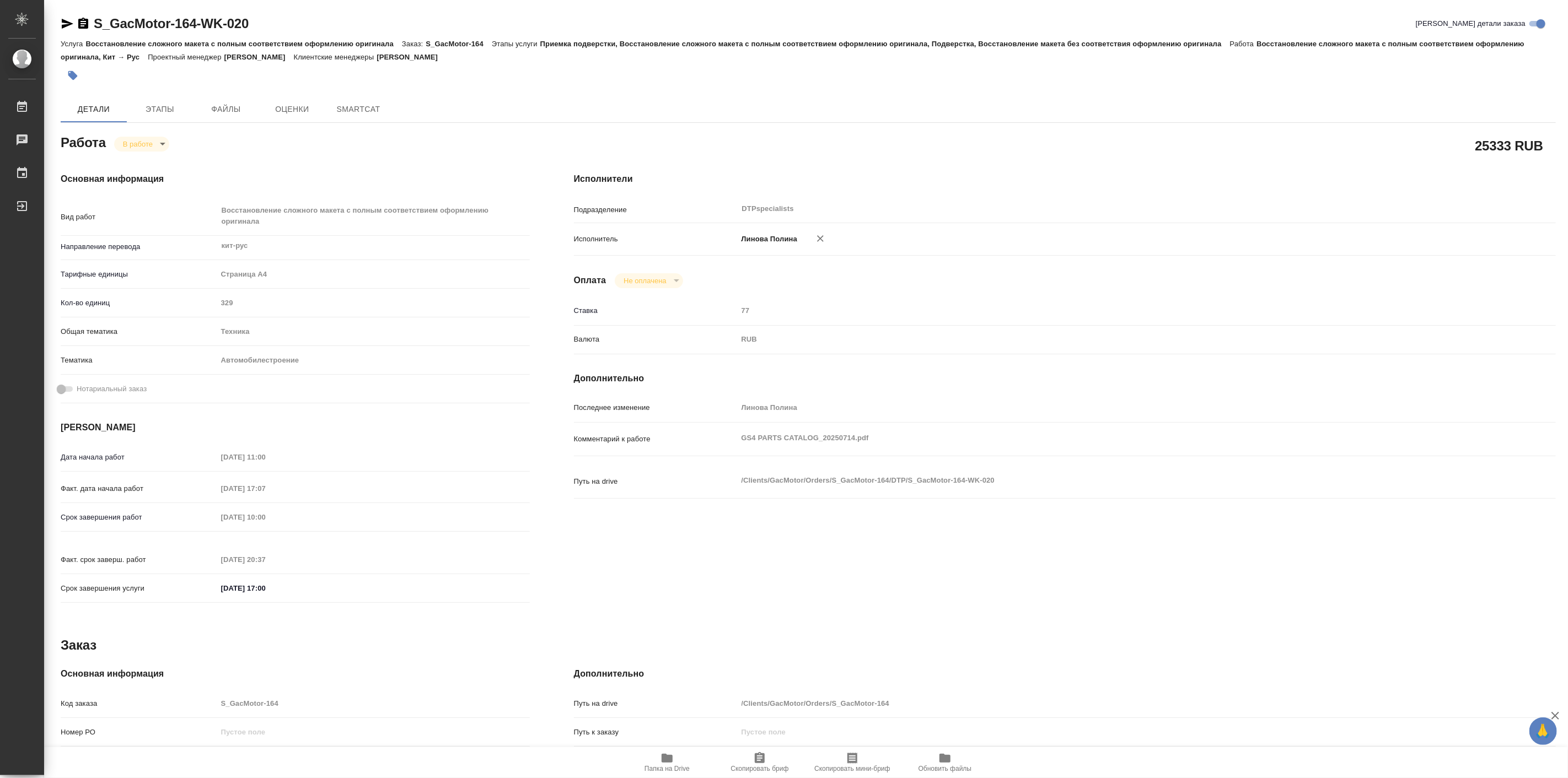
type textarea "x"
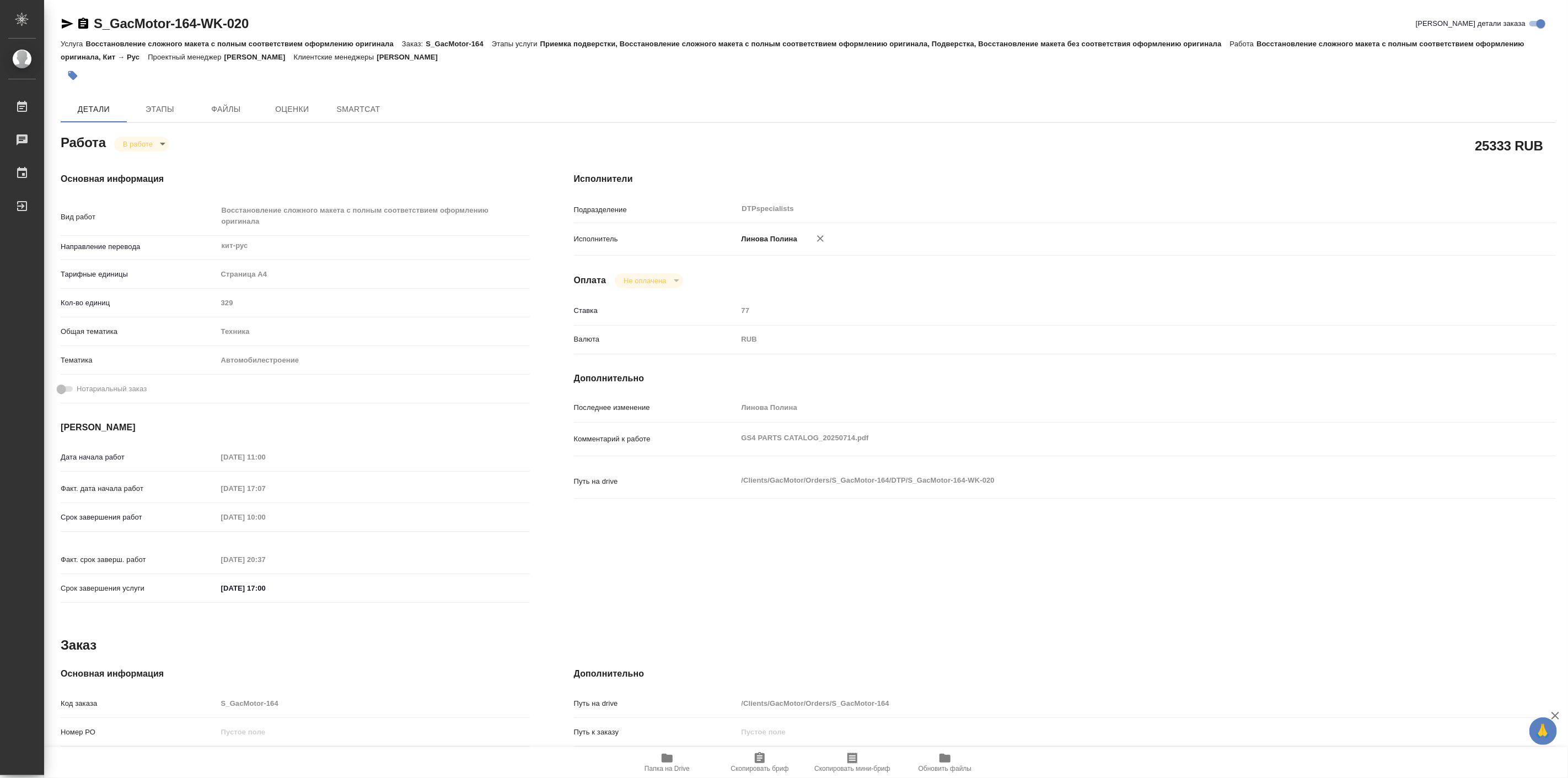
type textarea "x"
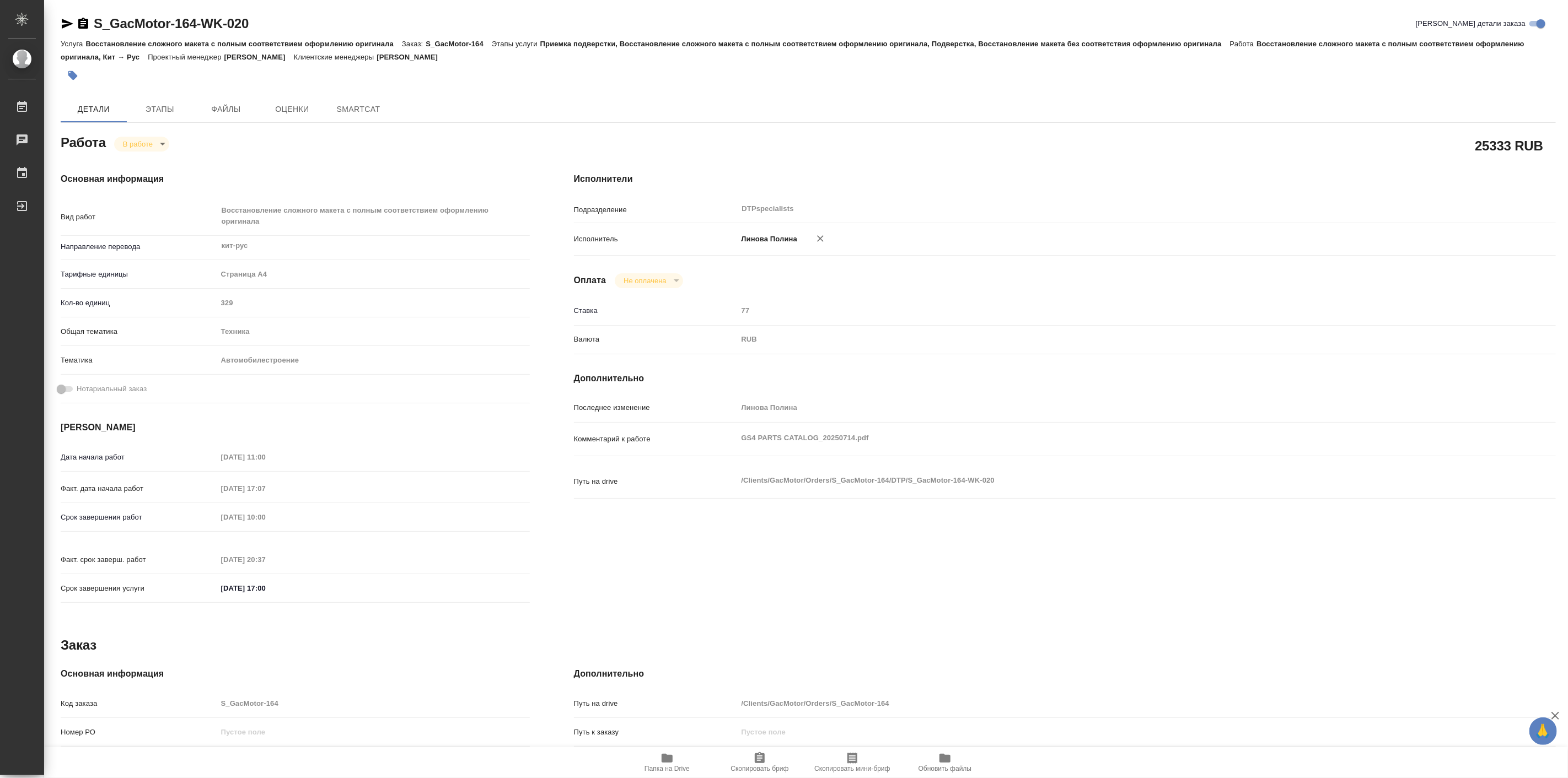
type textarea "x"
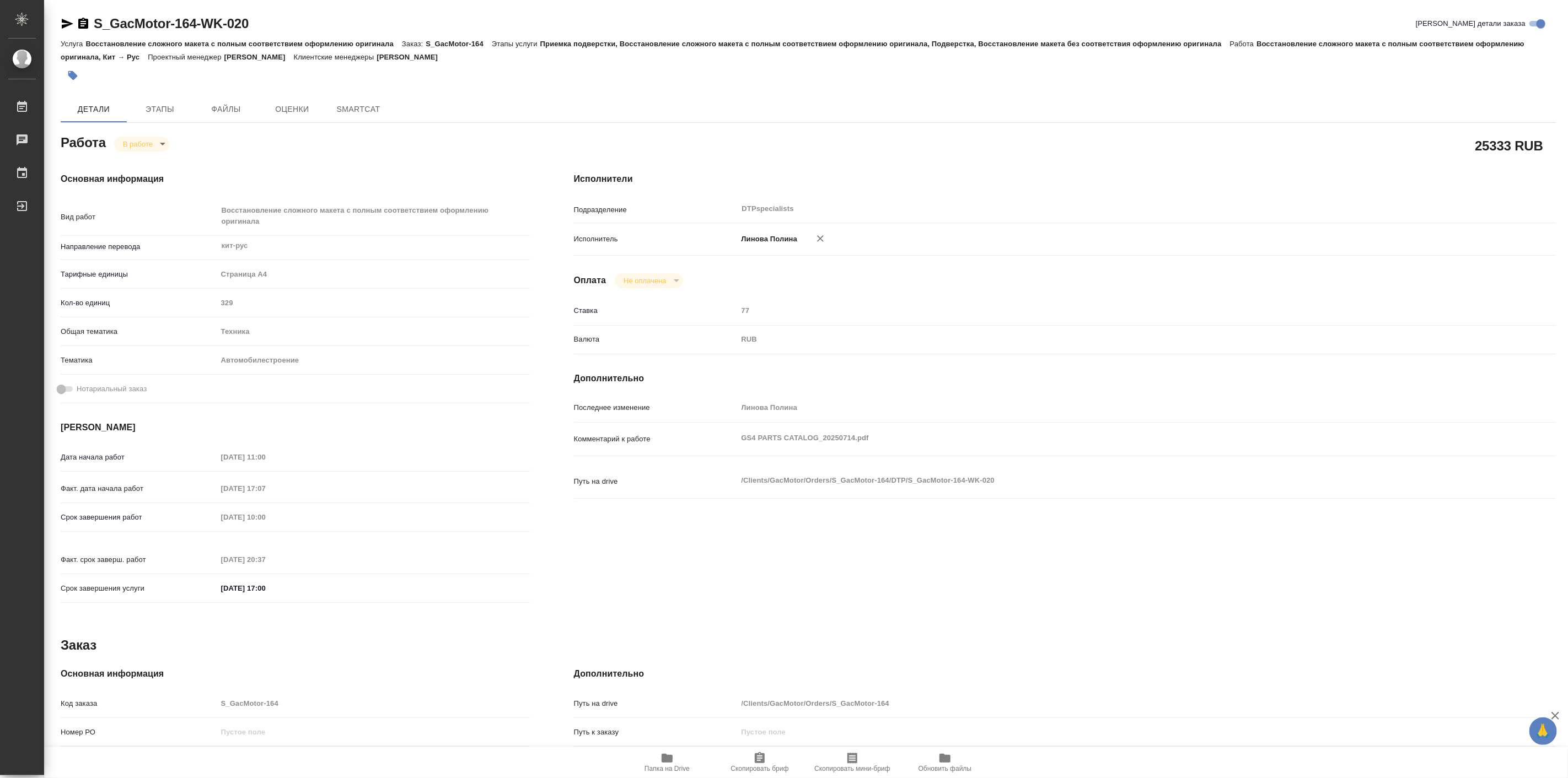
click at [652, 765] on span "Папка на Drive" at bounding box center [666, 768] width 45 height 7
type textarea "x"
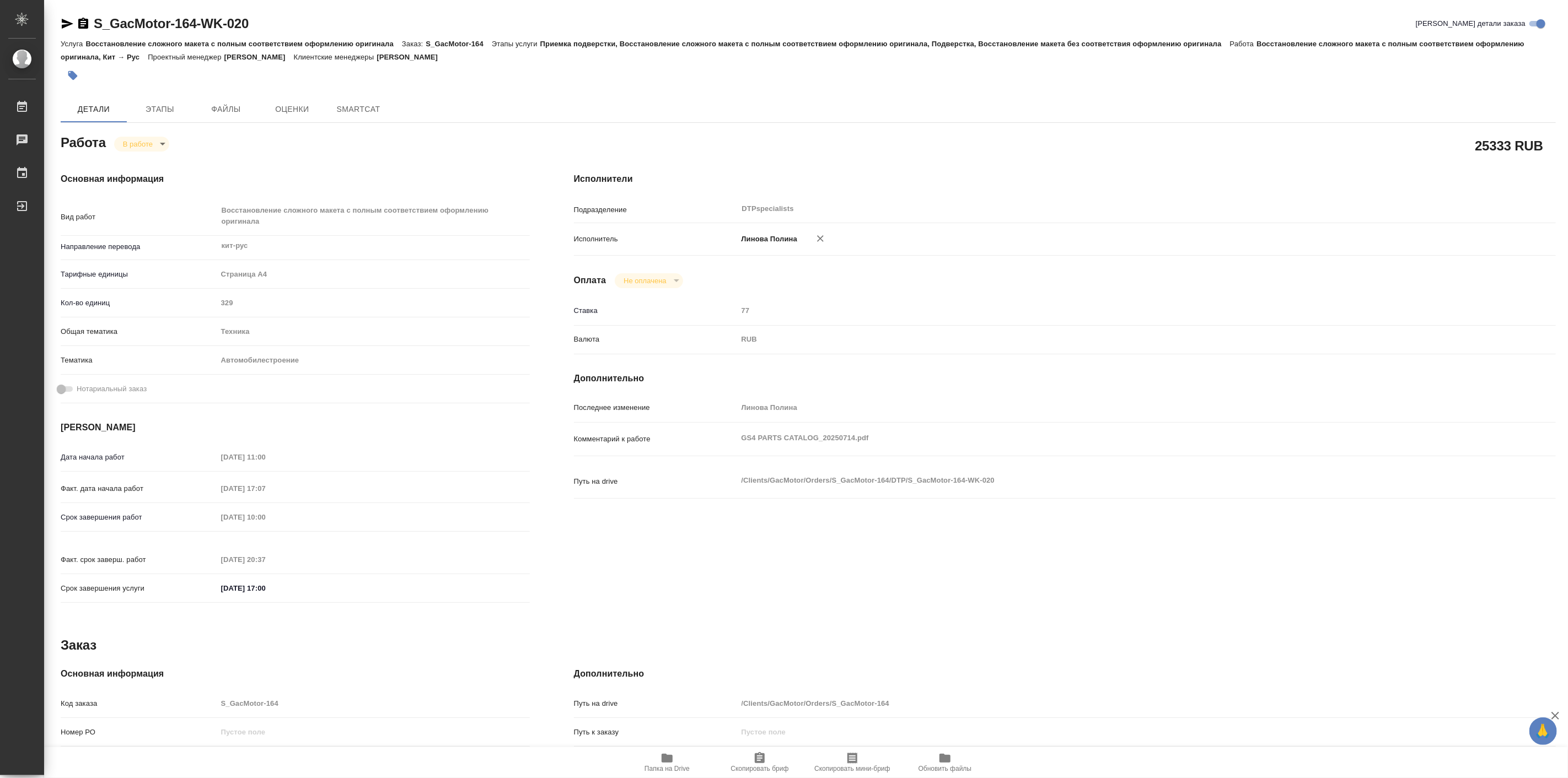
type textarea "x"
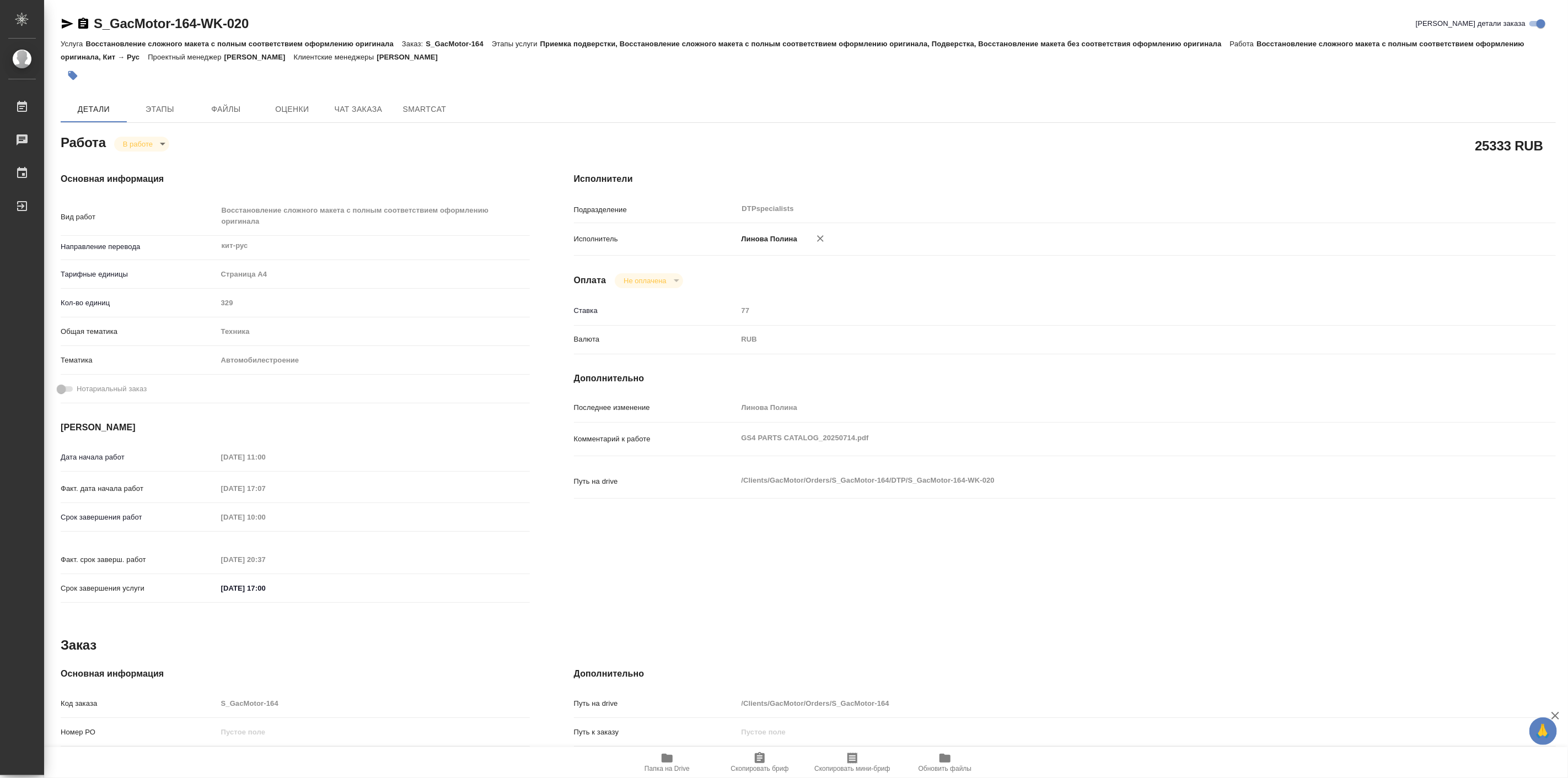
type textarea "x"
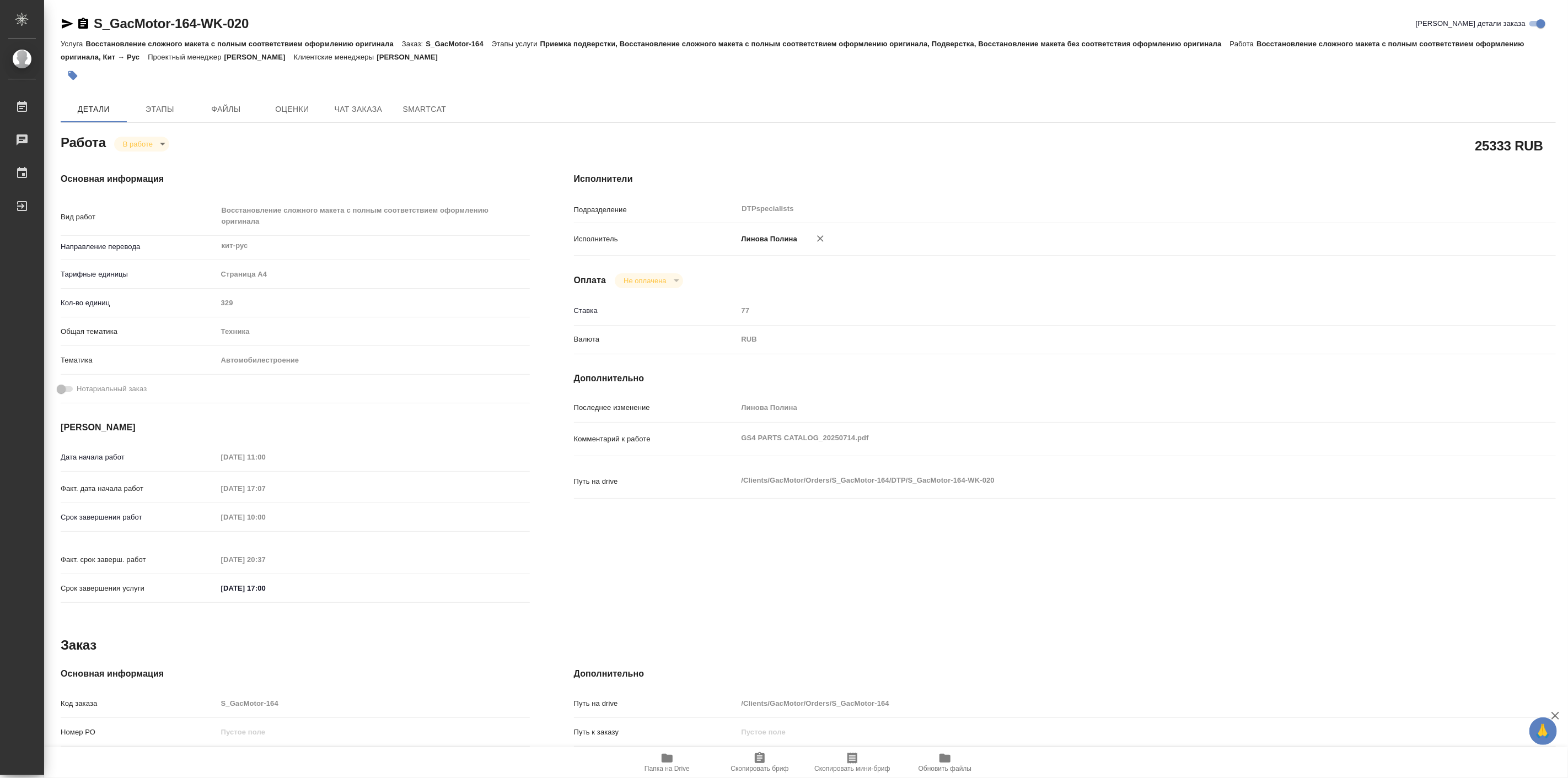
type textarea "x"
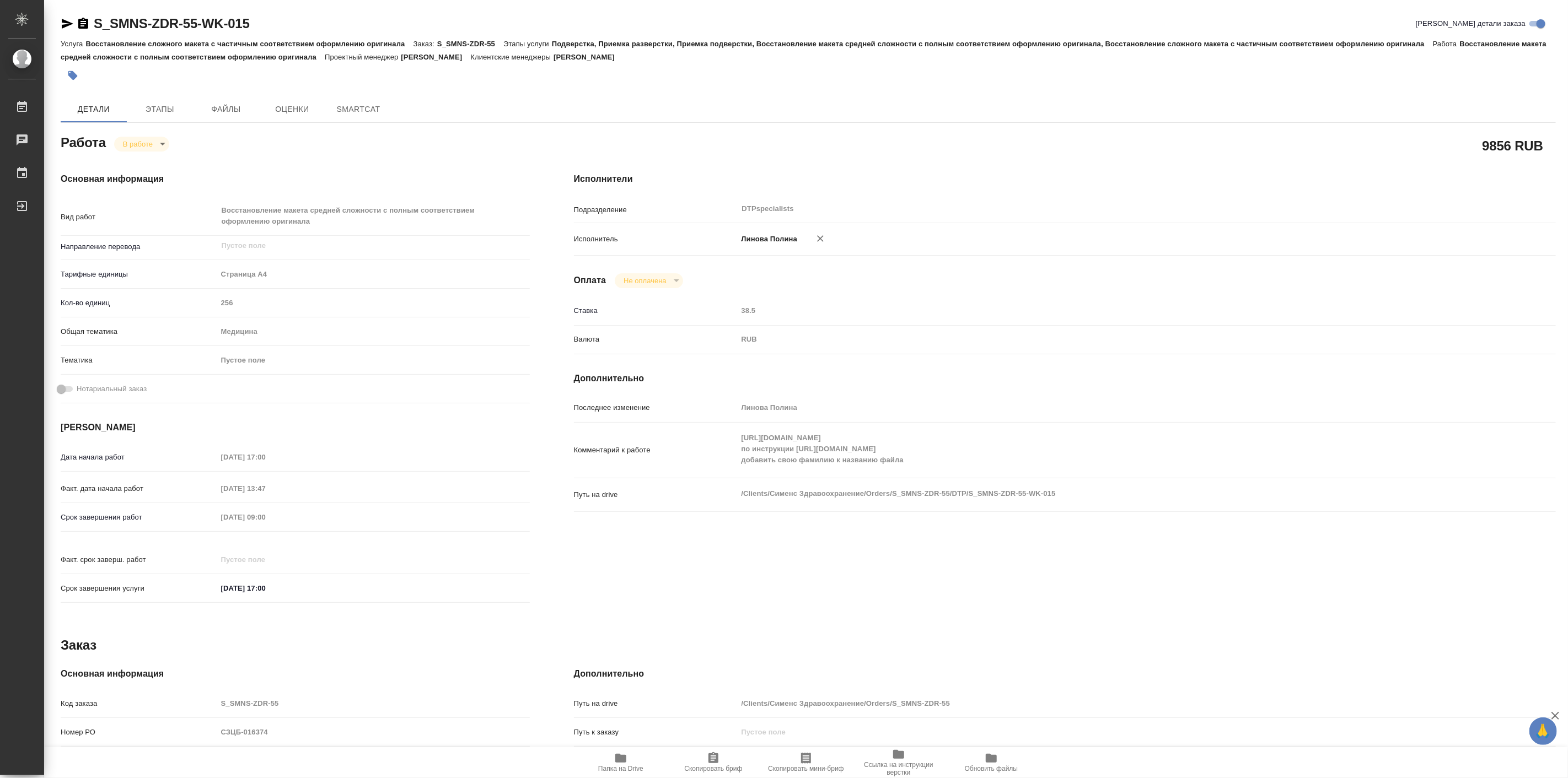
type textarea "x"
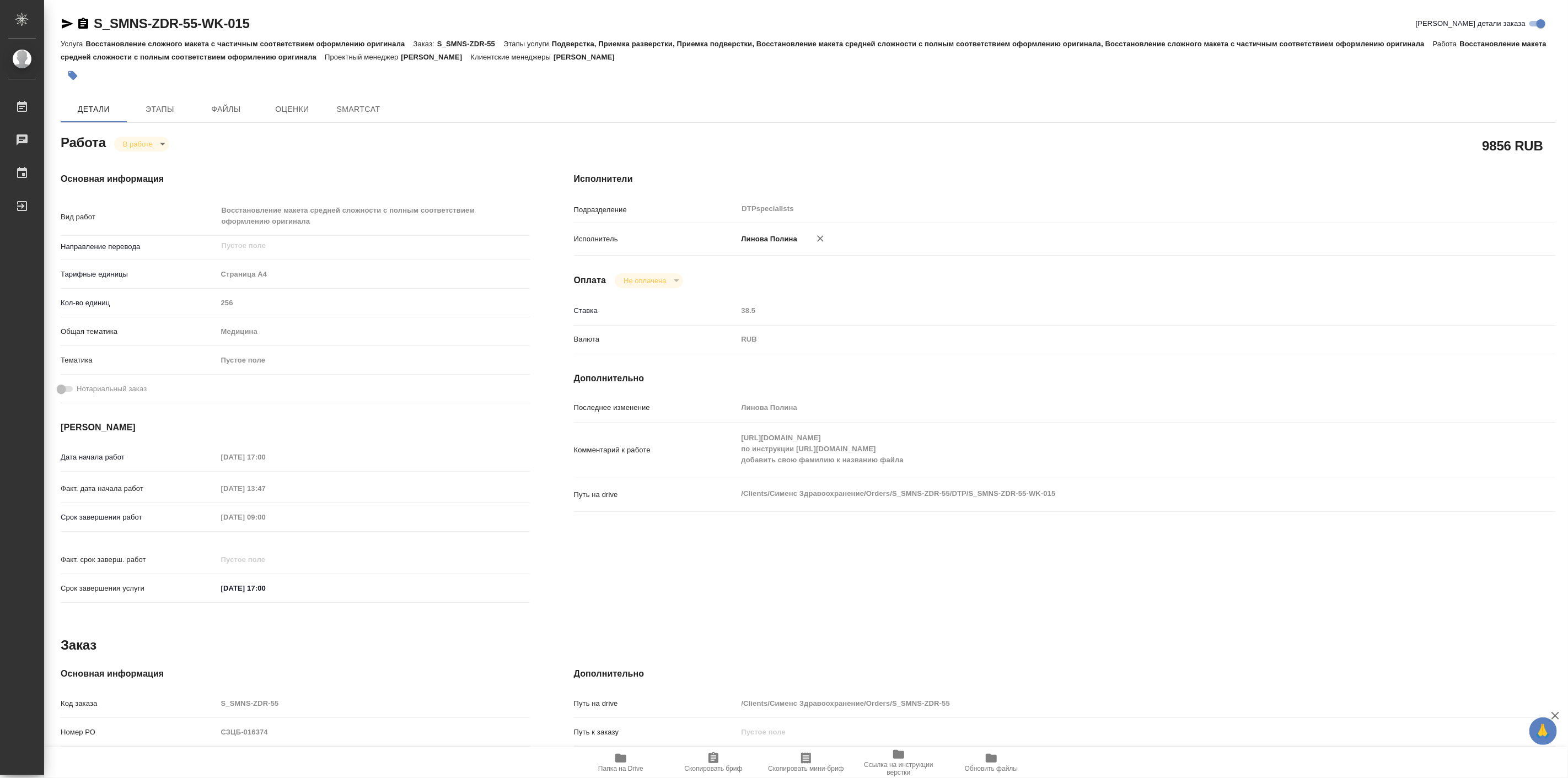
type textarea "x"
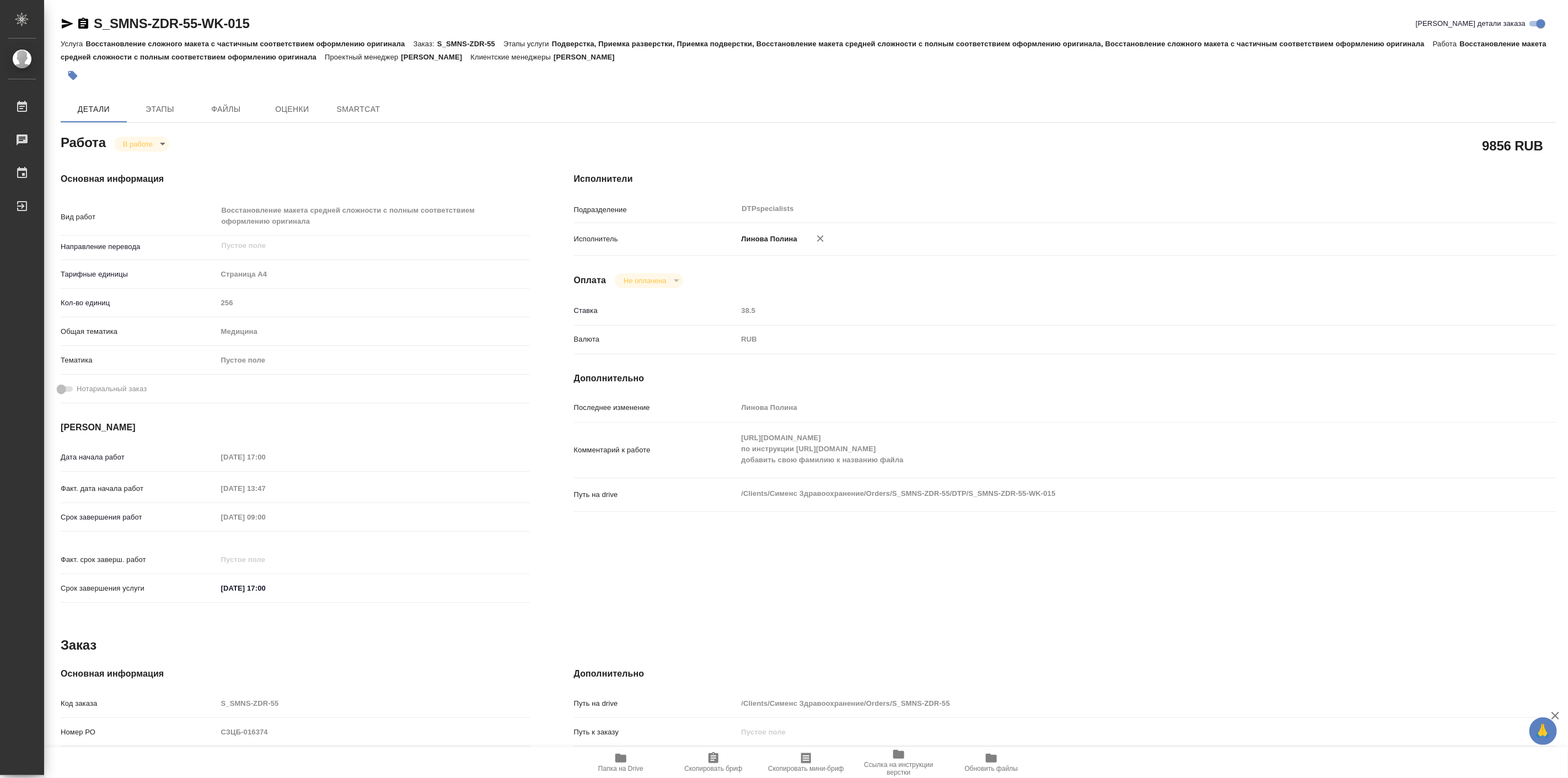
type textarea "x"
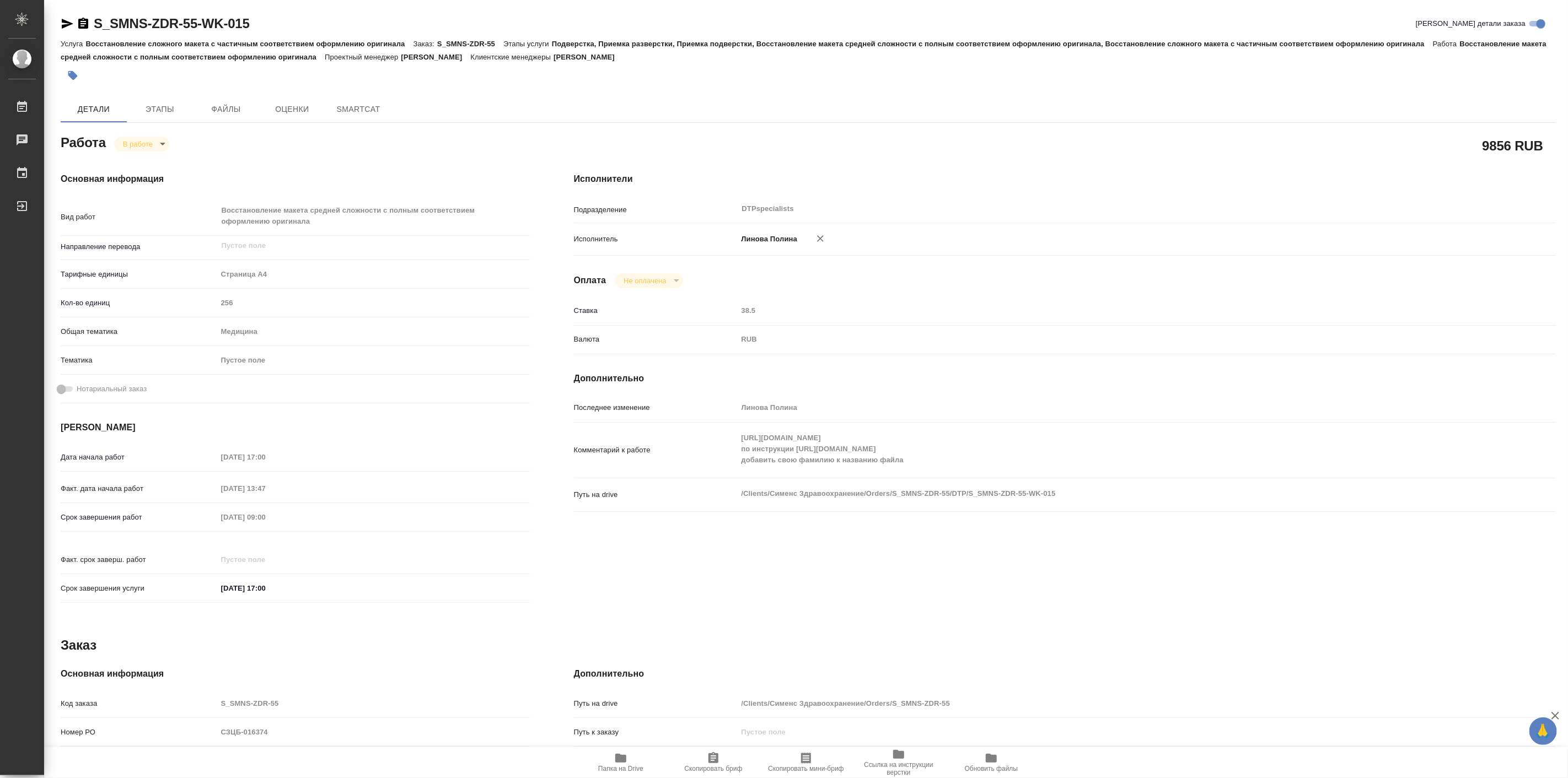
type textarea "x"
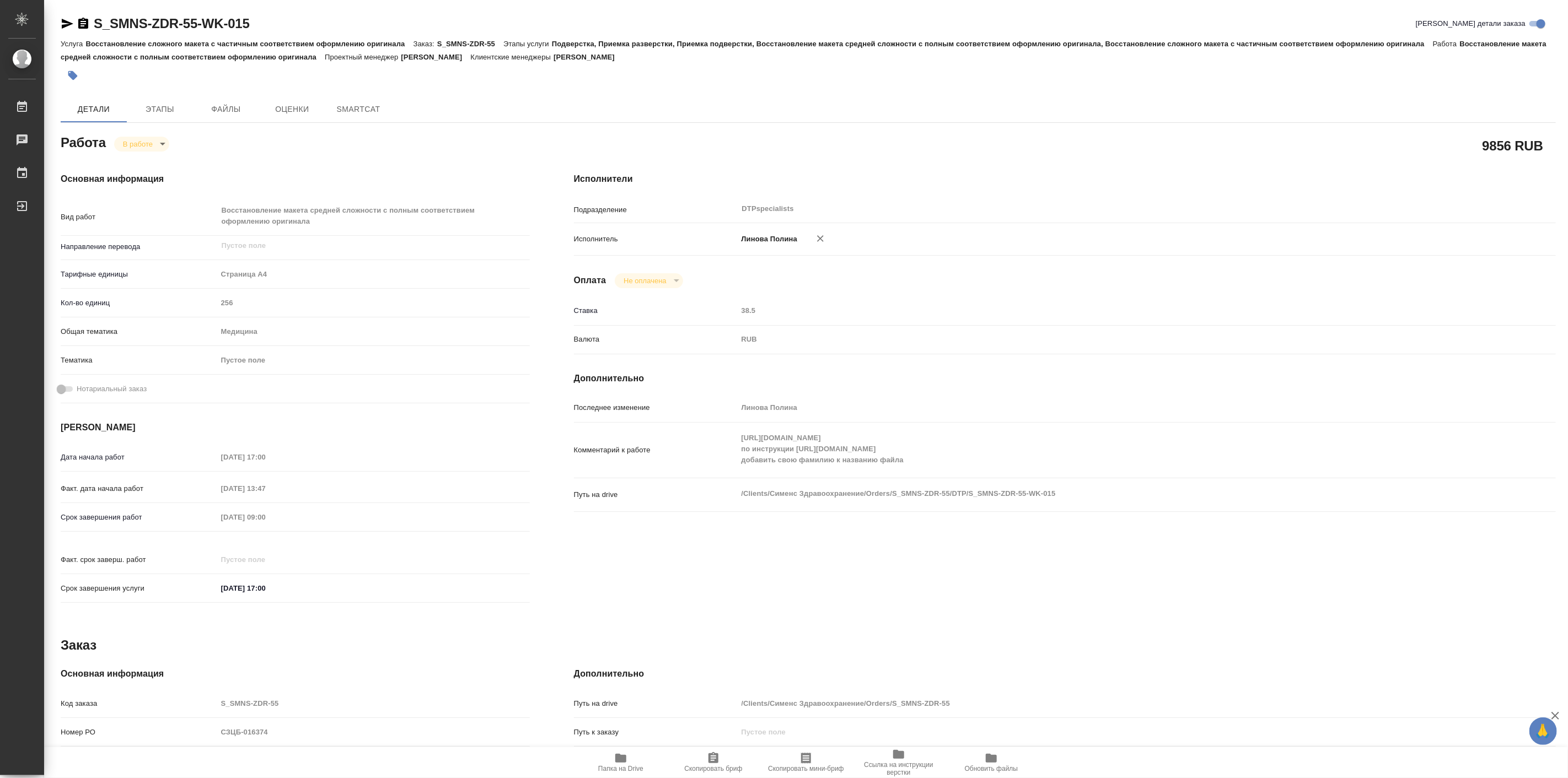
type textarea "x"
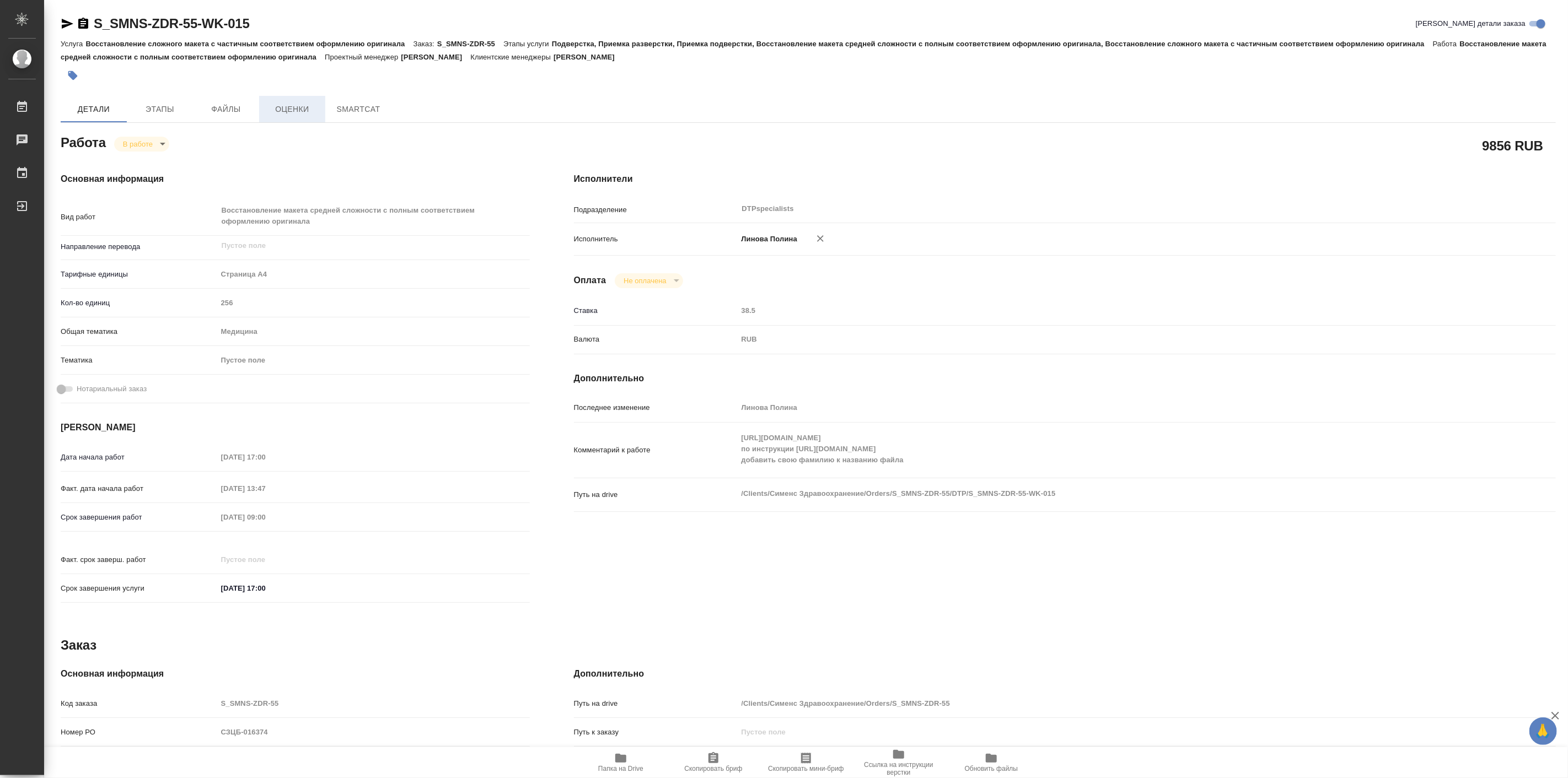
type textarea "x"
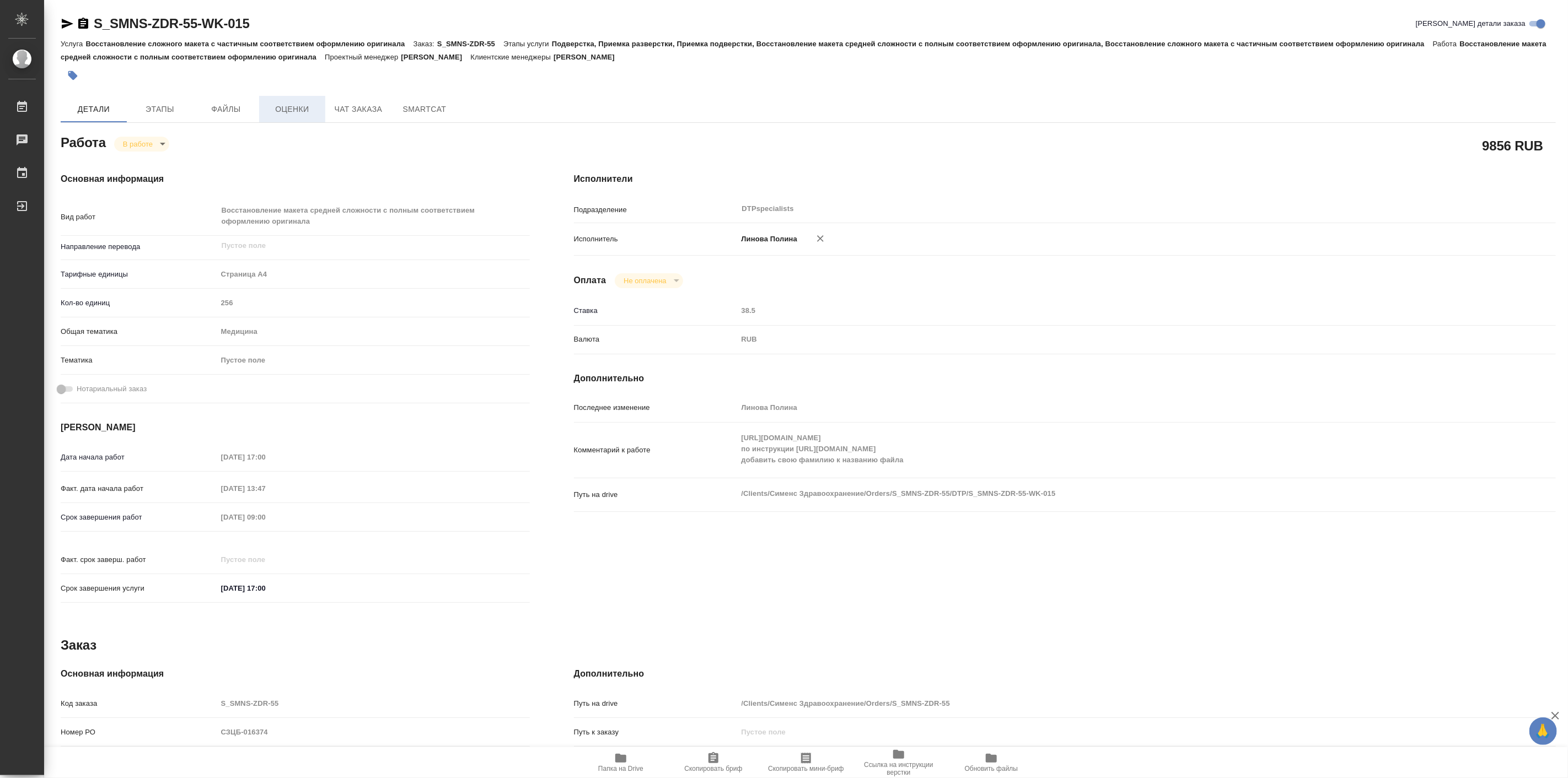
type textarea "x"
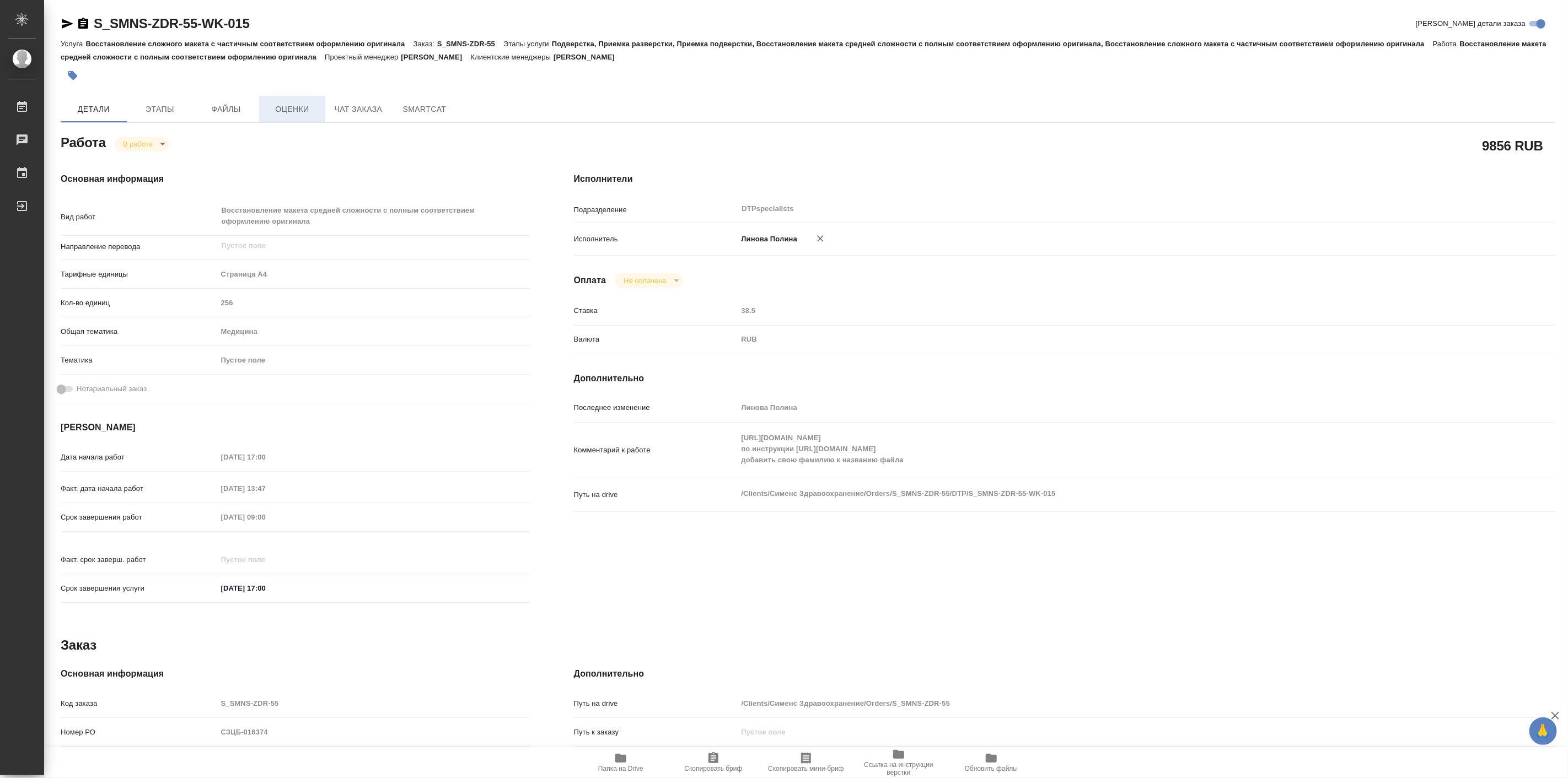
type textarea "x"
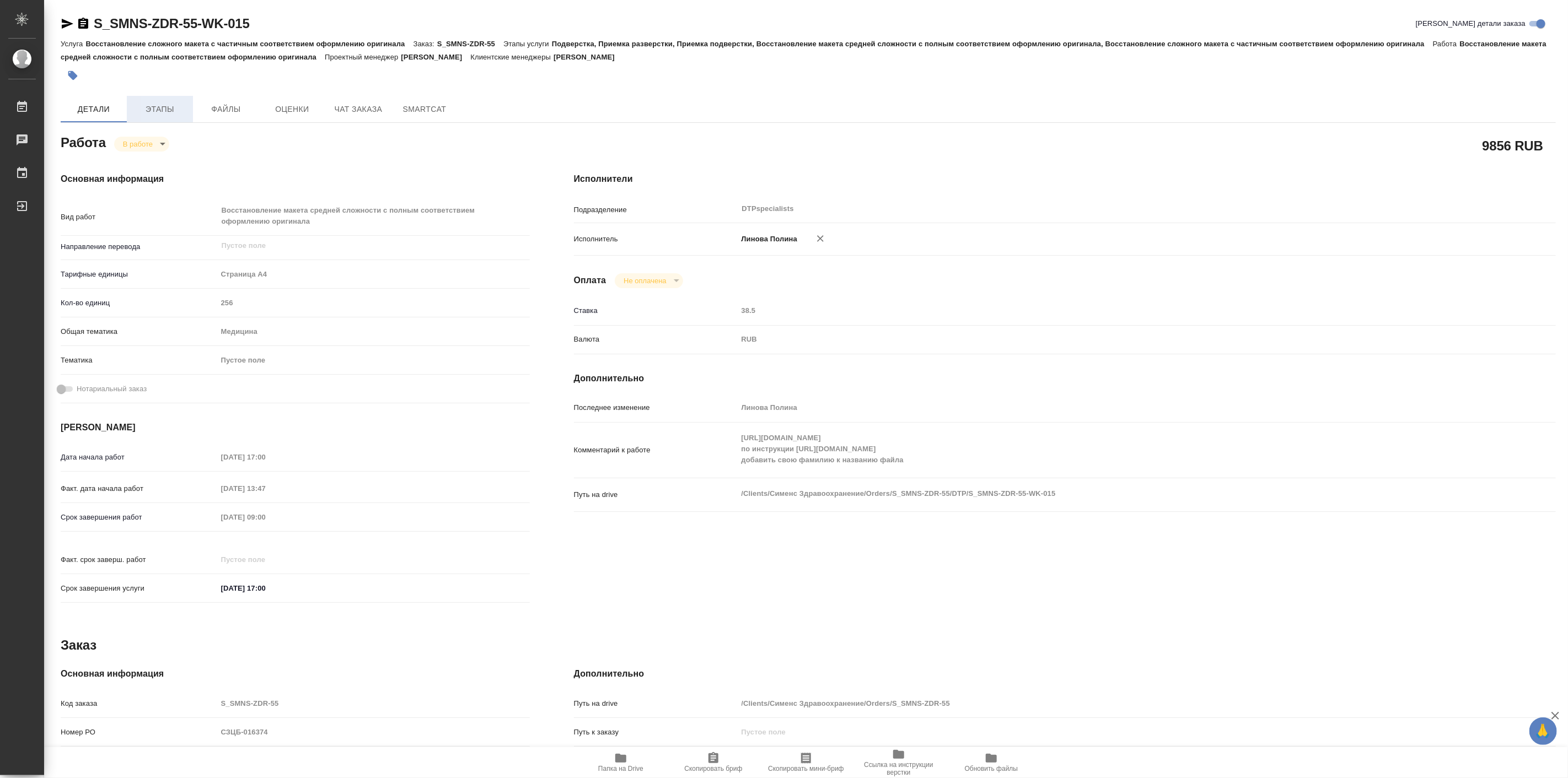
click at [178, 106] on span "Этапы" at bounding box center [160, 109] width 53 height 14
type textarea "x"
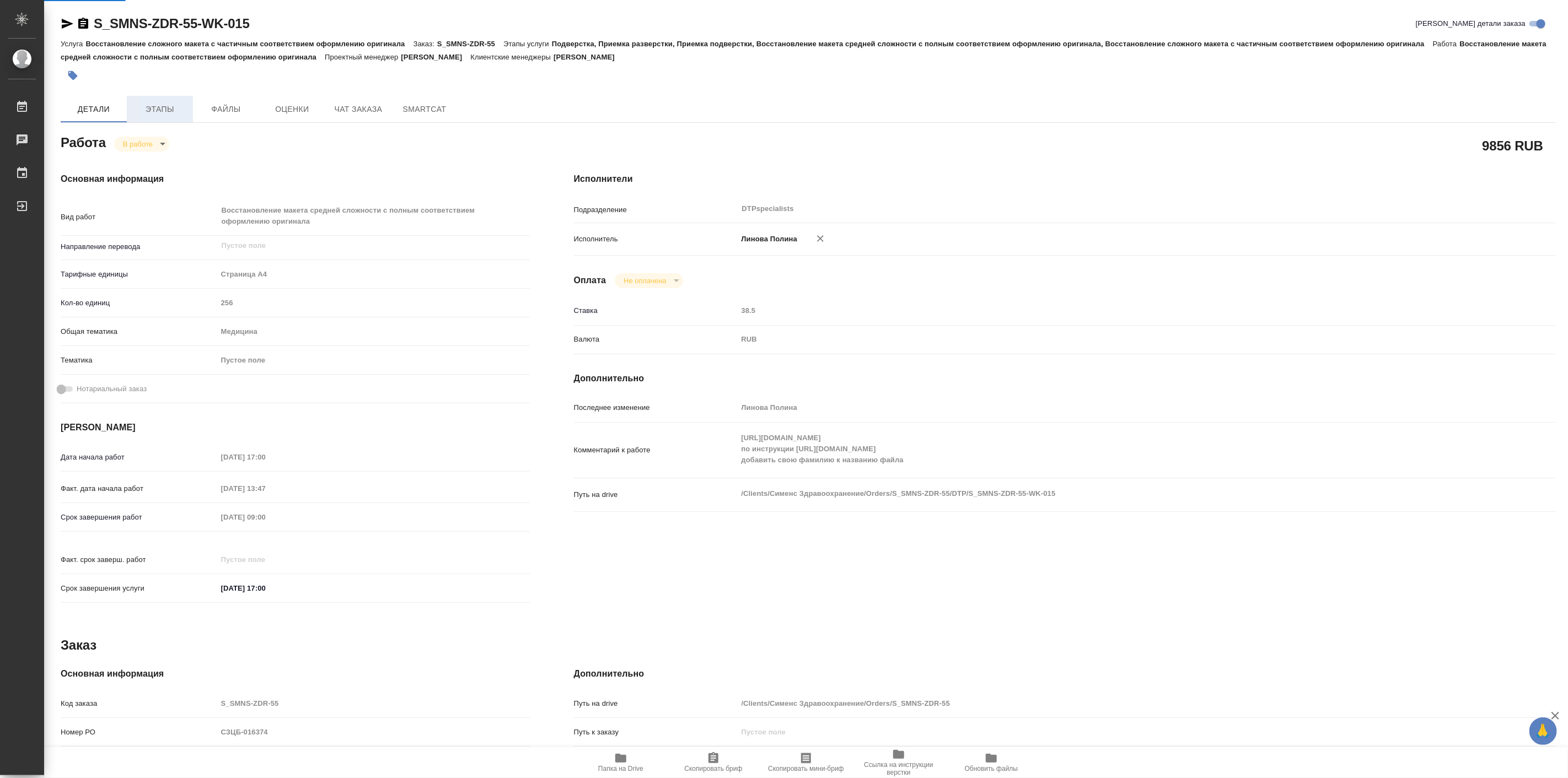
type textarea "x"
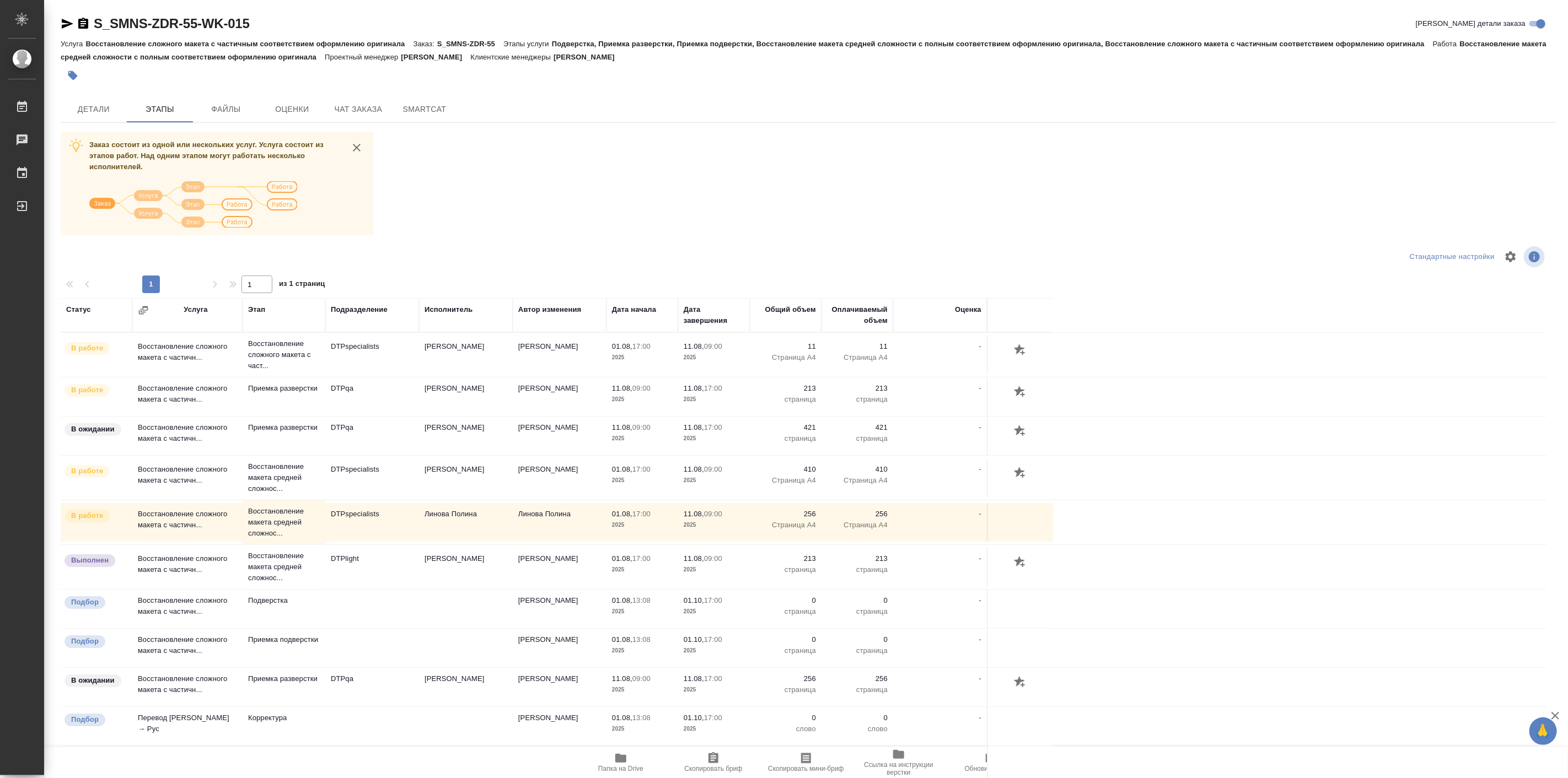
click at [456, 374] on td "[PERSON_NAME]" at bounding box center [465, 355] width 94 height 38
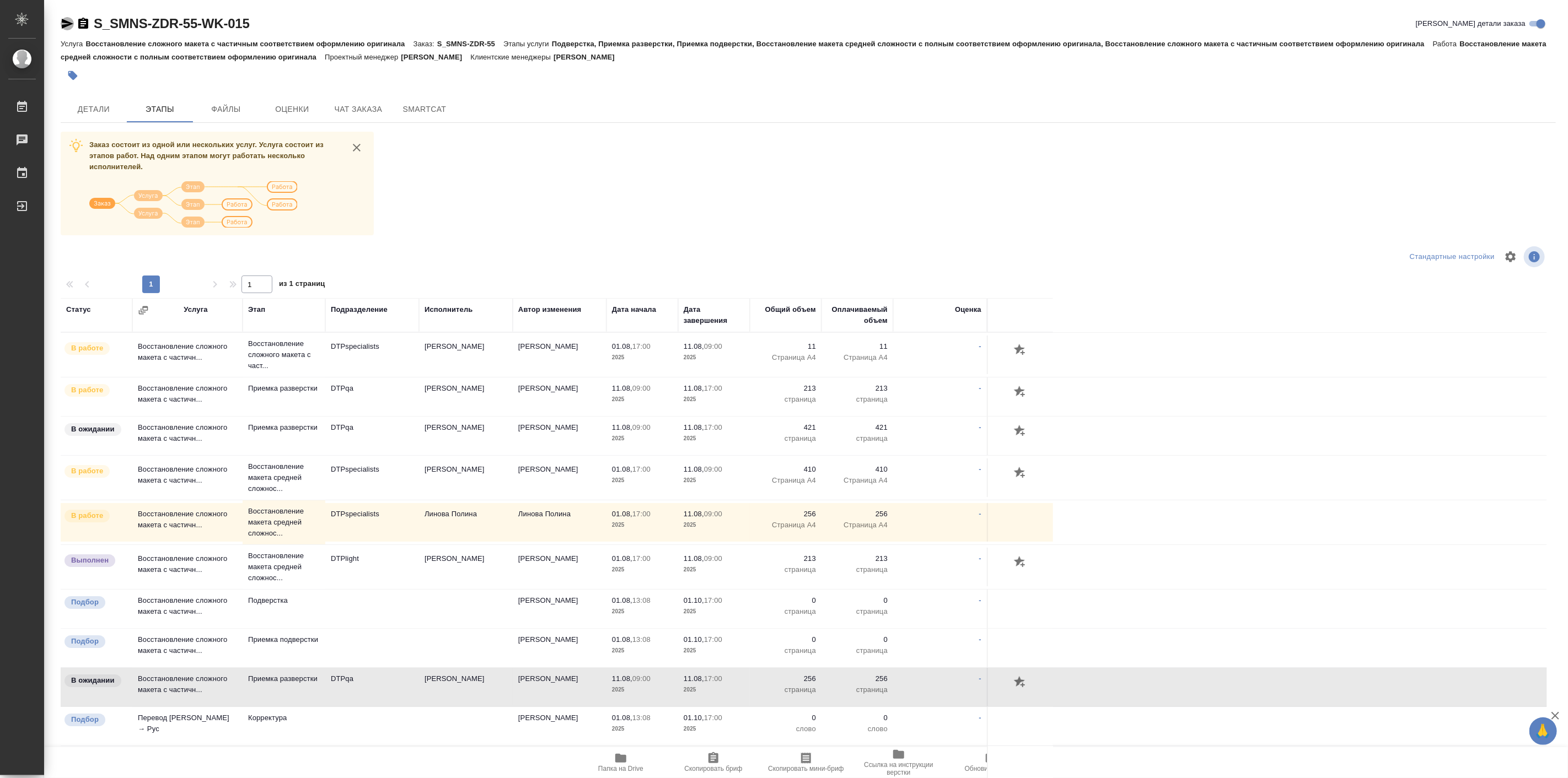
click at [63, 22] on icon "button" at bounding box center [68, 23] width 12 height 10
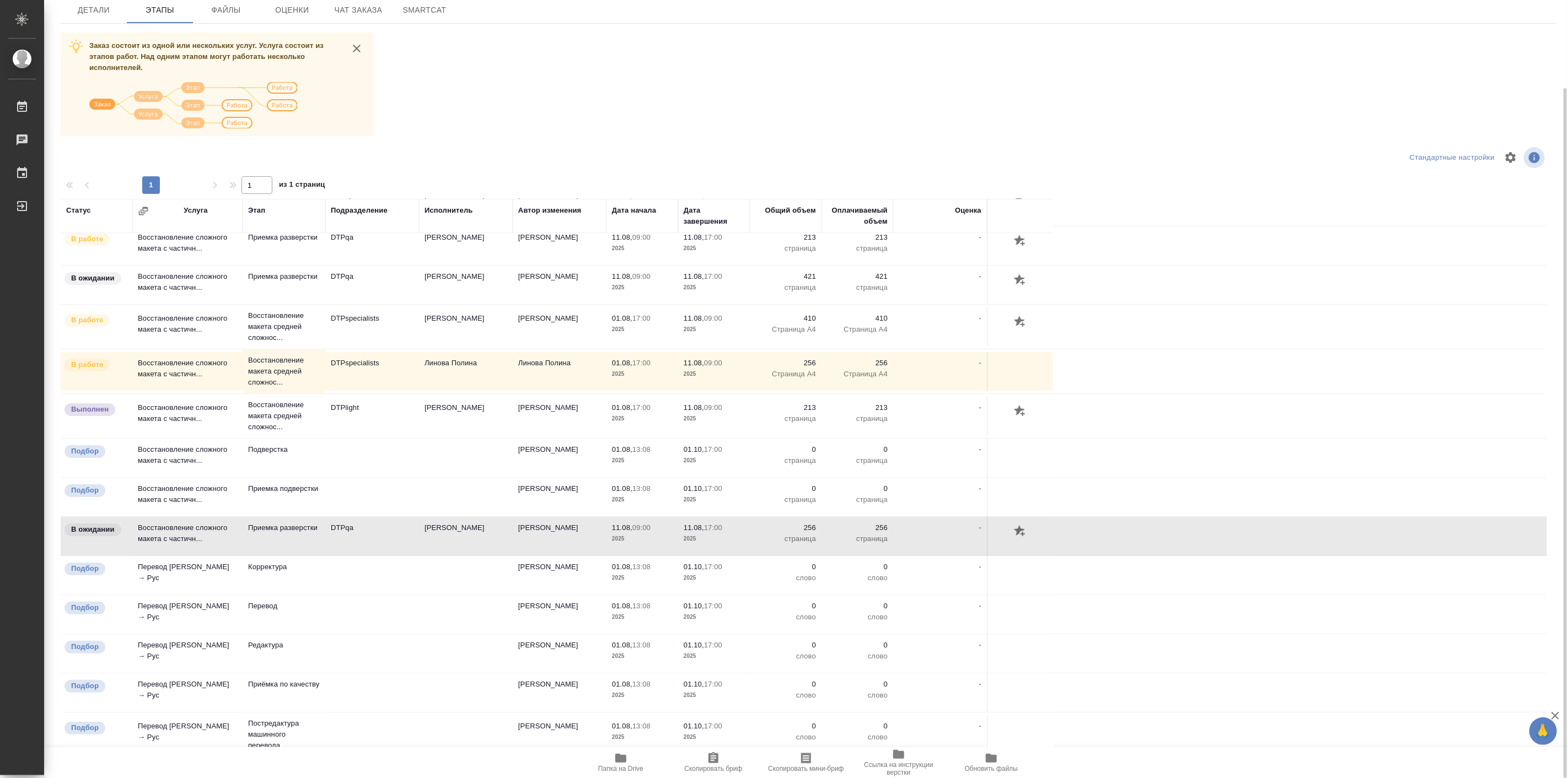
scroll to position [60, 0]
